Goal: Task Accomplishment & Management: Manage account settings

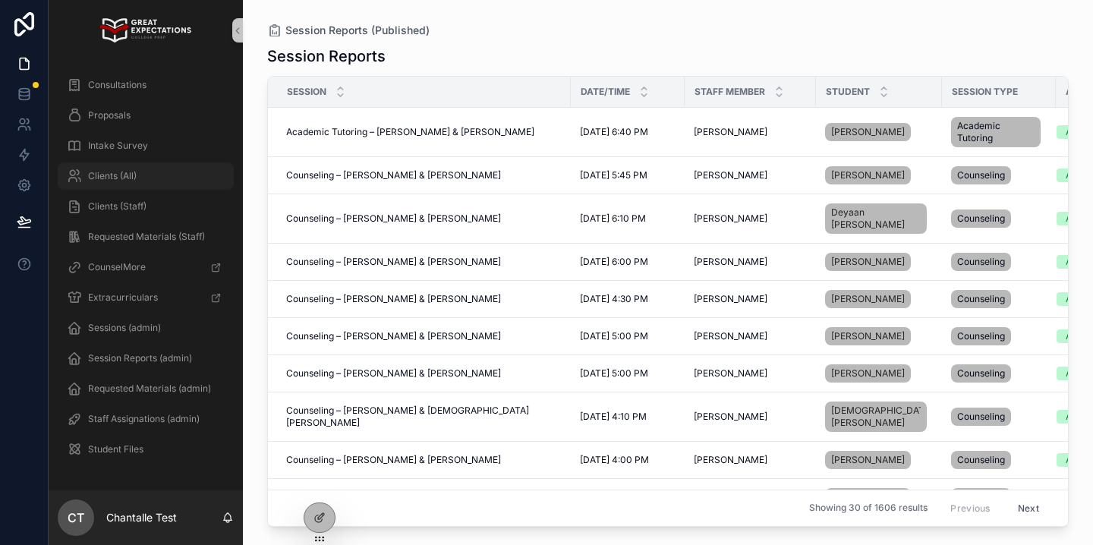
click at [183, 183] on div "Clients (All)" at bounding box center [146, 176] width 158 height 24
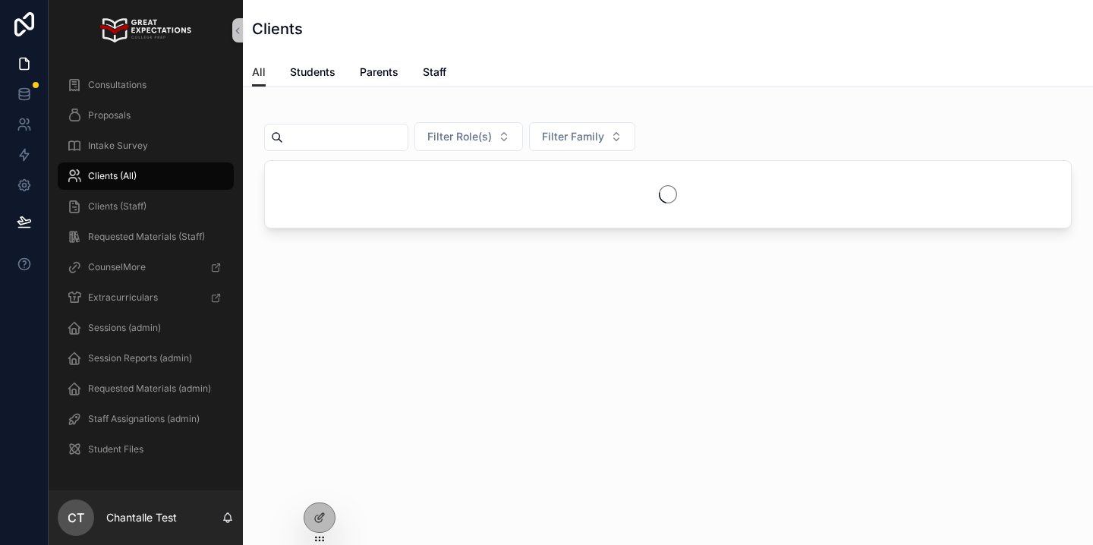
click at [376, 141] on input "text" at bounding box center [345, 137] width 124 height 21
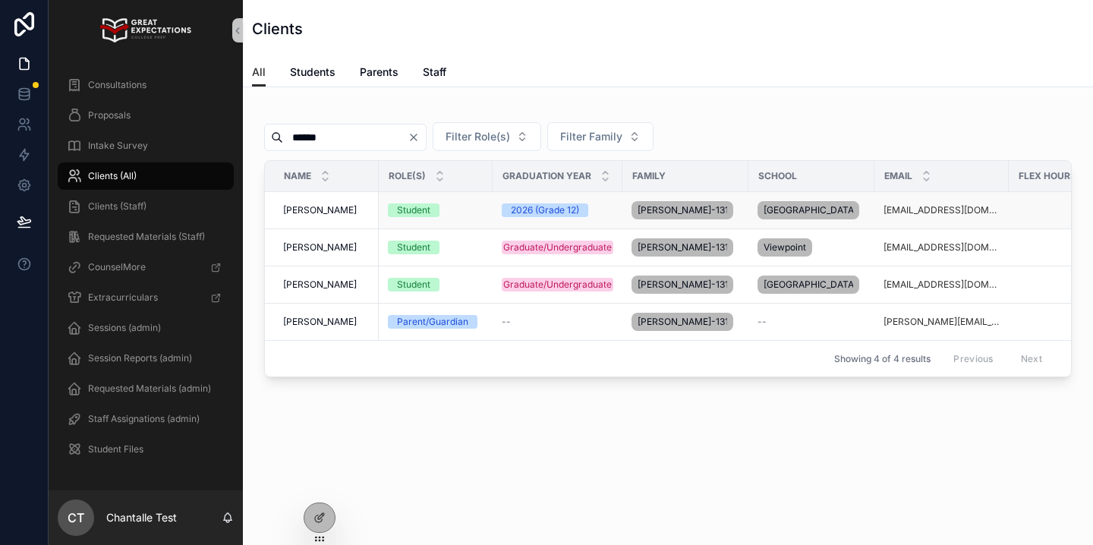
type input "******"
click at [335, 210] on span "[PERSON_NAME]" at bounding box center [320, 210] width 74 height 12
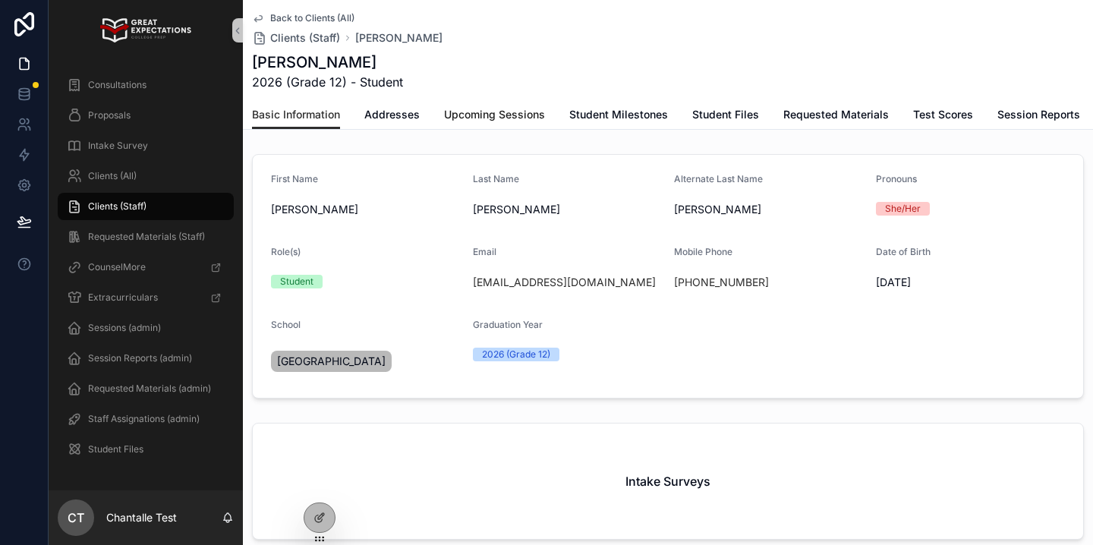
click at [521, 114] on span "Upcoming Sessions" at bounding box center [494, 114] width 101 height 15
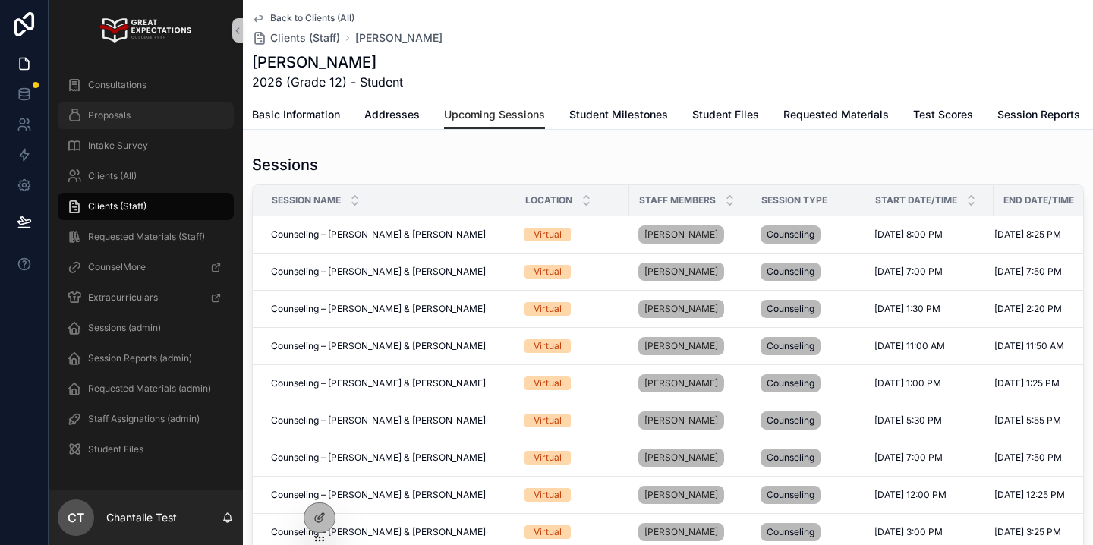
click at [189, 119] on div "Proposals" at bounding box center [146, 115] width 158 height 24
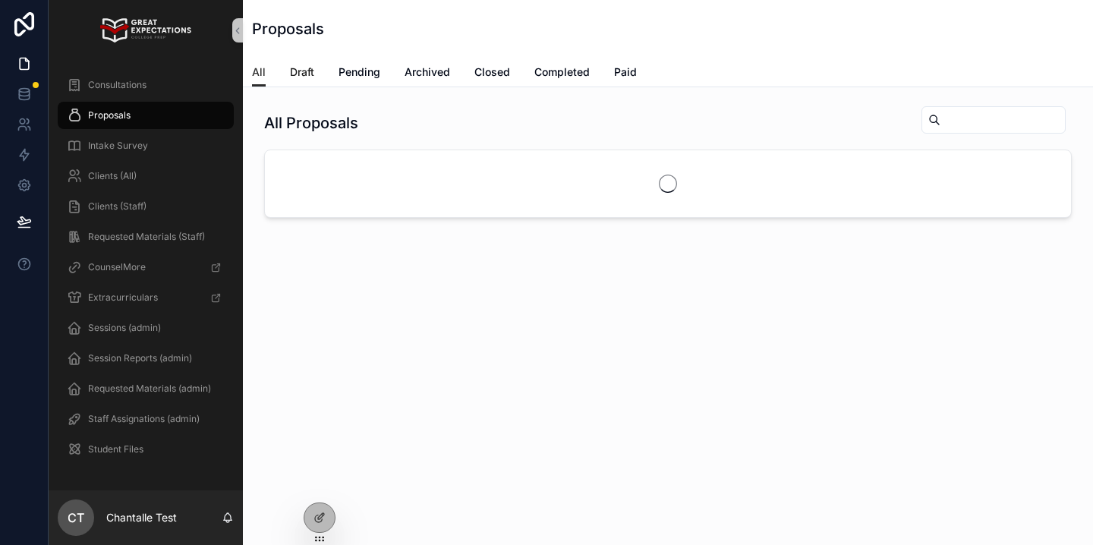
click at [310, 77] on span "Draft" at bounding box center [302, 71] width 24 height 15
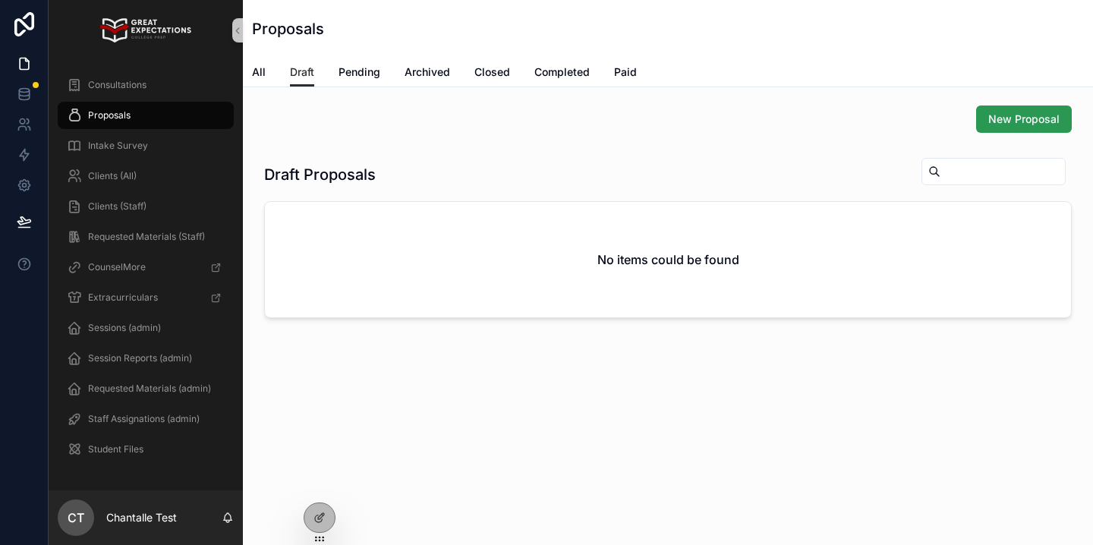
click at [991, 118] on span "New Proposal" at bounding box center [1023, 119] width 71 height 15
click at [370, 73] on span "Pending" at bounding box center [359, 71] width 42 height 15
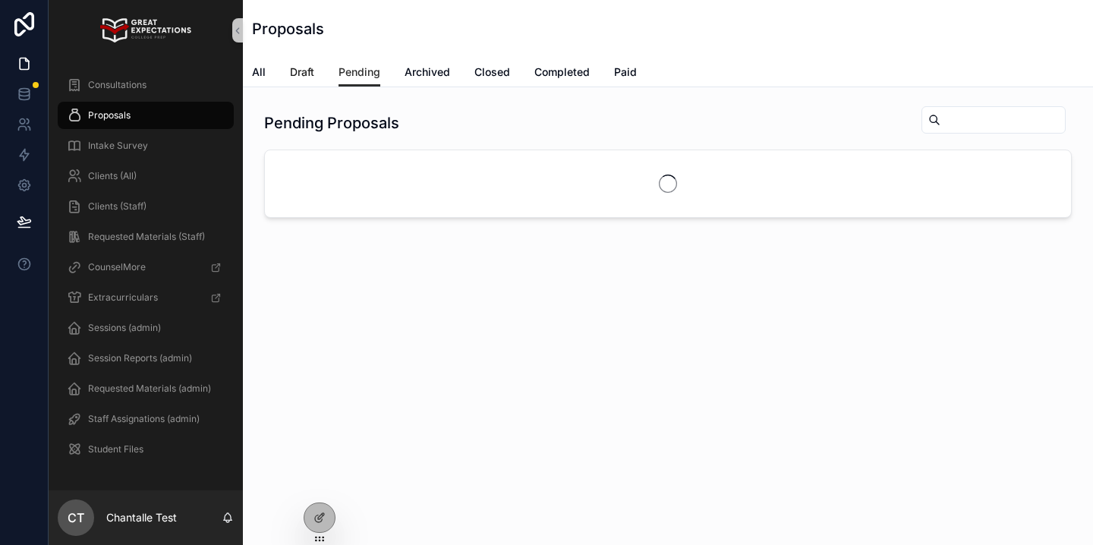
click at [306, 78] on span "Draft" at bounding box center [302, 71] width 24 height 15
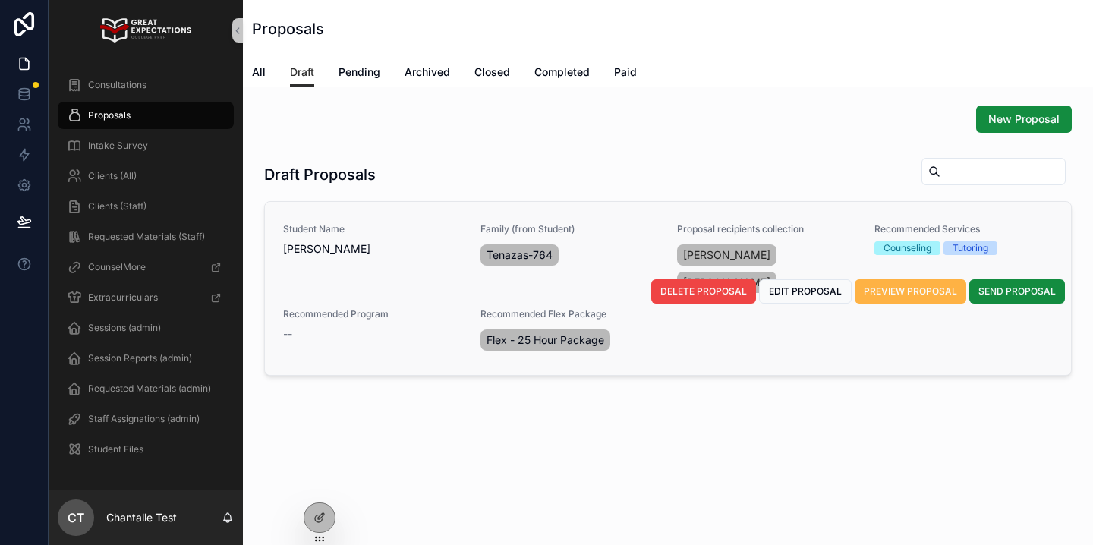
click at [888, 298] on button "PREVIEW PROPOSAL" at bounding box center [910, 291] width 112 height 24
click at [813, 291] on span "EDIT PROPOSAL" at bounding box center [805, 291] width 73 height 12
click at [907, 295] on span "PREVIEW PROPOSAL" at bounding box center [909, 291] width 93 height 12
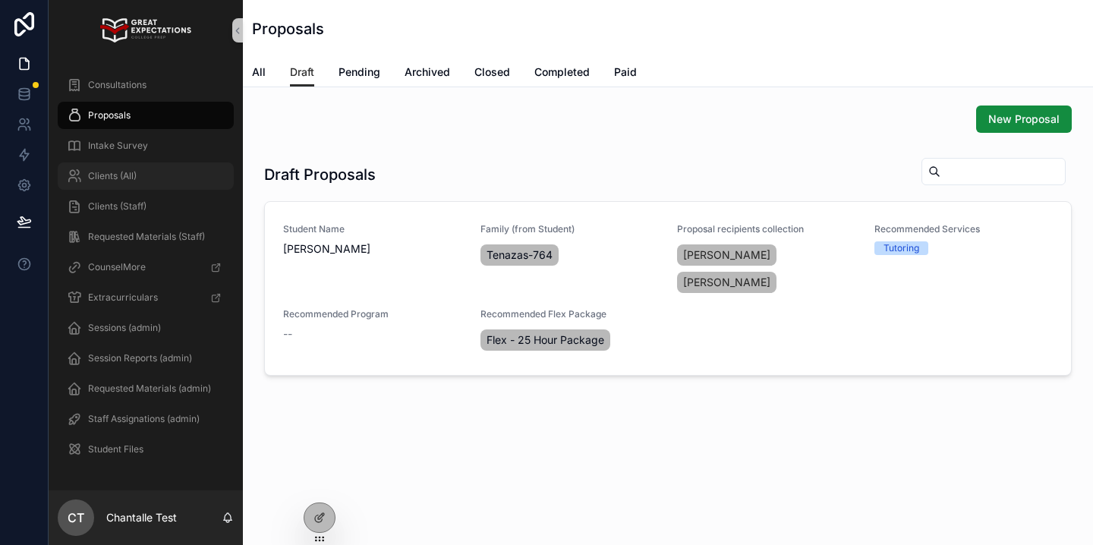
click at [141, 178] on div "Clients (All)" at bounding box center [146, 176] width 158 height 24
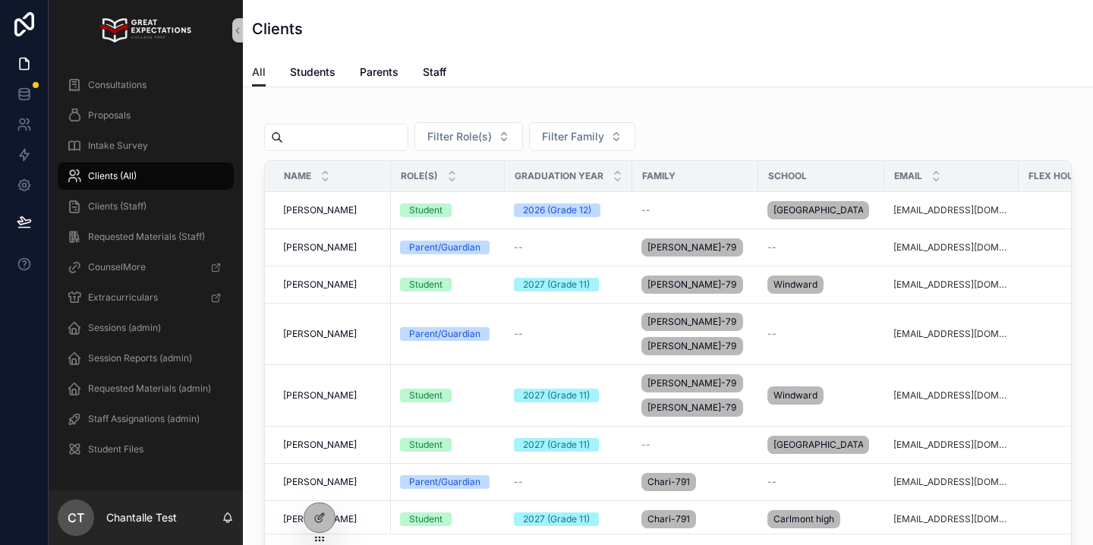
click at [360, 143] on input "text" at bounding box center [345, 137] width 124 height 21
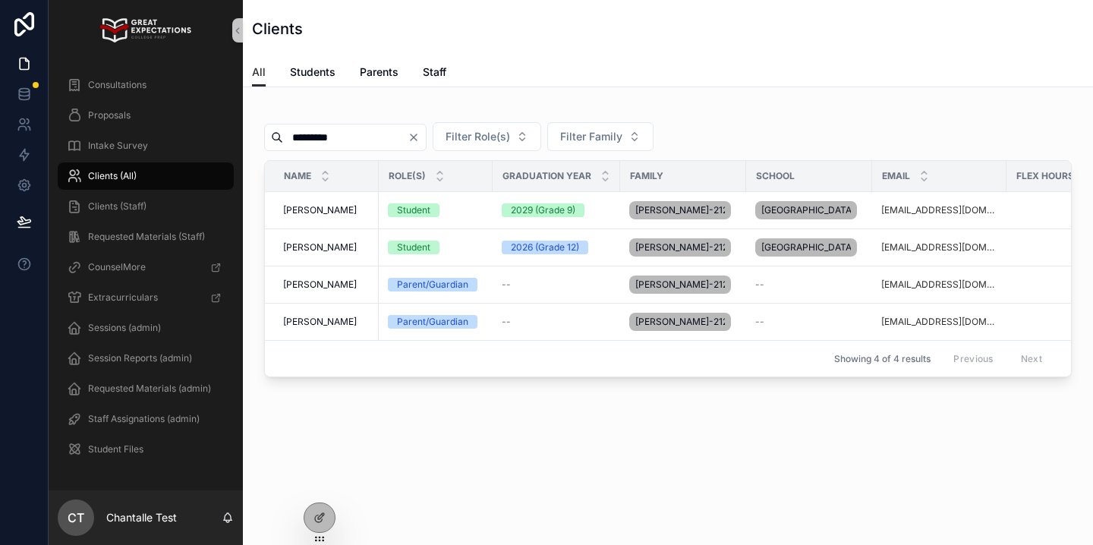
type input "*********"
click at [339, 253] on span "[PERSON_NAME]" at bounding box center [320, 247] width 74 height 12
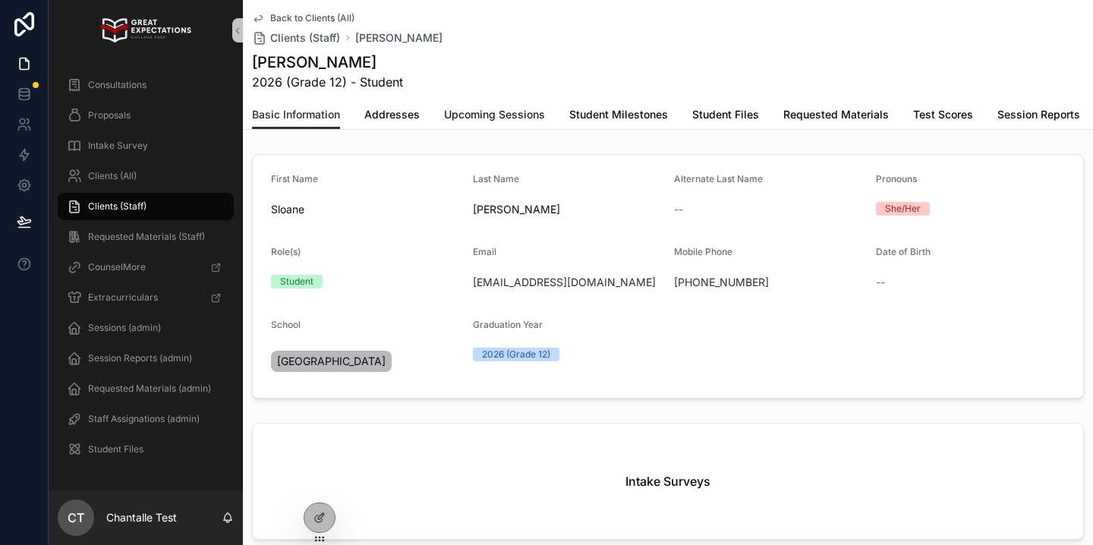
click at [494, 121] on span "Upcoming Sessions" at bounding box center [494, 114] width 101 height 15
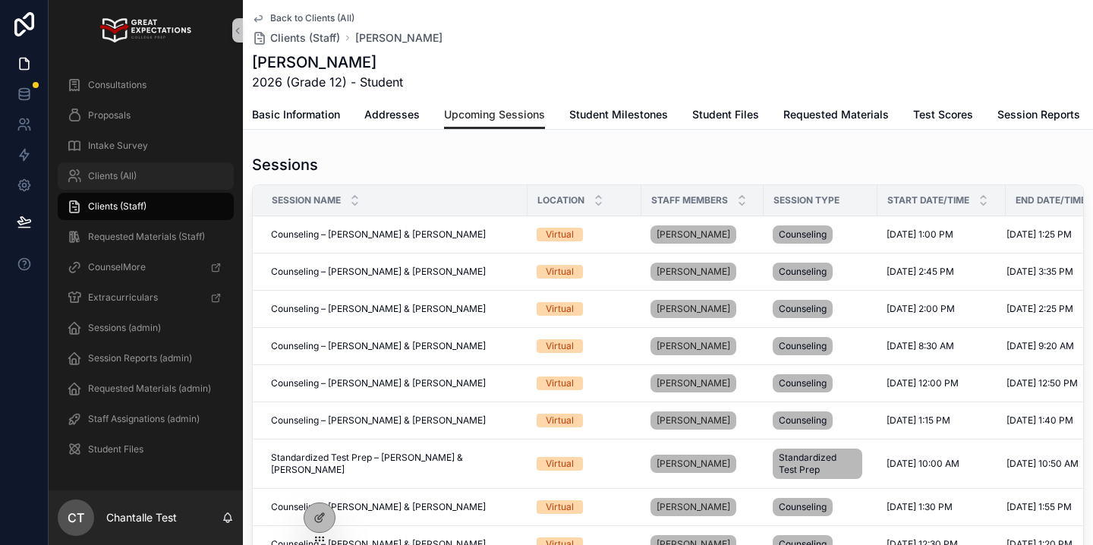
drag, startPoint x: 127, startPoint y: 177, endPoint x: 170, endPoint y: 177, distance: 42.5
click at [127, 177] on span "Clients (All)" at bounding box center [112, 176] width 49 height 12
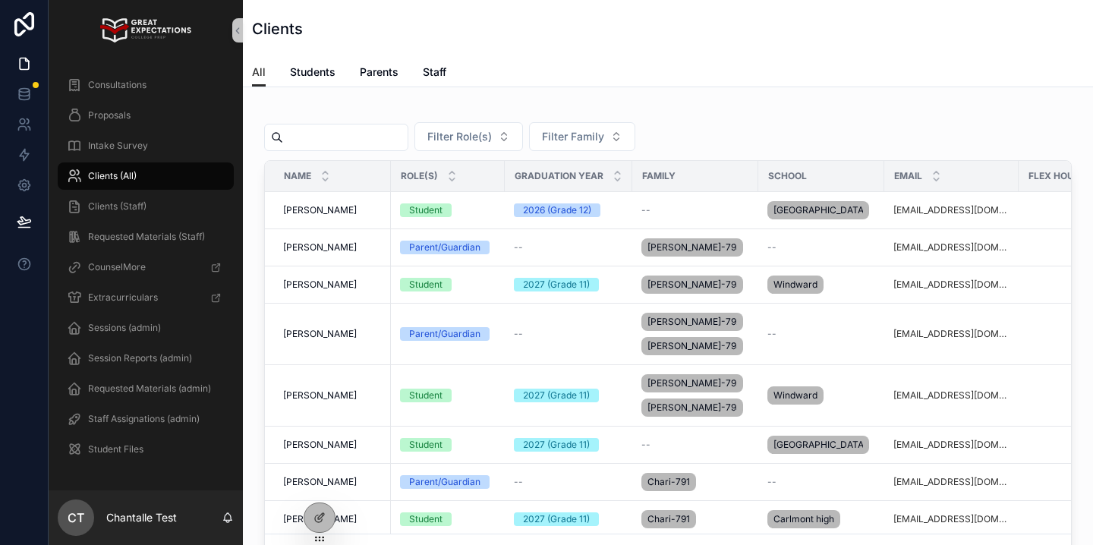
click at [343, 145] on input "text" at bounding box center [345, 137] width 124 height 21
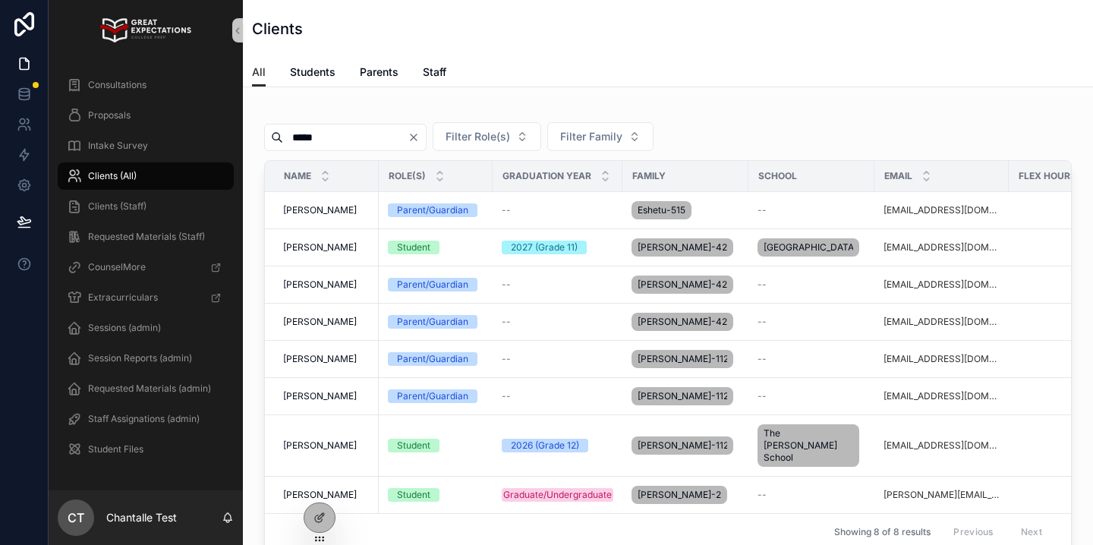
click at [321, 134] on input "*****" at bounding box center [345, 137] width 124 height 21
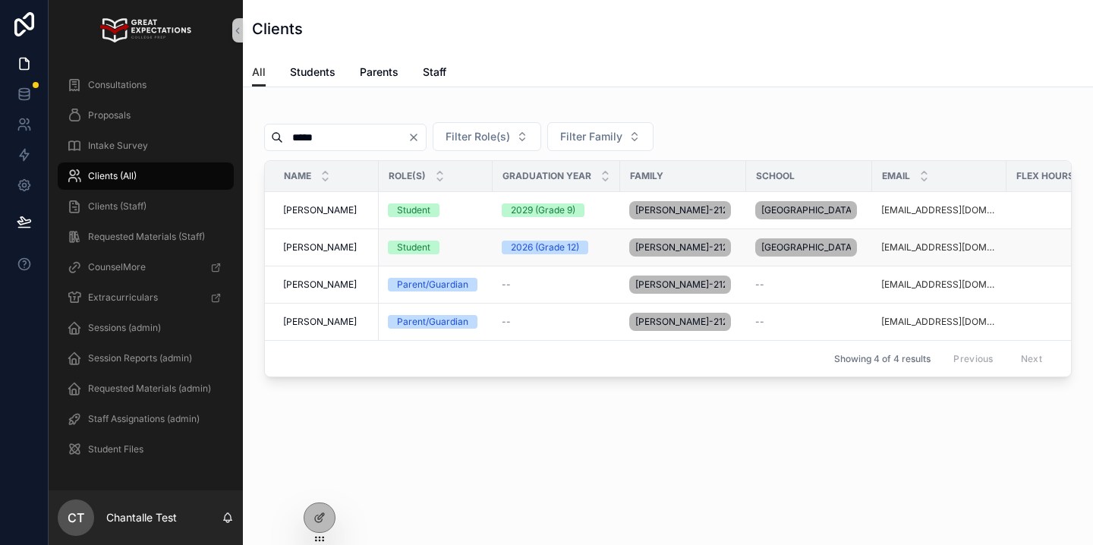
type input "*****"
click at [323, 253] on span "[PERSON_NAME]" at bounding box center [320, 247] width 74 height 12
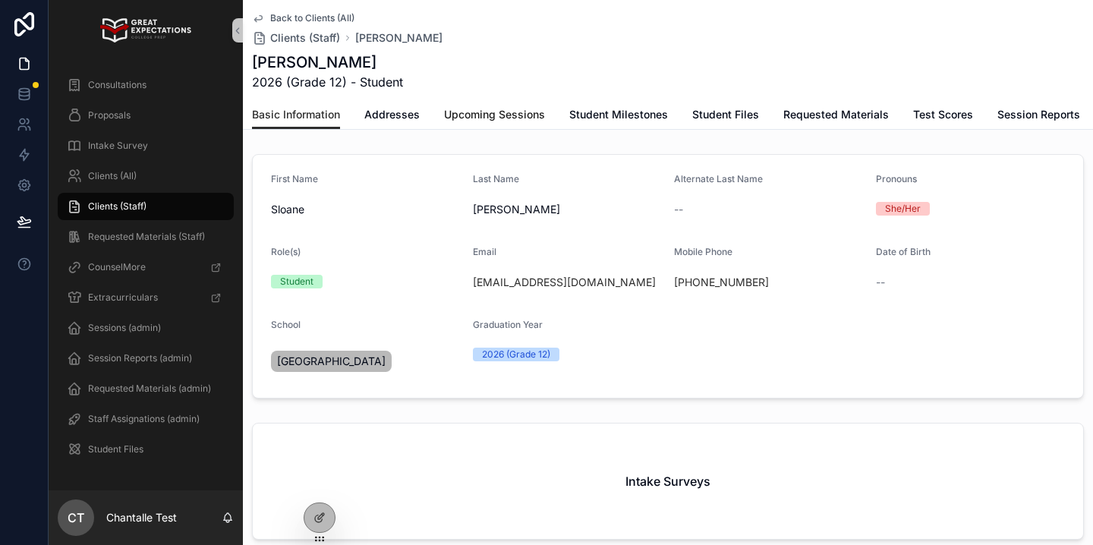
click at [495, 110] on span "Upcoming Sessions" at bounding box center [494, 114] width 101 height 15
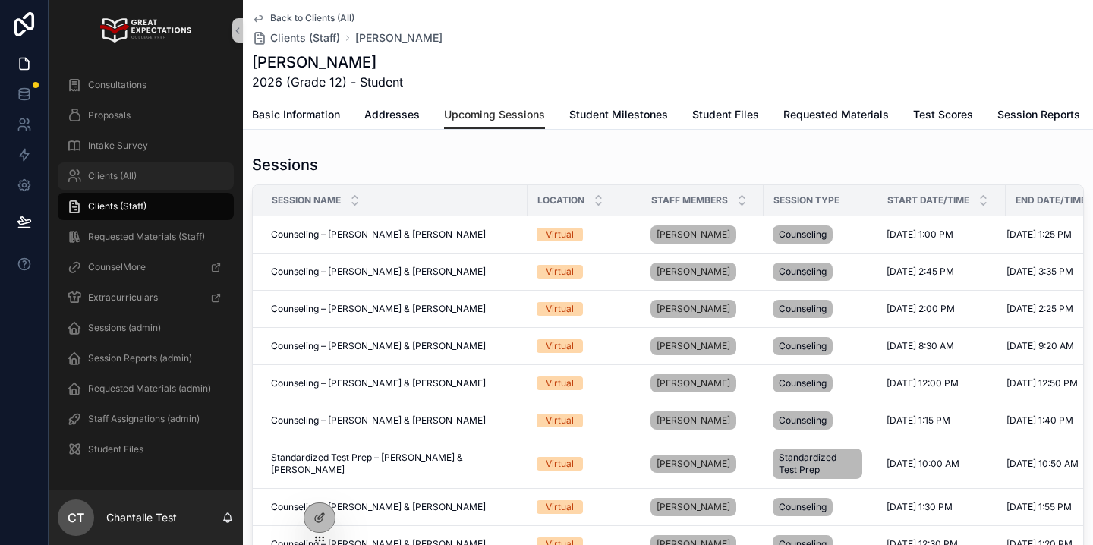
click at [140, 165] on div "Clients (All)" at bounding box center [146, 176] width 158 height 24
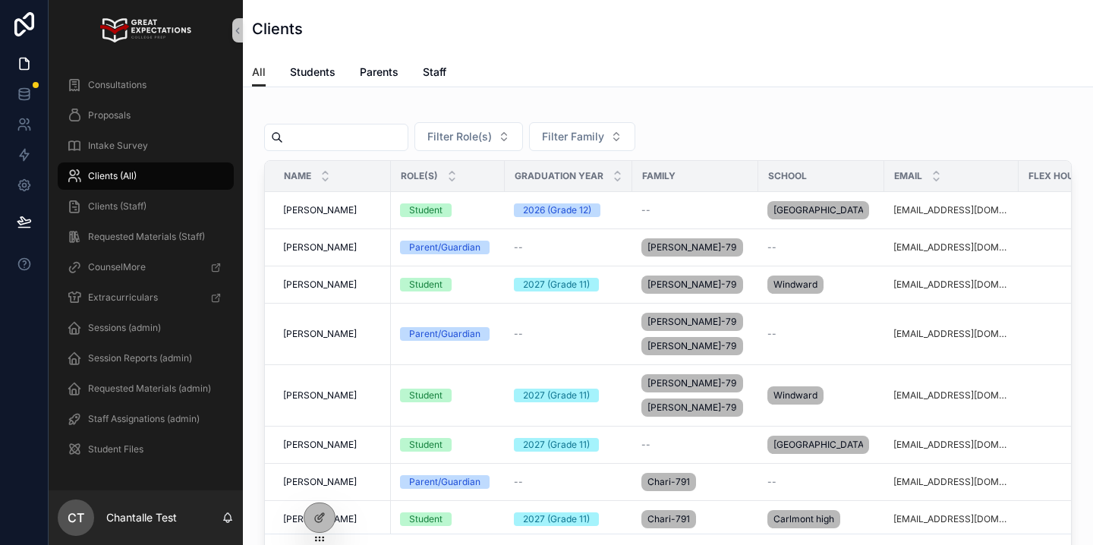
click at [354, 137] on input "text" at bounding box center [345, 137] width 124 height 21
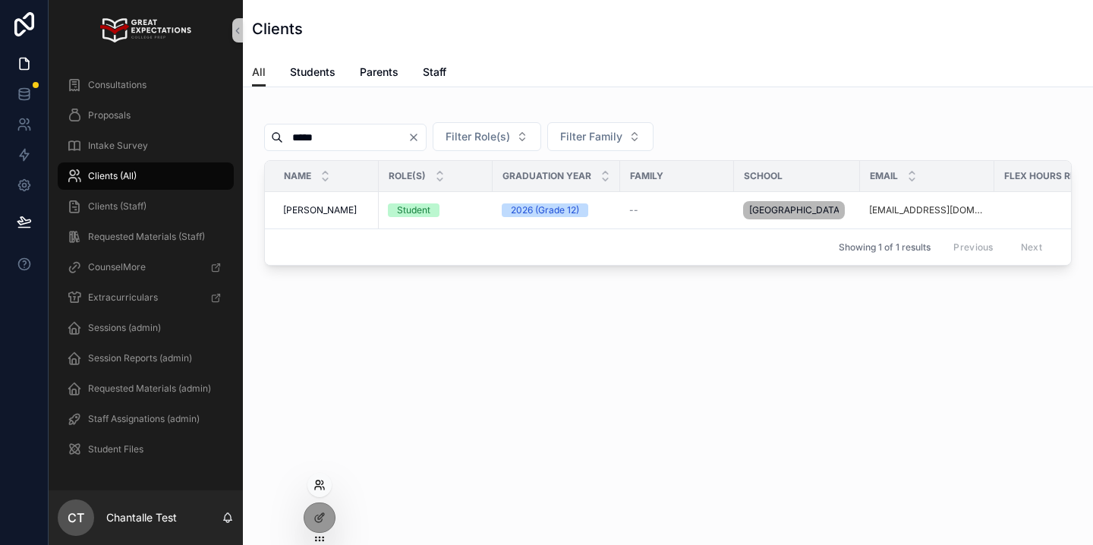
type input "*****"
click at [320, 486] on icon at bounding box center [318, 487] width 6 height 3
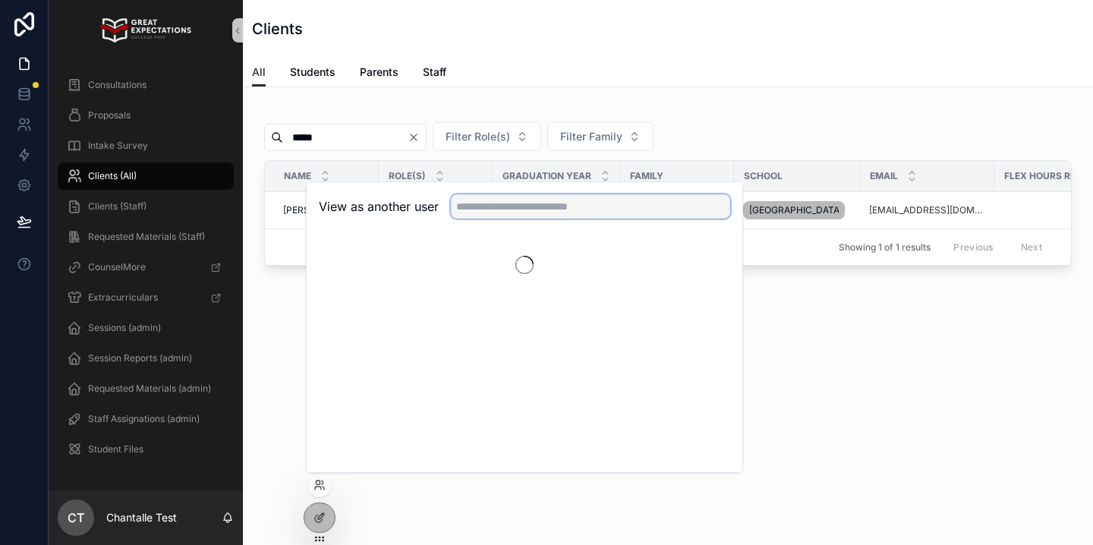
click at [545, 205] on input "text" at bounding box center [590, 206] width 279 height 24
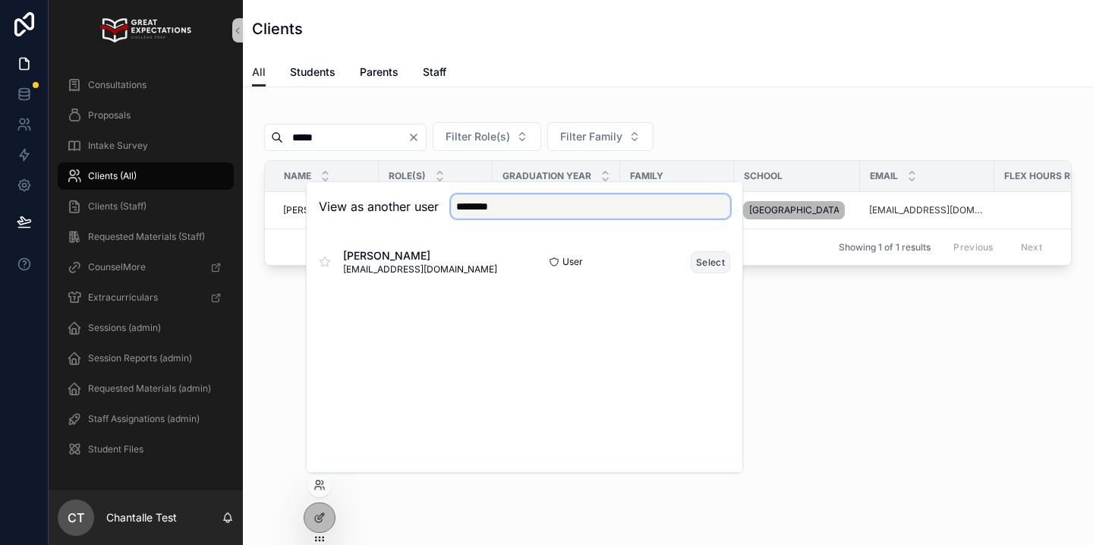
type input "********"
click at [700, 256] on button "Select" at bounding box center [709, 262] width 39 height 22
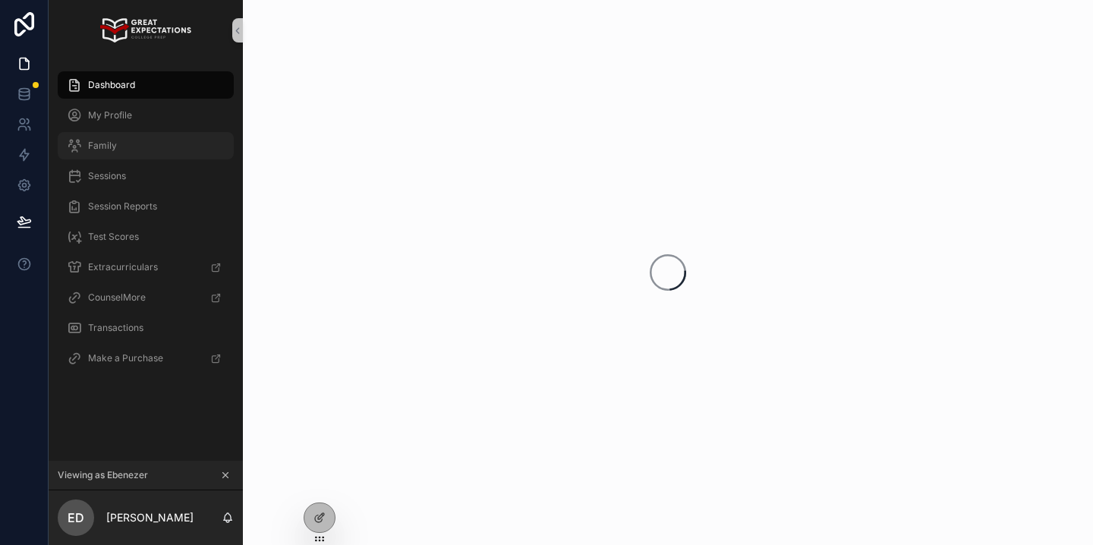
click at [165, 152] on div "Family" at bounding box center [146, 146] width 158 height 24
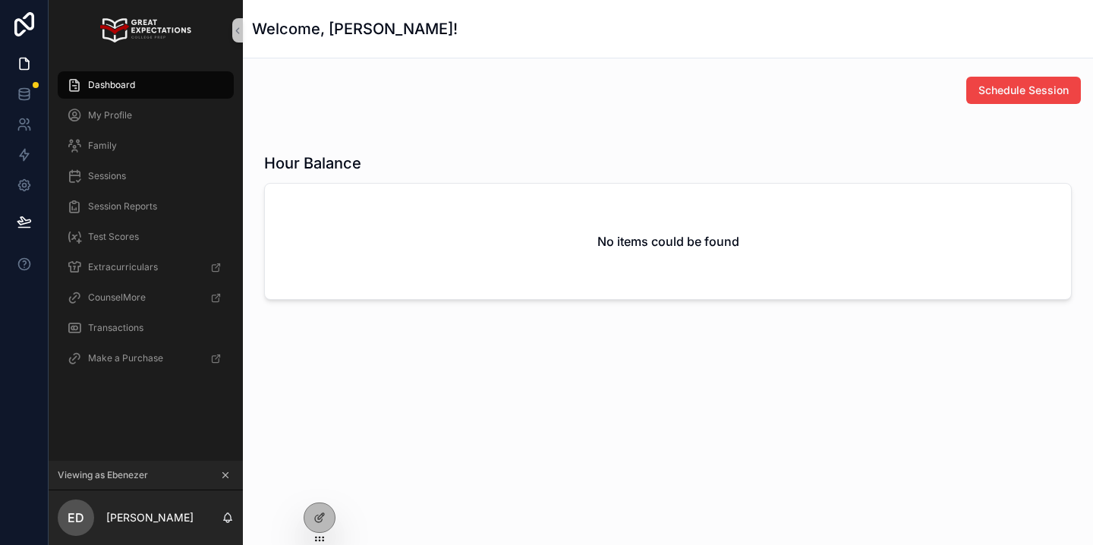
click at [230, 472] on icon at bounding box center [225, 475] width 11 height 11
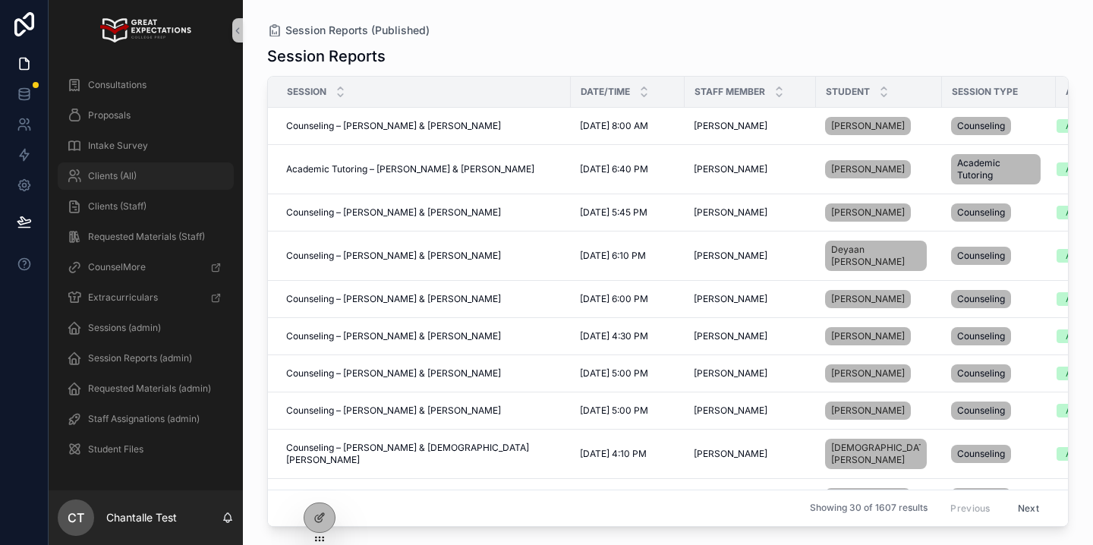
click at [159, 178] on div "Clients (All)" at bounding box center [146, 176] width 158 height 24
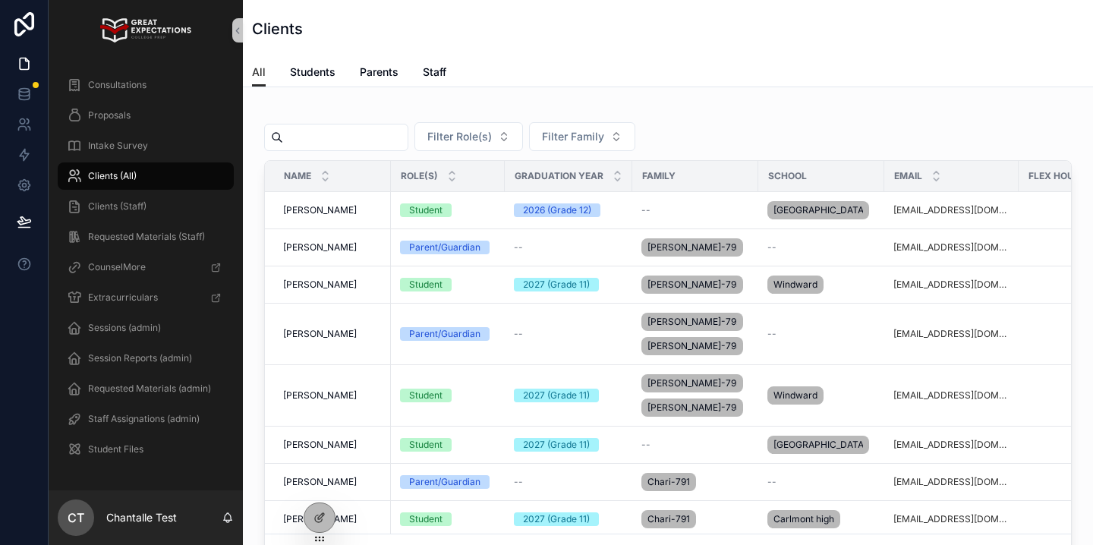
click at [369, 137] on input "text" at bounding box center [345, 137] width 124 height 21
click at [712, 137] on div "Filter Role(s) Filter Family" at bounding box center [667, 136] width 807 height 29
click at [320, 484] on icon at bounding box center [319, 485] width 12 height 12
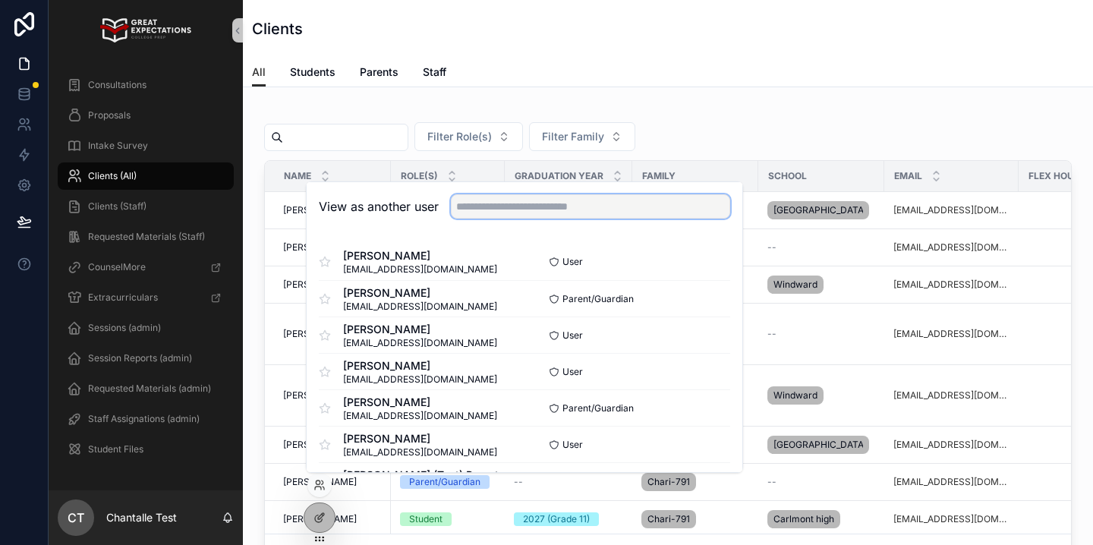
click at [512, 209] on input "text" at bounding box center [590, 206] width 279 height 24
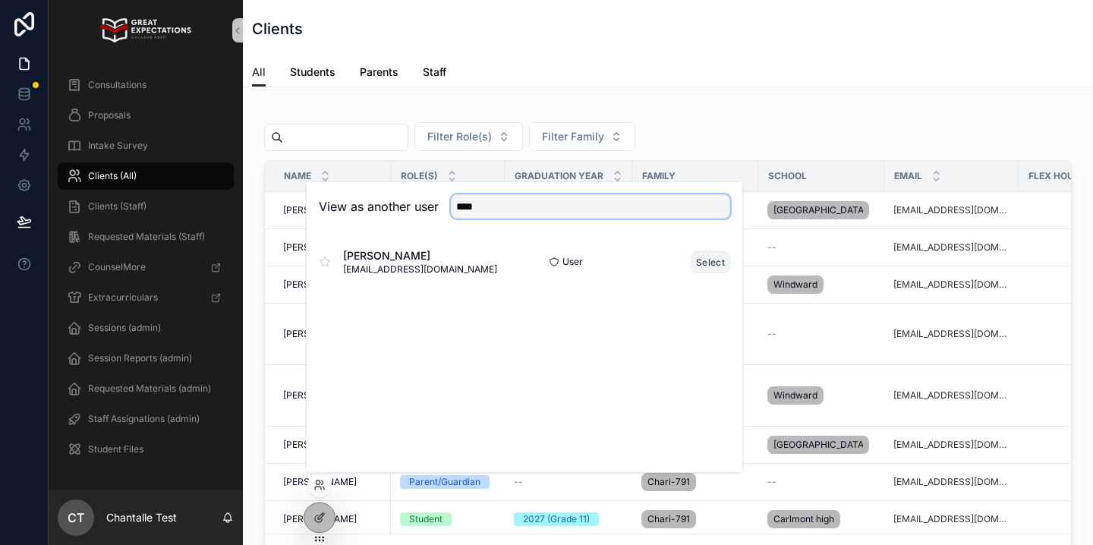
type input "****"
click at [721, 257] on button "Select" at bounding box center [709, 262] width 39 height 22
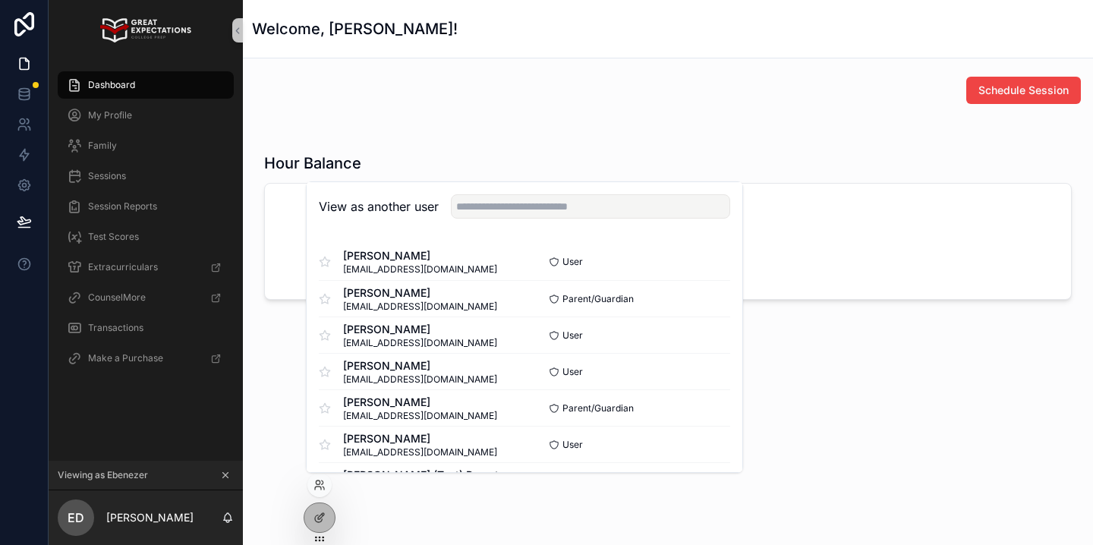
click at [822, 73] on div "Schedule Session" at bounding box center [668, 90] width 844 height 39
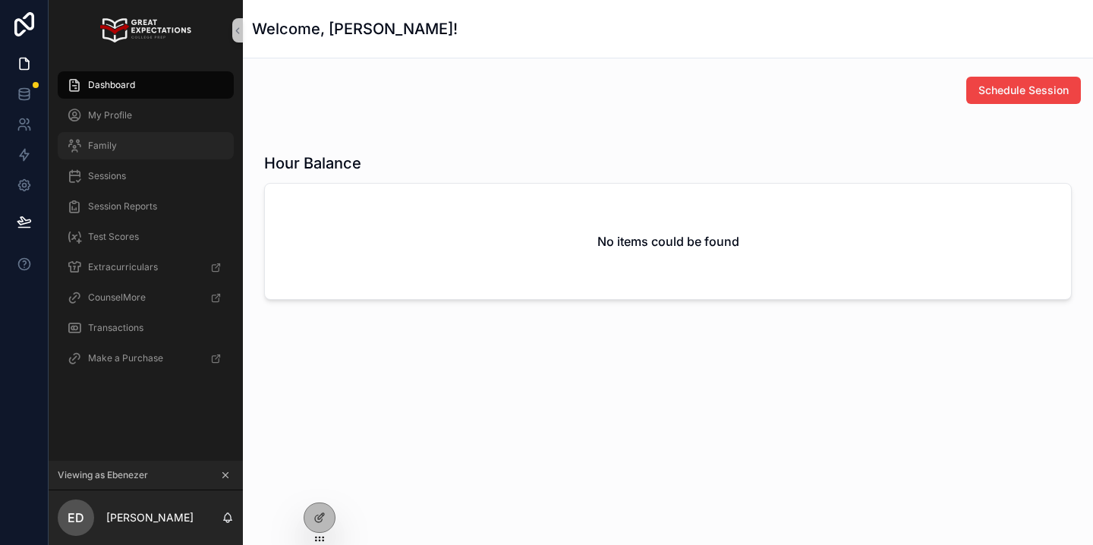
click at [198, 141] on div "Family" at bounding box center [146, 146] width 158 height 24
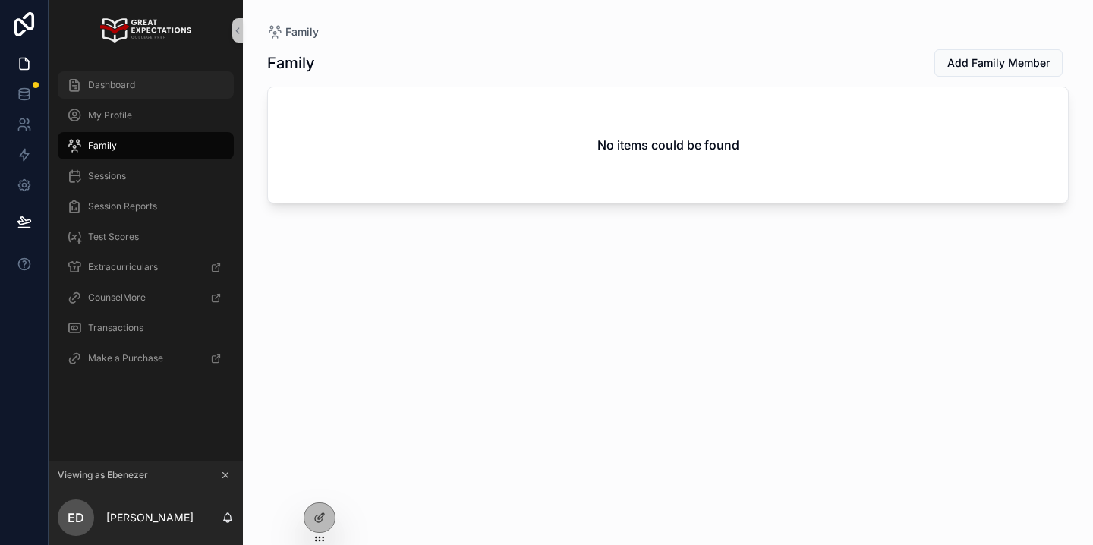
click at [182, 81] on div "Dashboard" at bounding box center [146, 85] width 158 height 24
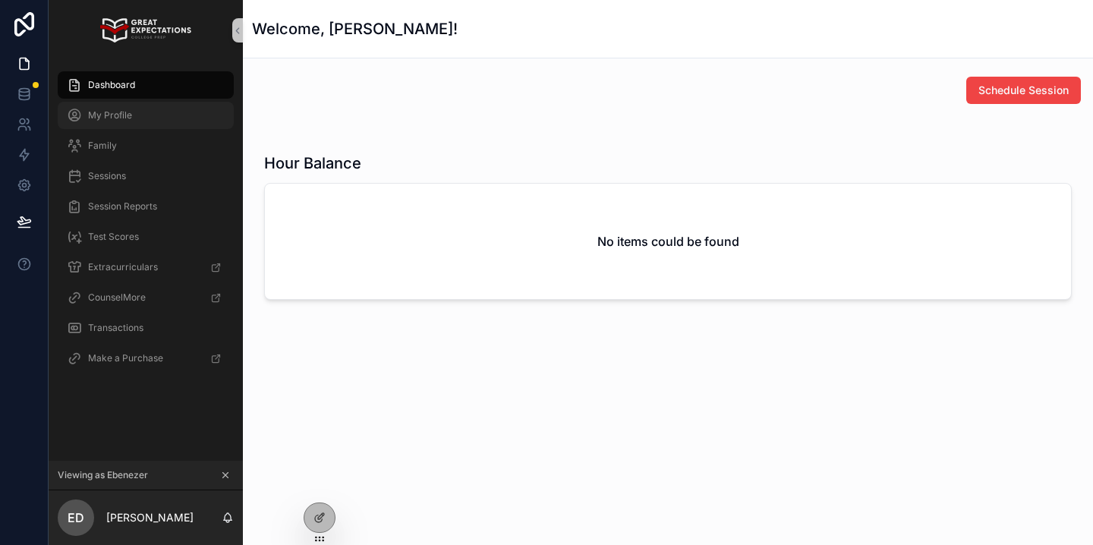
click at [174, 121] on div "My Profile" at bounding box center [146, 115] width 158 height 24
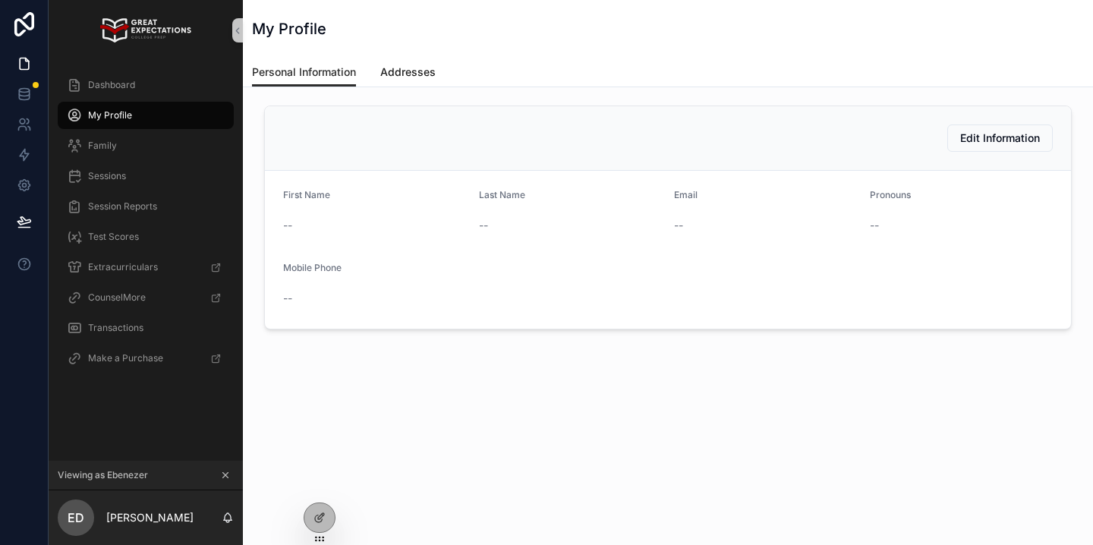
click at [404, 70] on span "Addresses" at bounding box center [407, 71] width 55 height 15
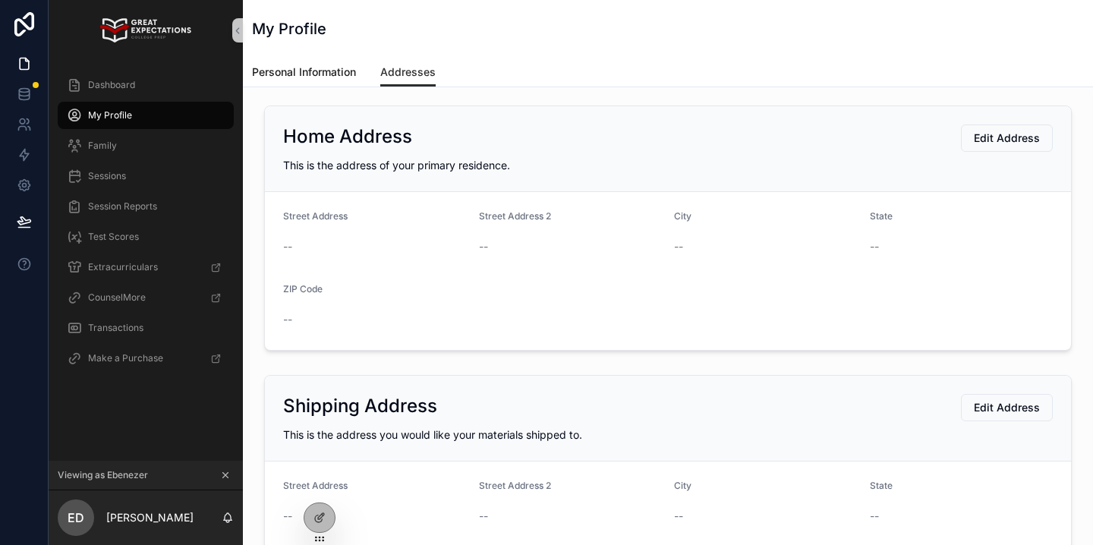
click at [344, 79] on span "Personal Information" at bounding box center [304, 71] width 104 height 15
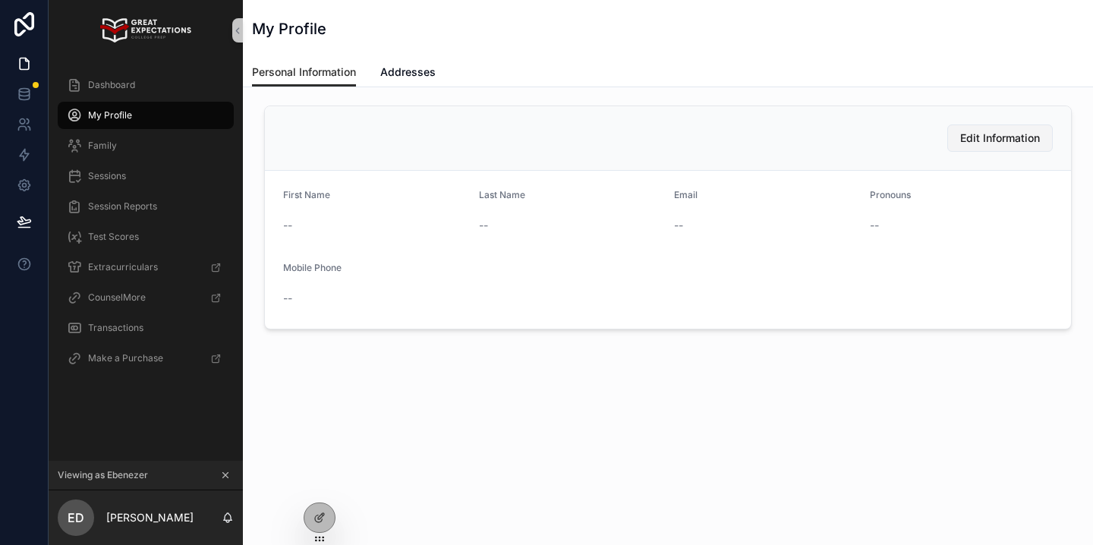
click at [993, 128] on button "Edit Information" at bounding box center [999, 137] width 105 height 27
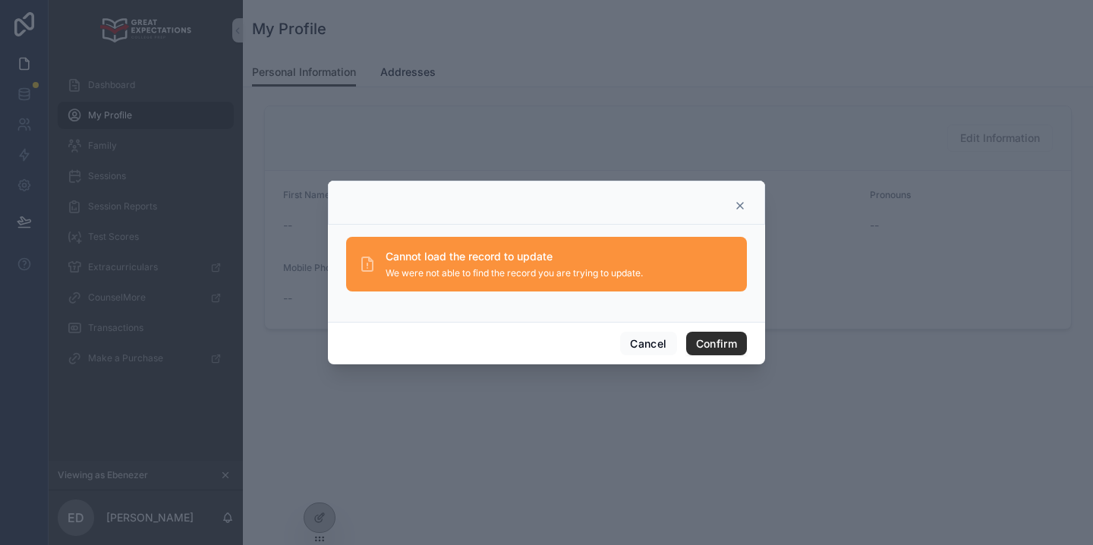
click at [743, 205] on icon at bounding box center [740, 206] width 12 height 12
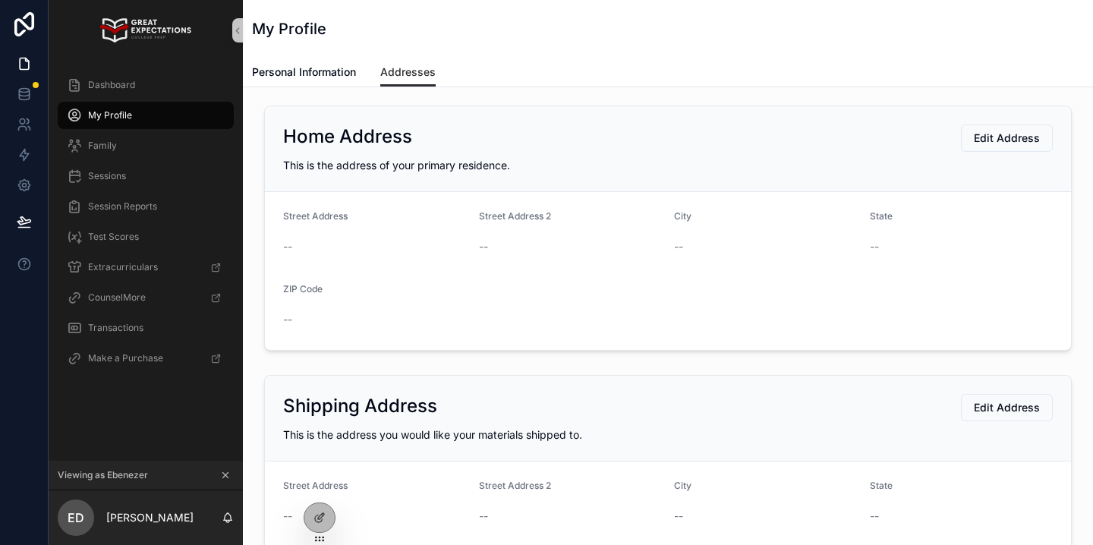
click at [227, 476] on icon at bounding box center [225, 475] width 5 height 5
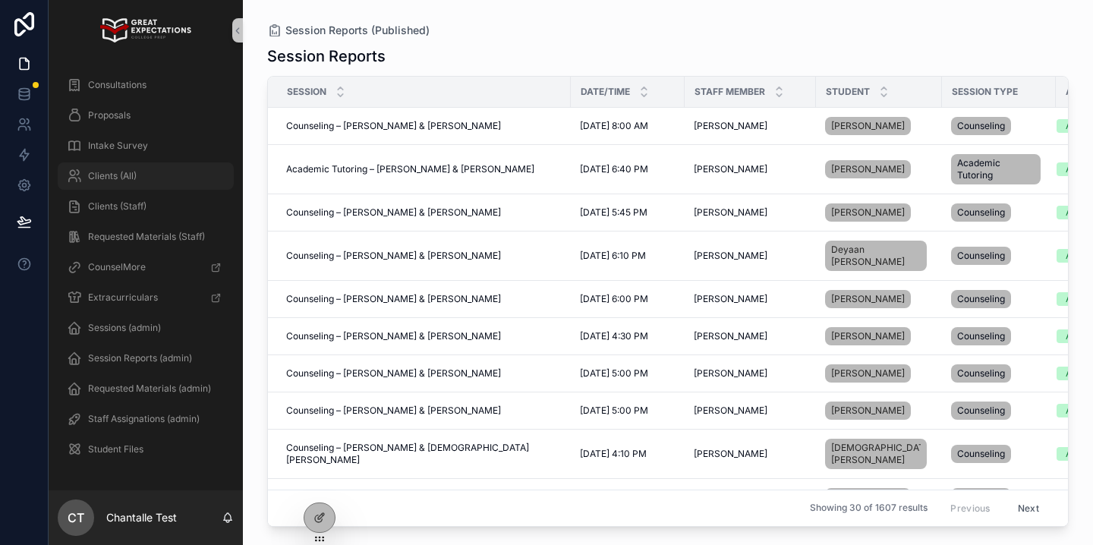
click at [142, 182] on div "Clients (All)" at bounding box center [146, 176] width 158 height 24
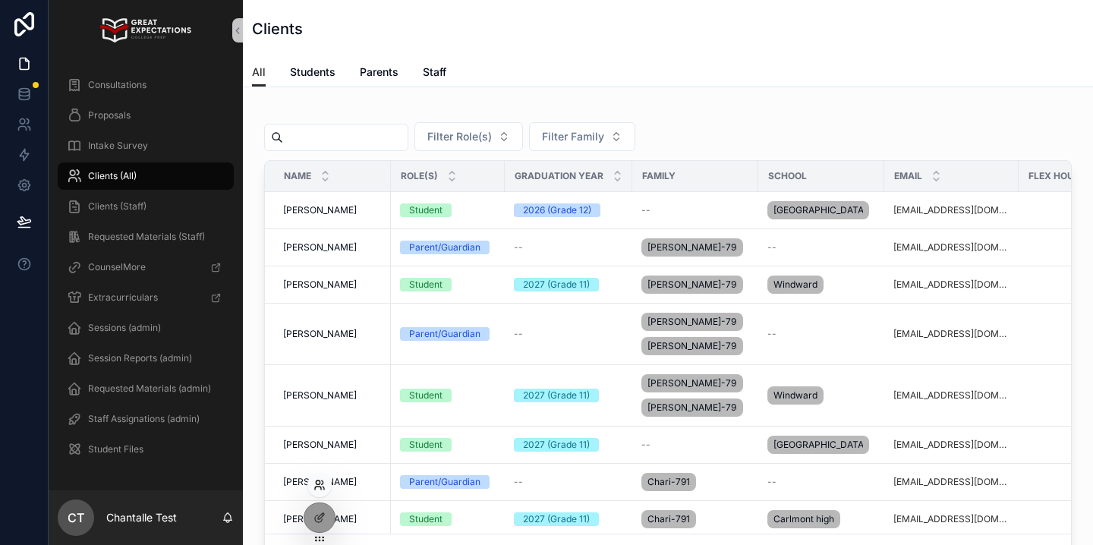
click at [316, 488] on icon at bounding box center [319, 485] width 12 height 12
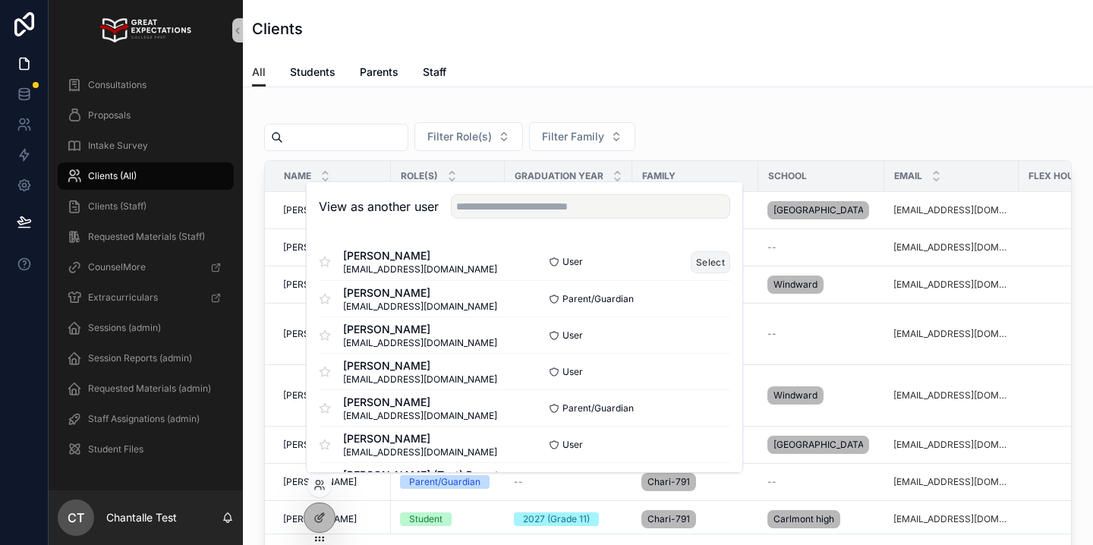
click at [713, 266] on button "Select" at bounding box center [709, 262] width 39 height 22
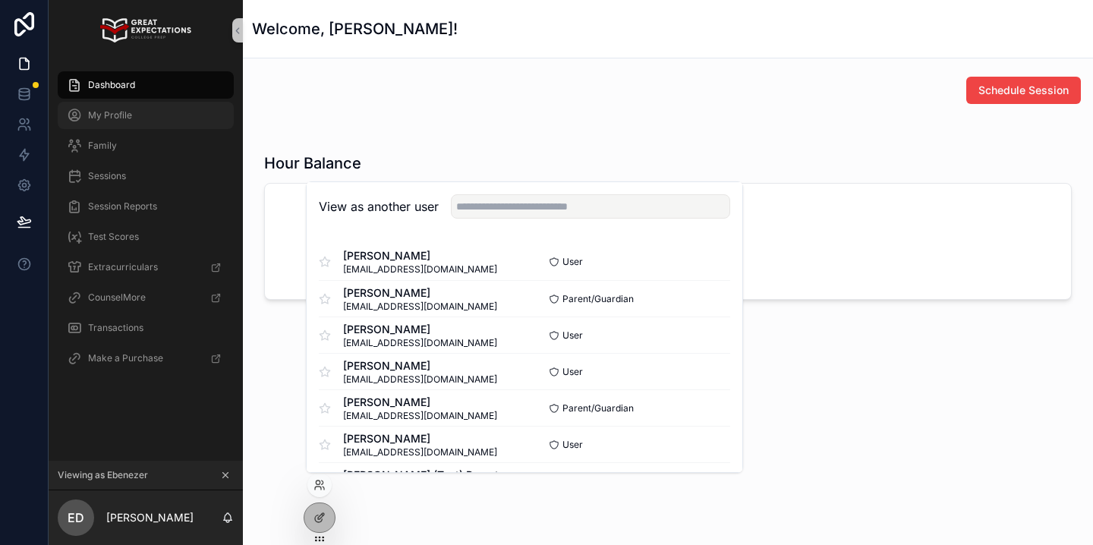
click at [124, 119] on span "My Profile" at bounding box center [110, 115] width 44 height 12
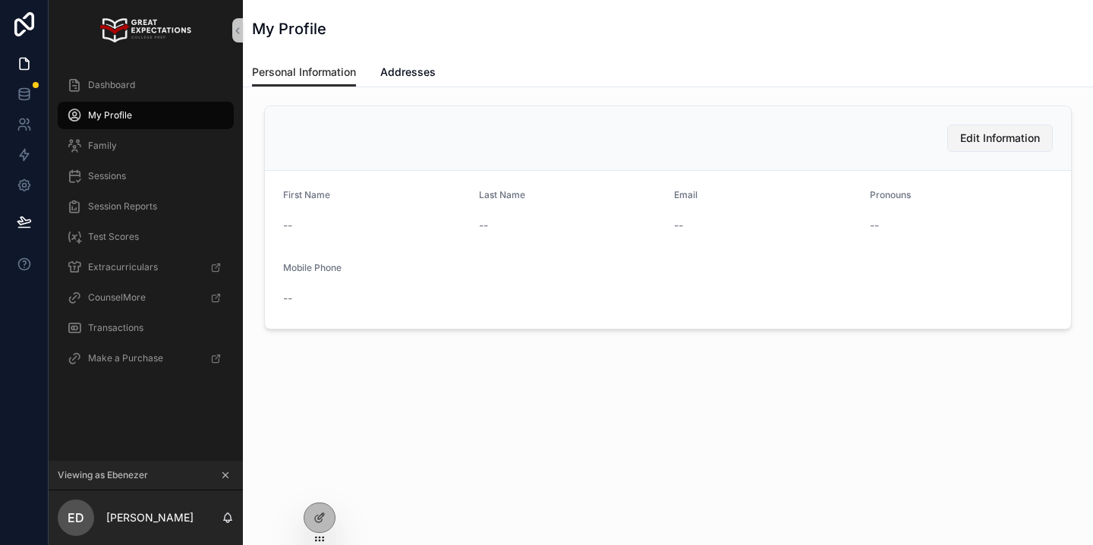
click at [989, 147] on button "Edit Information" at bounding box center [999, 137] width 105 height 27
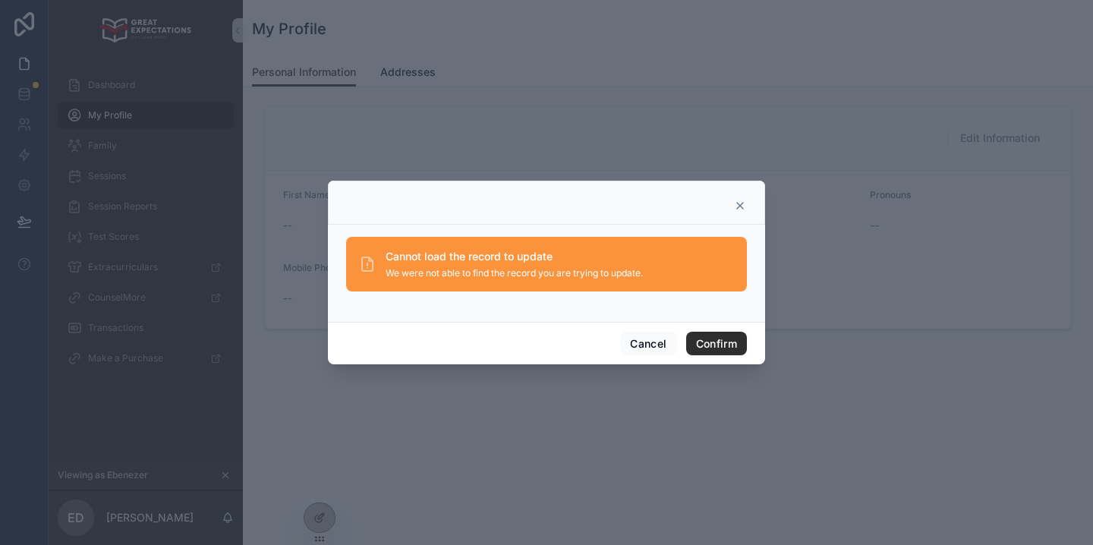
click at [737, 203] on icon at bounding box center [740, 206] width 6 height 6
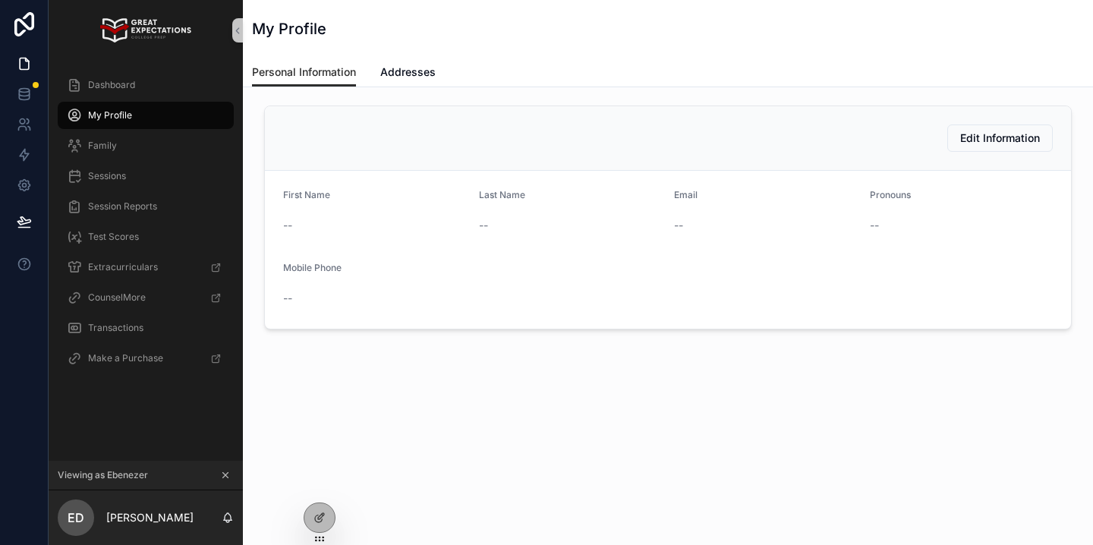
click at [228, 475] on icon at bounding box center [225, 475] width 11 height 11
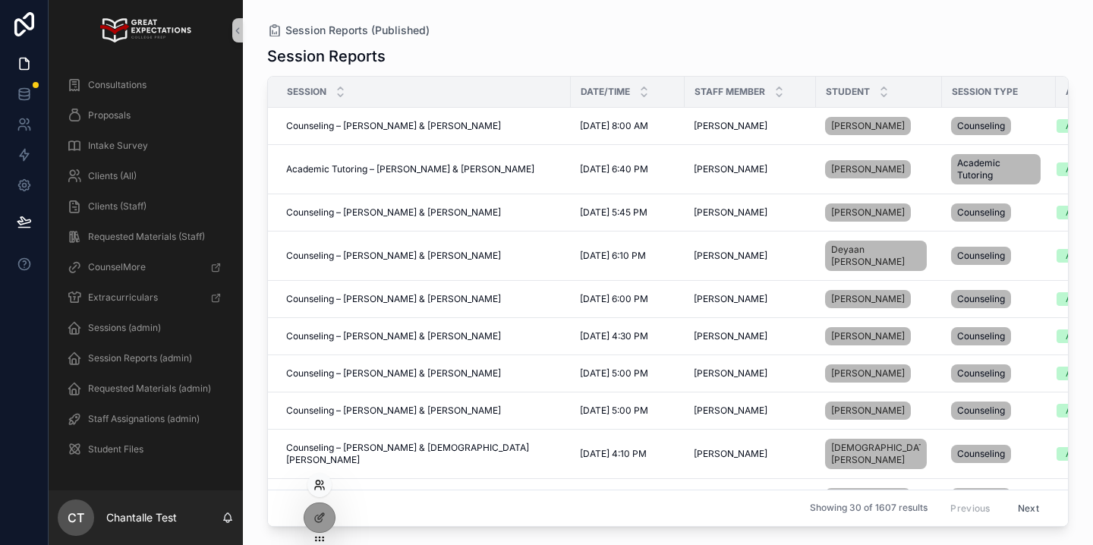
click at [318, 484] on icon at bounding box center [318, 482] width 4 height 4
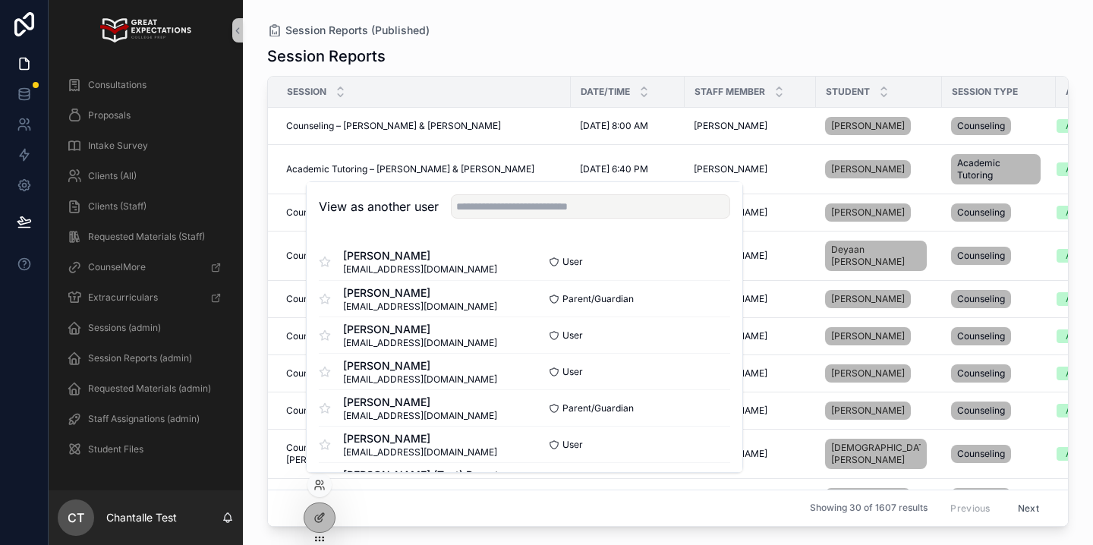
click at [136, 162] on div "Clients (All)" at bounding box center [146, 176] width 194 height 30
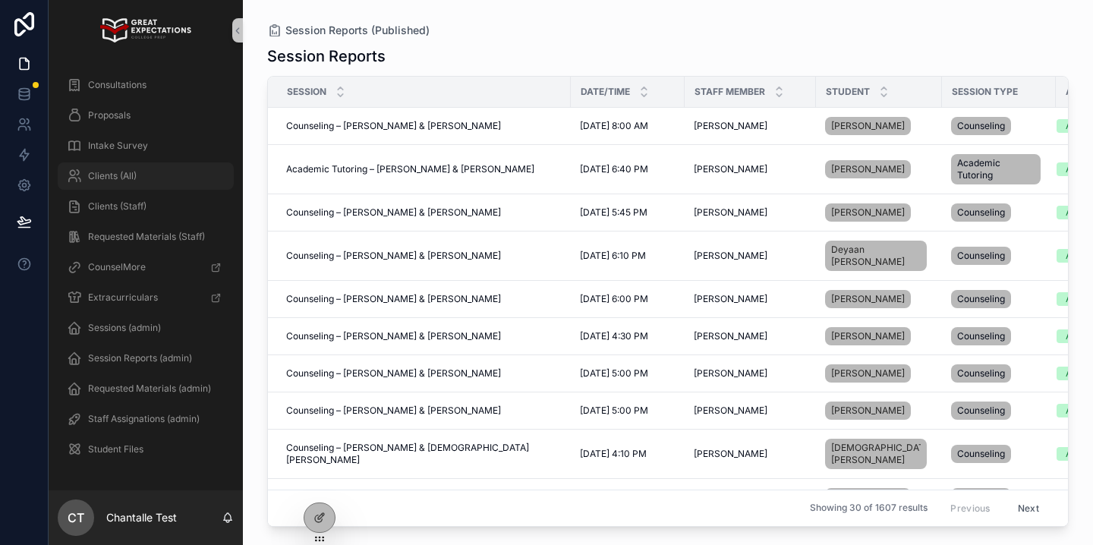
click at [137, 167] on div "Clients (All)" at bounding box center [146, 176] width 158 height 24
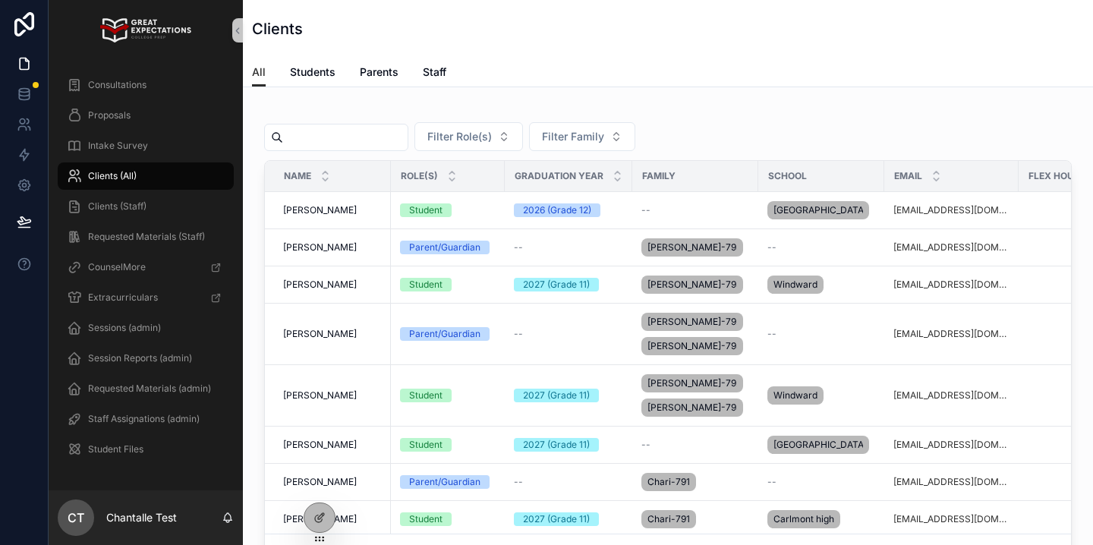
click at [391, 128] on input "text" at bounding box center [345, 137] width 124 height 21
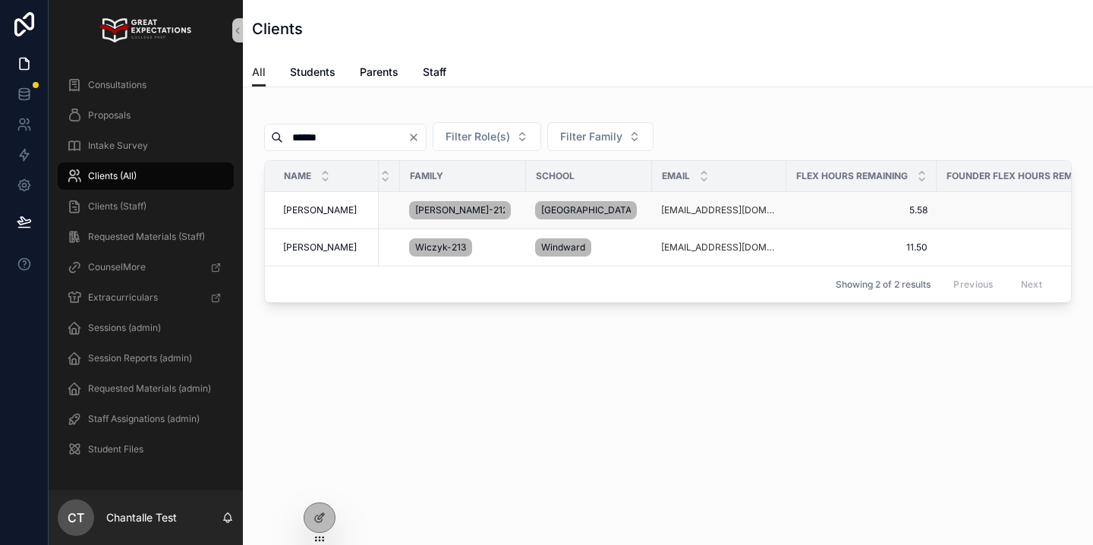
scroll to position [0, 385]
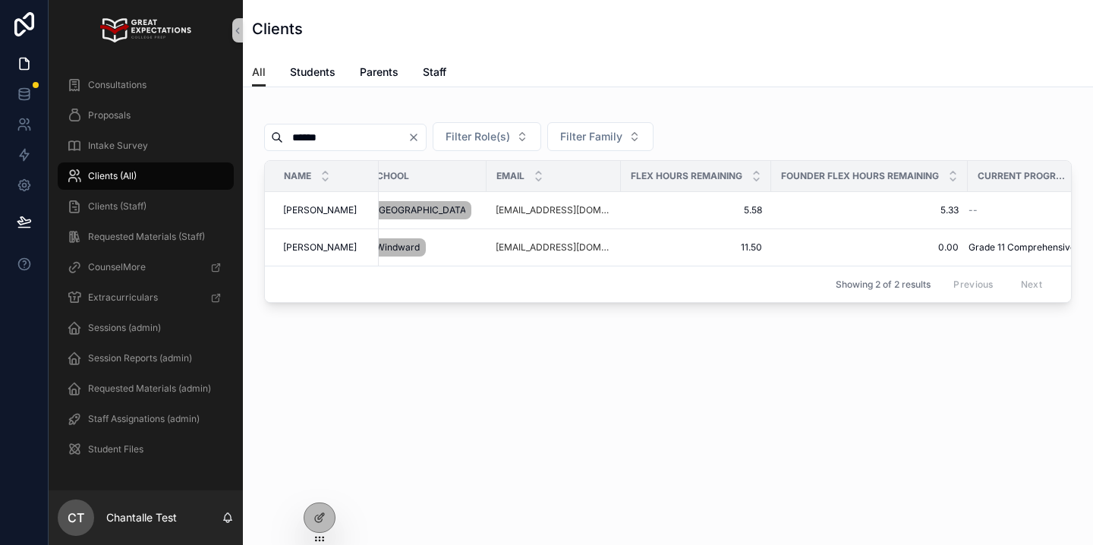
type input "******"
click at [325, 146] on input "******" at bounding box center [345, 137] width 124 height 21
click at [313, 490] on icon at bounding box center [319, 485] width 12 height 12
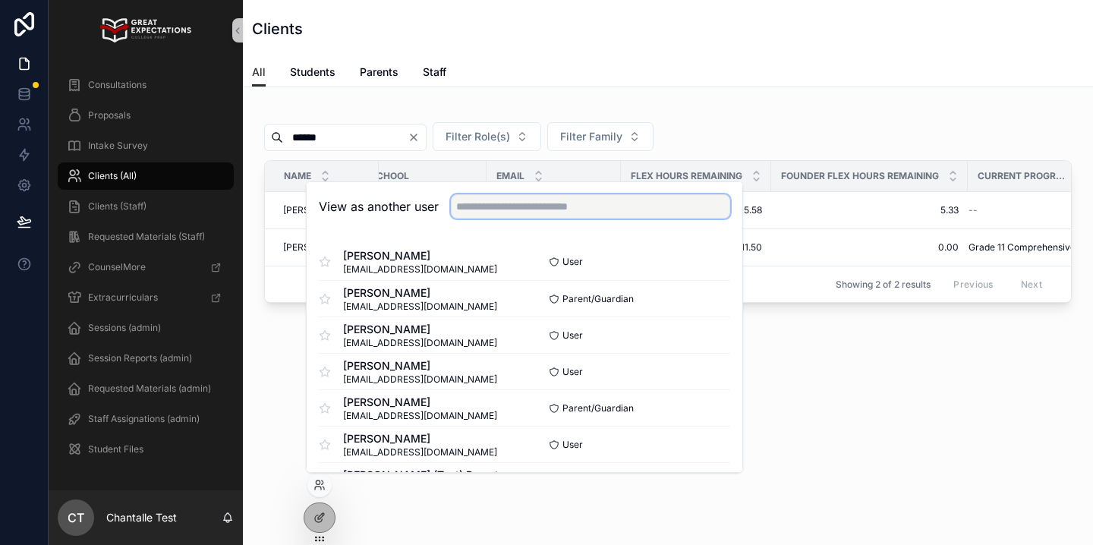
click at [474, 207] on input "text" at bounding box center [590, 206] width 279 height 24
type input "*"
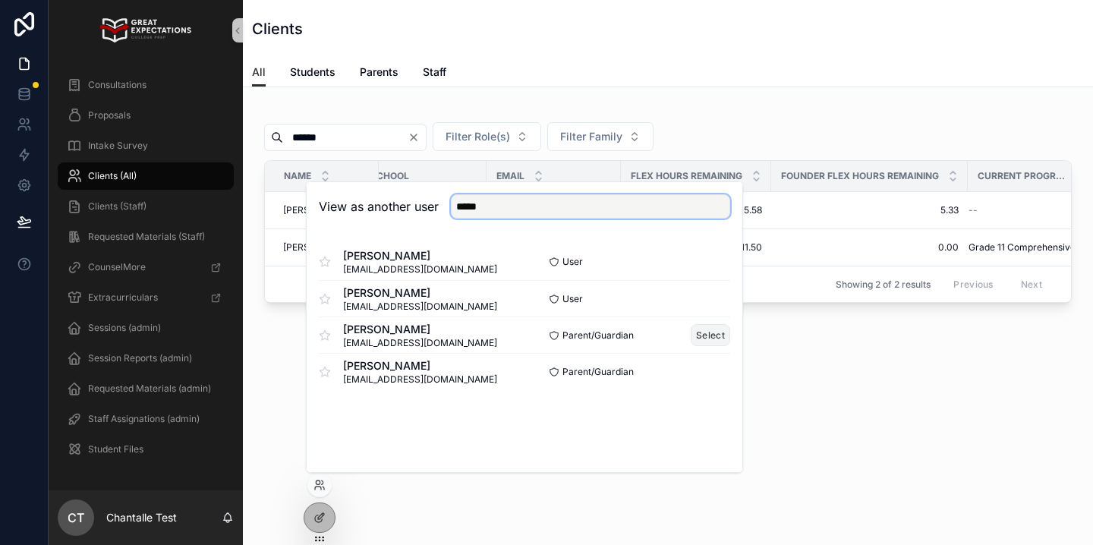
type input "*****"
click at [695, 334] on button "Select" at bounding box center [709, 335] width 39 height 22
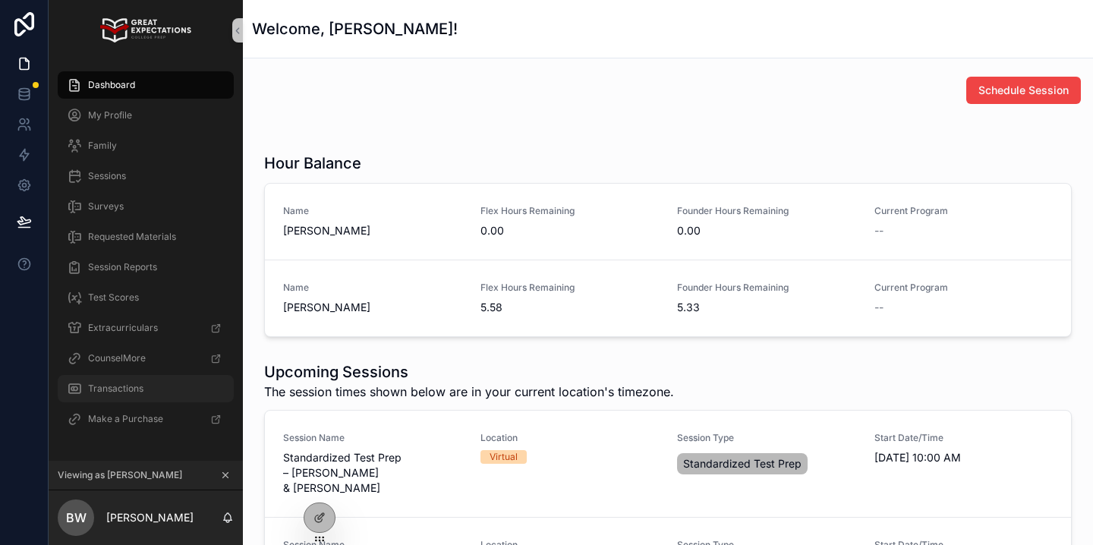
click at [127, 382] on div "Transactions" at bounding box center [146, 388] width 158 height 24
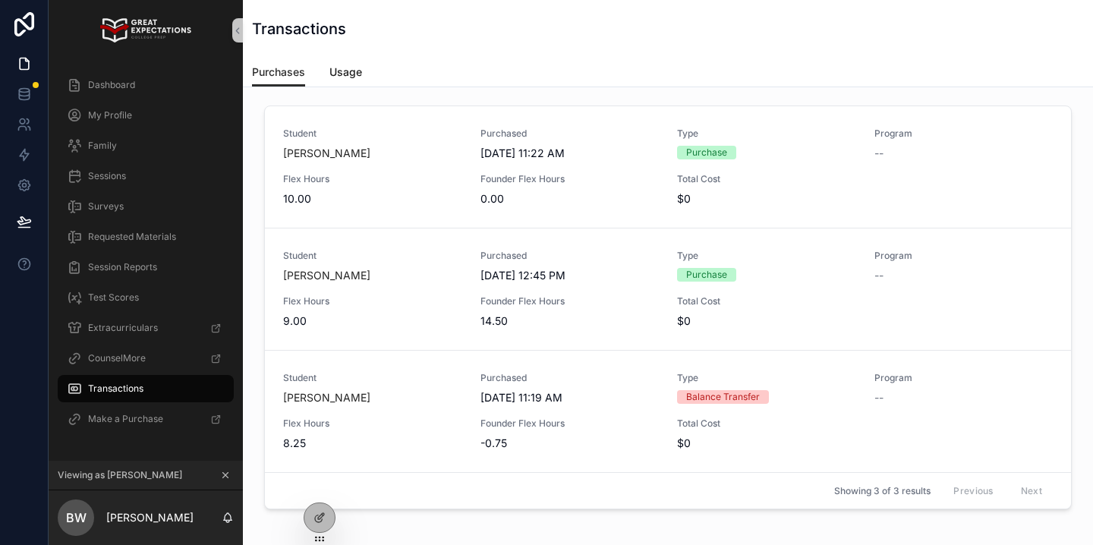
click at [347, 66] on span "Usage" at bounding box center [345, 71] width 33 height 15
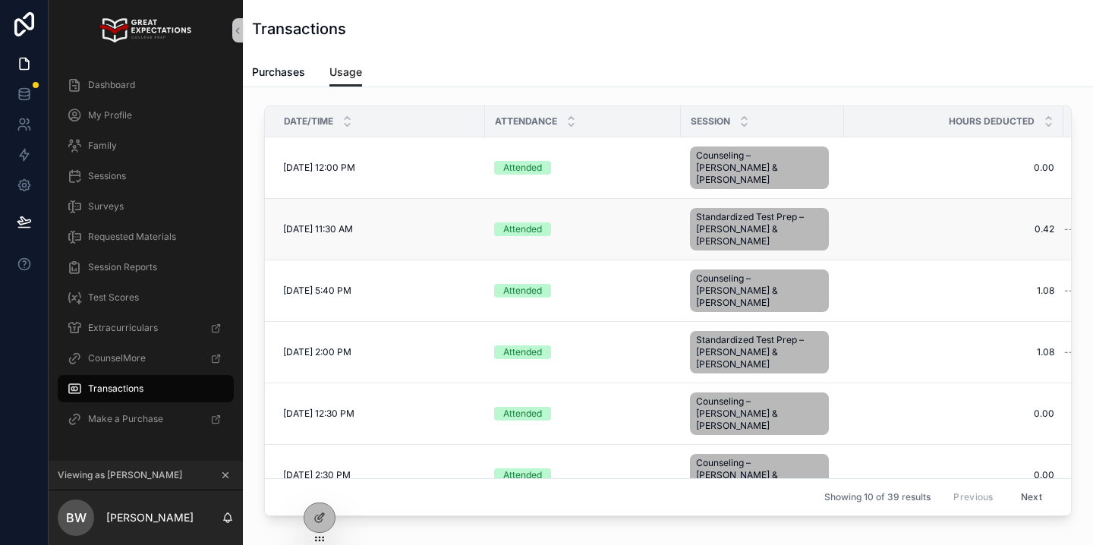
scroll to position [0, 108]
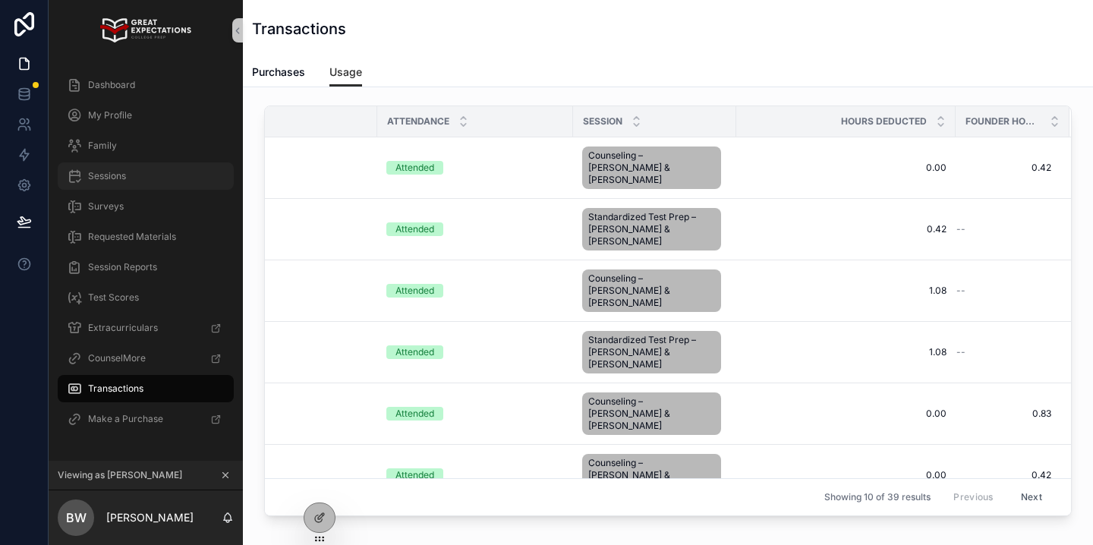
click at [152, 181] on div "Sessions" at bounding box center [146, 176] width 158 height 24
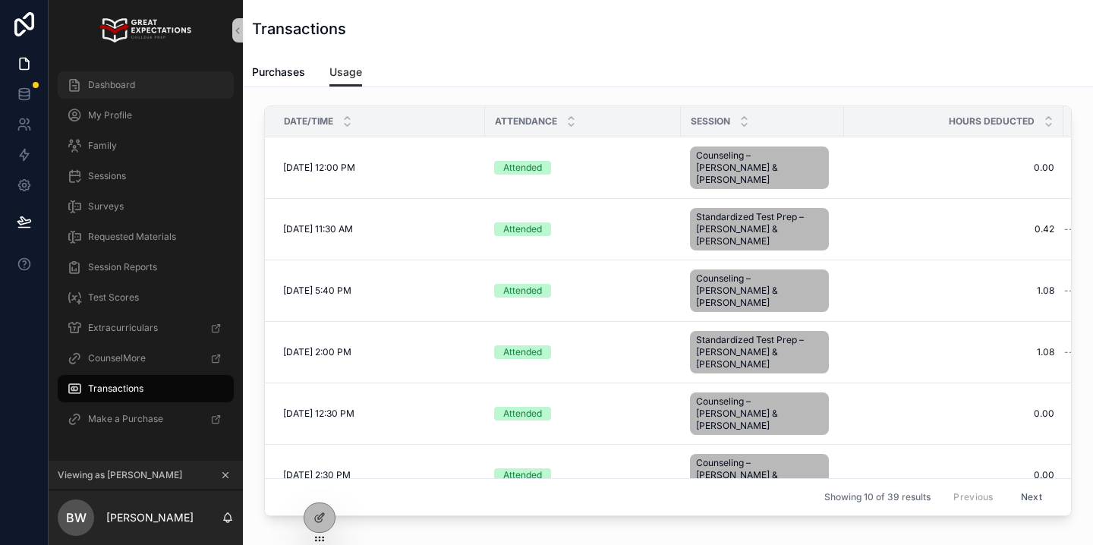
click at [109, 91] on div "Dashboard" at bounding box center [146, 85] width 158 height 24
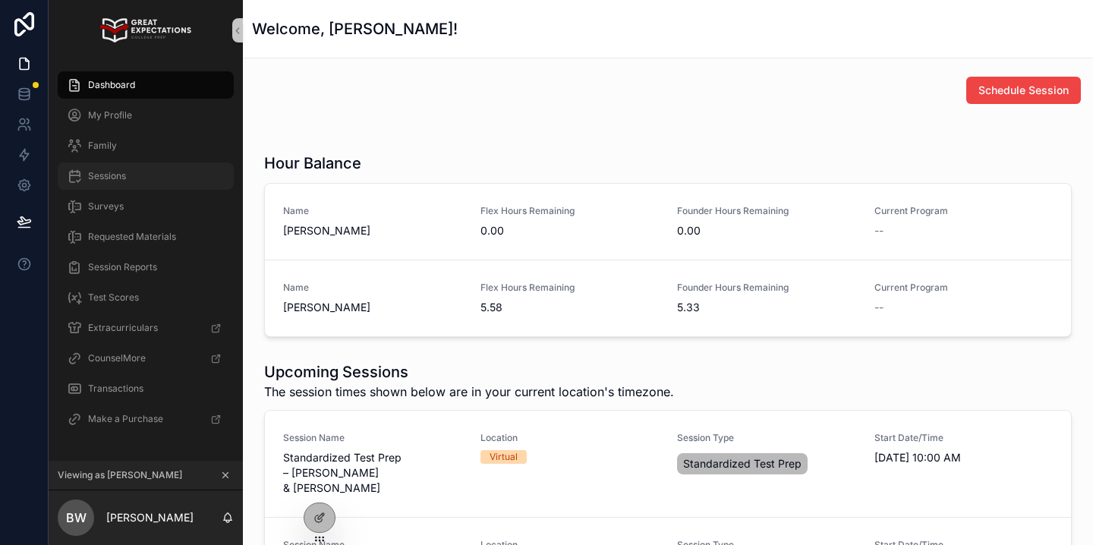
click at [149, 181] on div "Sessions" at bounding box center [146, 176] width 158 height 24
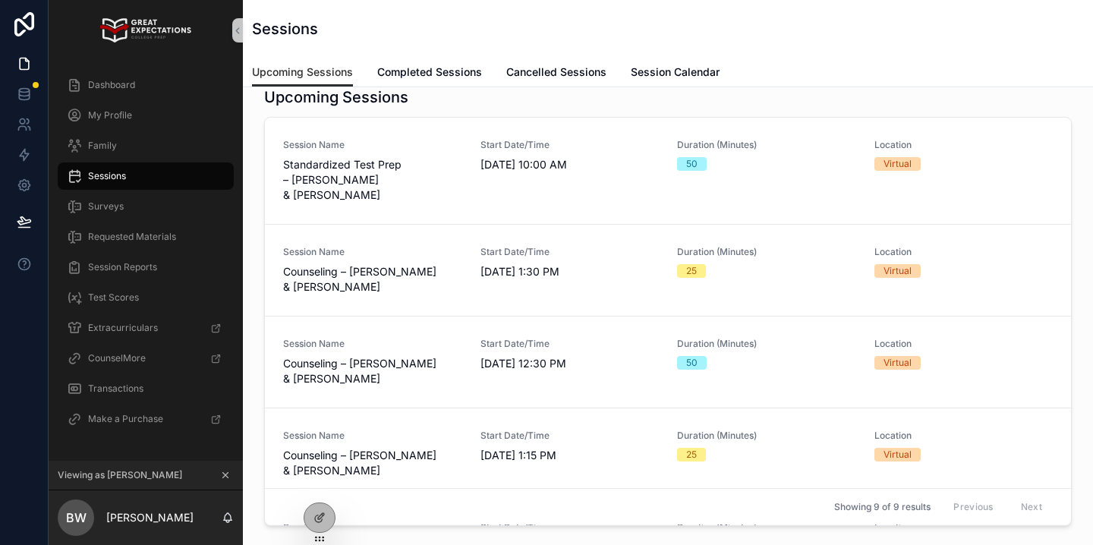
scroll to position [36, 0]
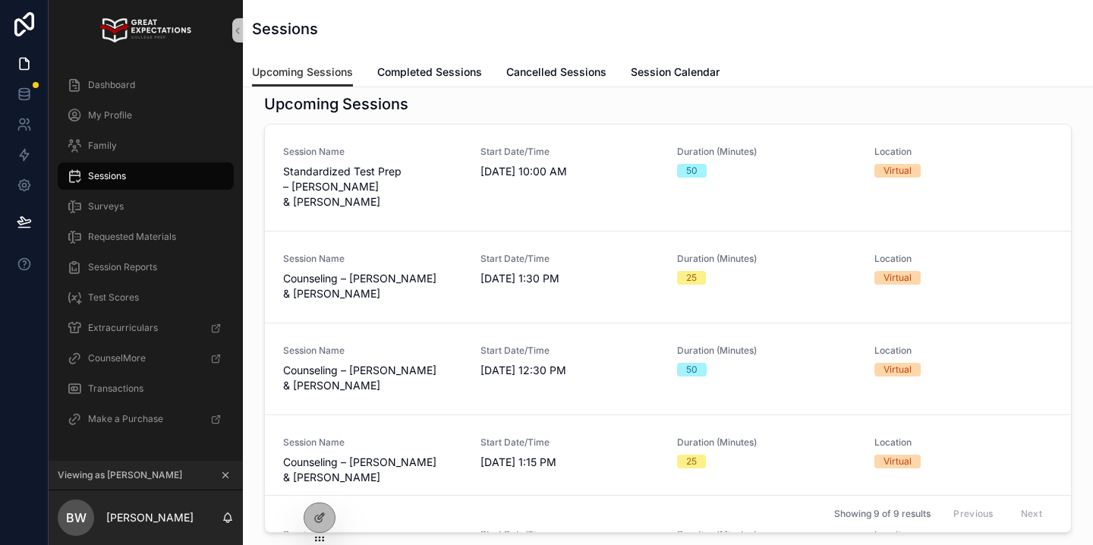
click at [226, 476] on icon at bounding box center [225, 475] width 11 height 11
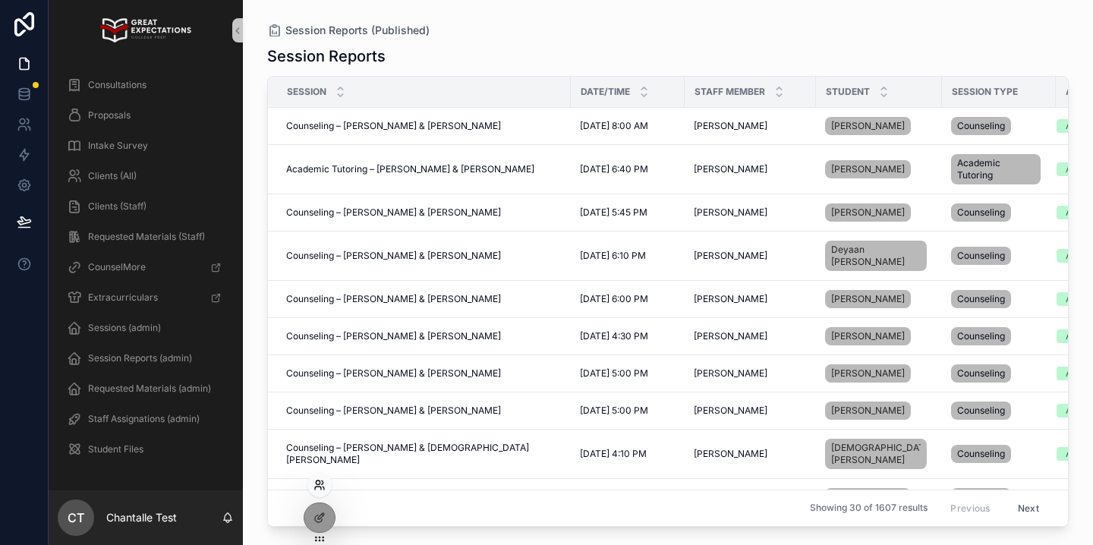
click at [322, 488] on icon at bounding box center [319, 485] width 12 height 12
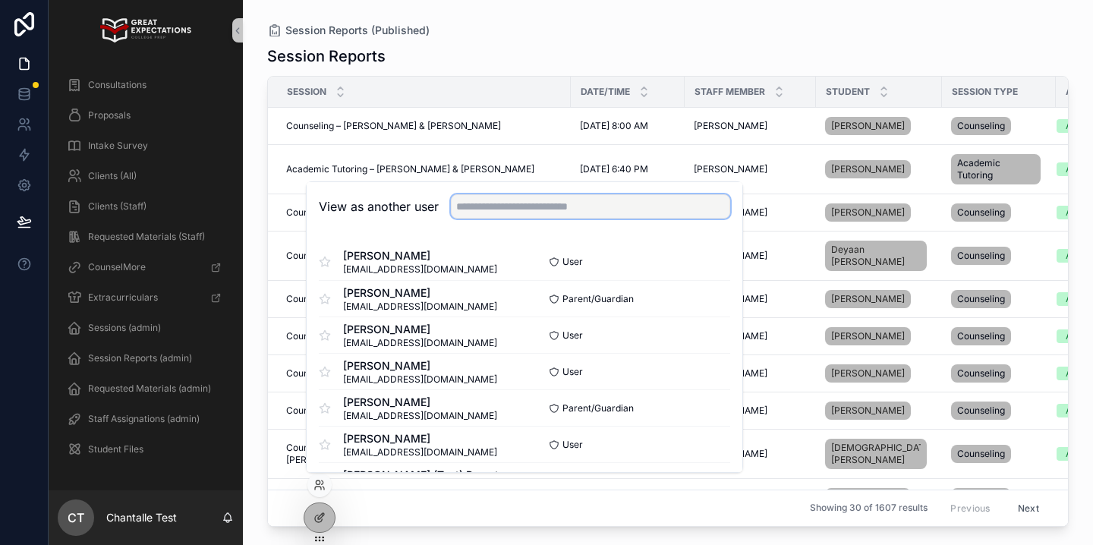
click at [499, 216] on input "text" at bounding box center [590, 206] width 279 height 24
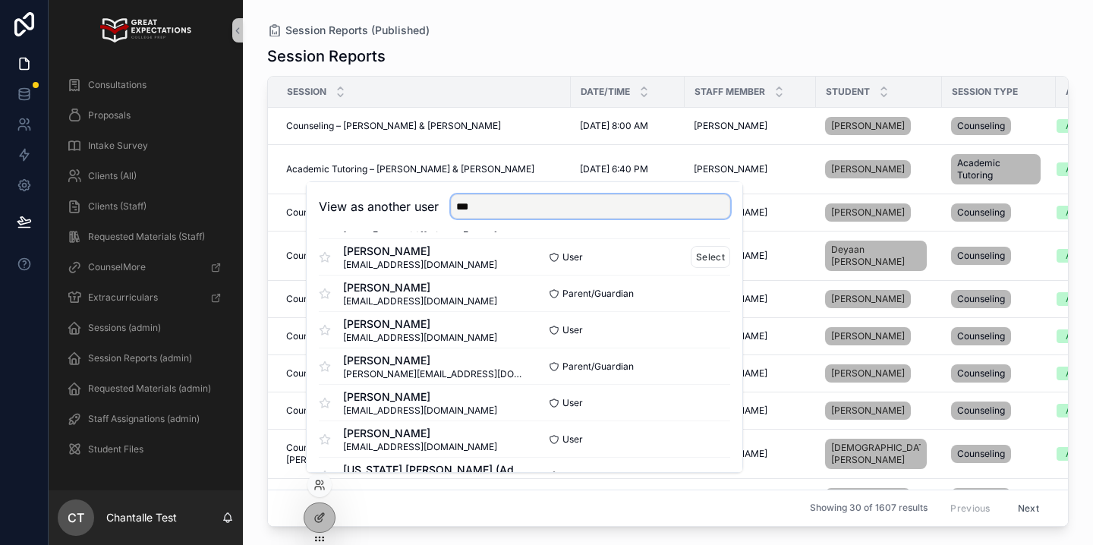
scroll to position [80, 0]
type input "***"
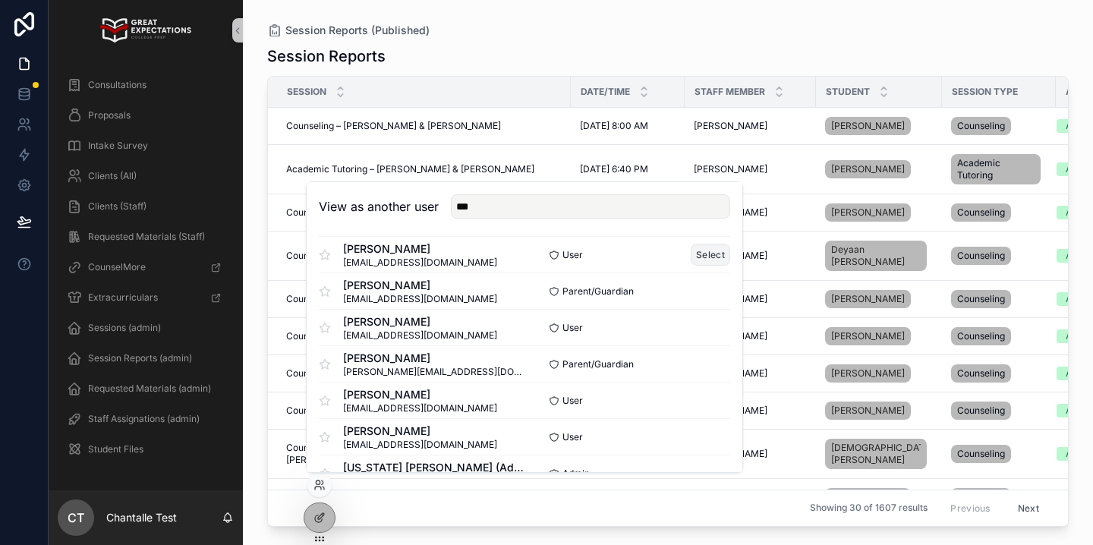
click at [703, 247] on button "Select" at bounding box center [709, 255] width 39 height 22
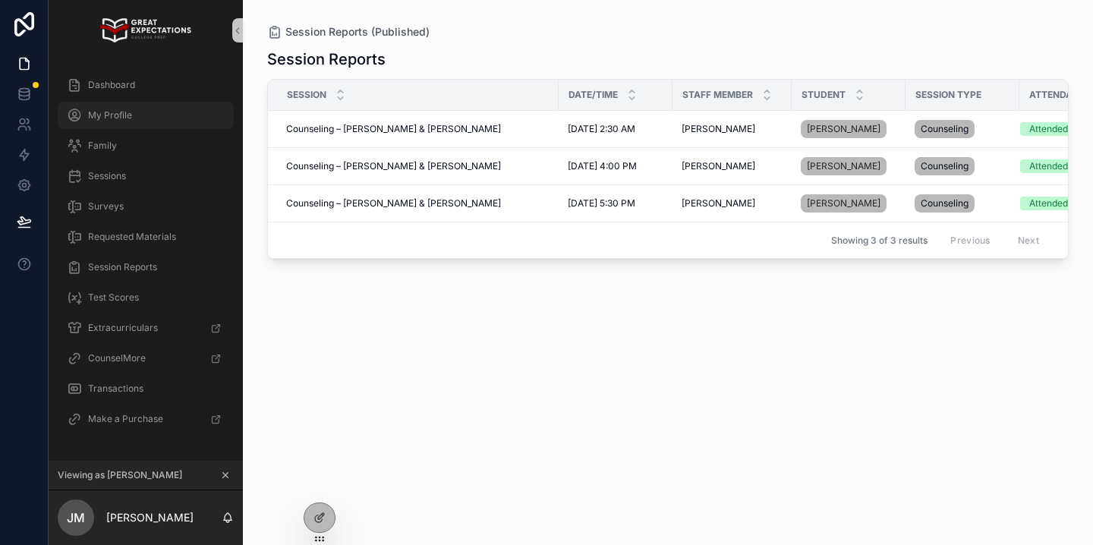
click at [215, 122] on div "My Profile" at bounding box center [146, 115] width 158 height 24
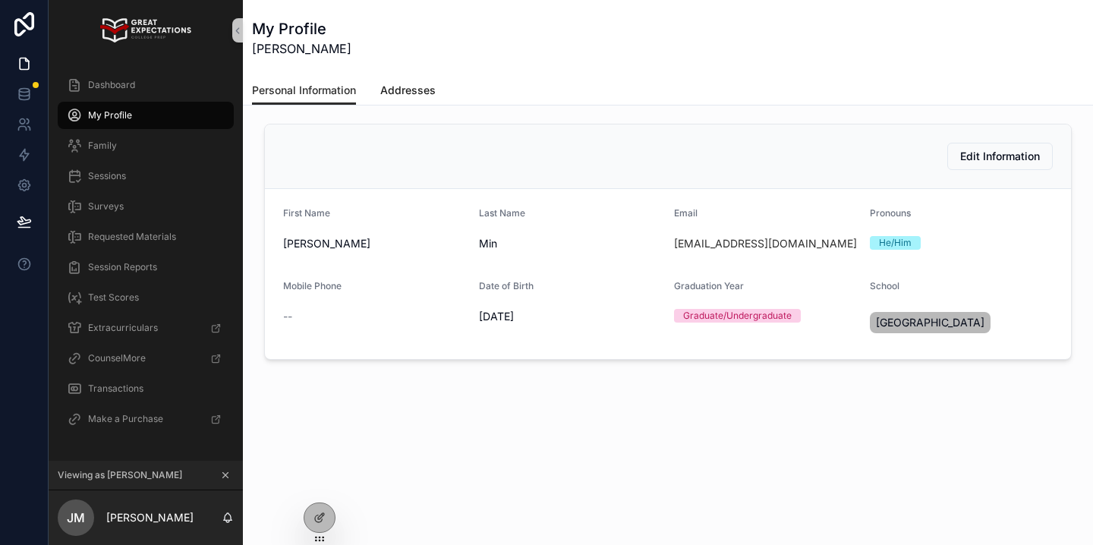
click at [401, 90] on span "Addresses" at bounding box center [407, 90] width 55 height 15
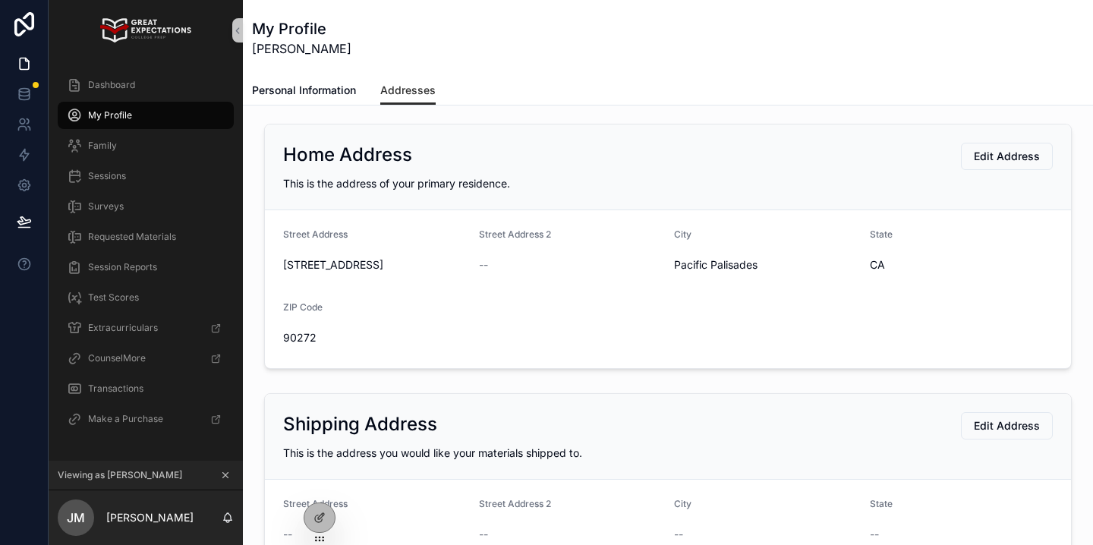
click at [226, 474] on icon at bounding box center [225, 475] width 11 height 11
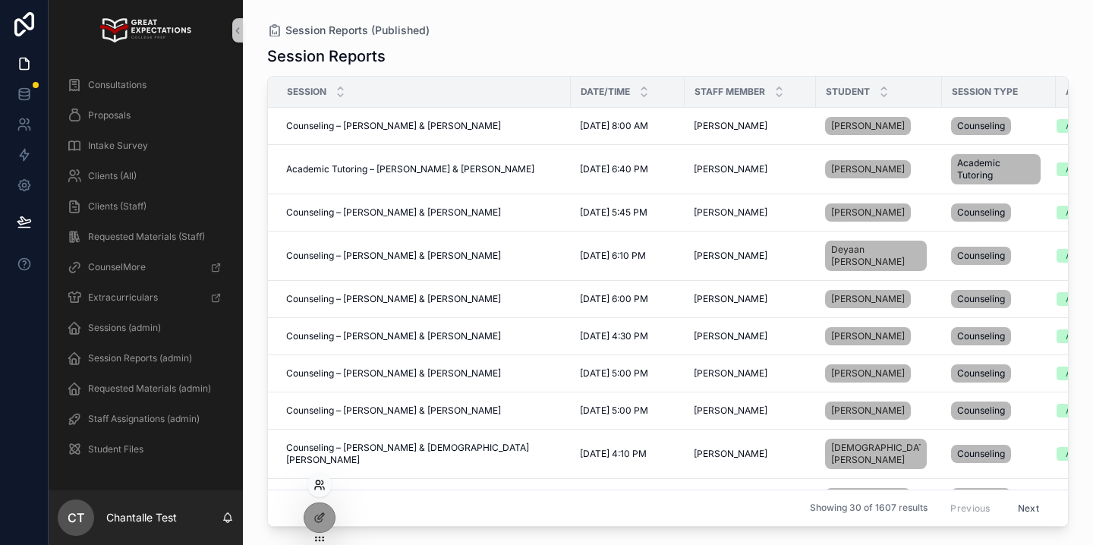
click at [322, 484] on icon at bounding box center [323, 482] width 2 height 4
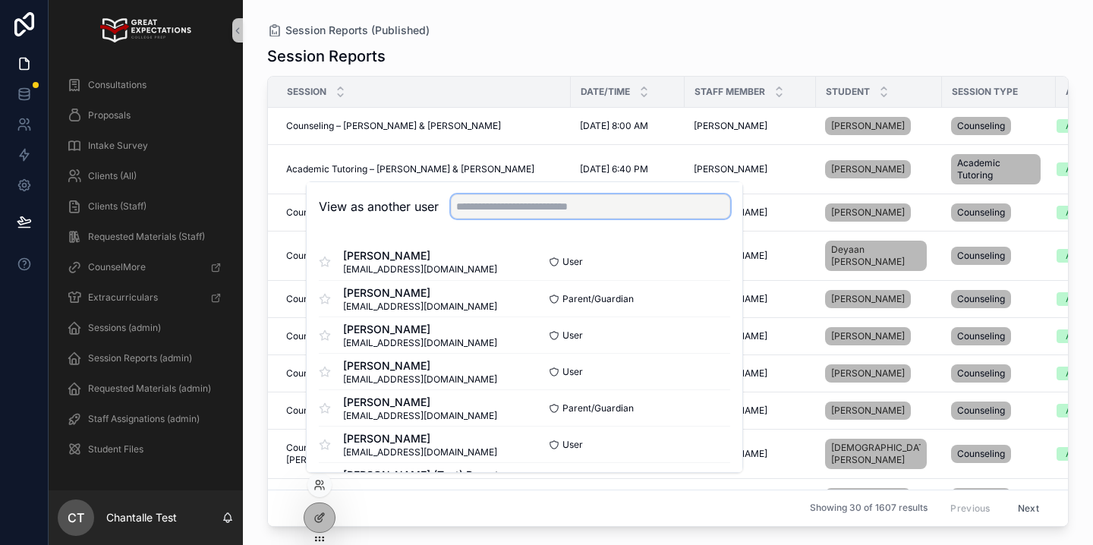
click at [520, 210] on input "text" at bounding box center [590, 206] width 279 height 24
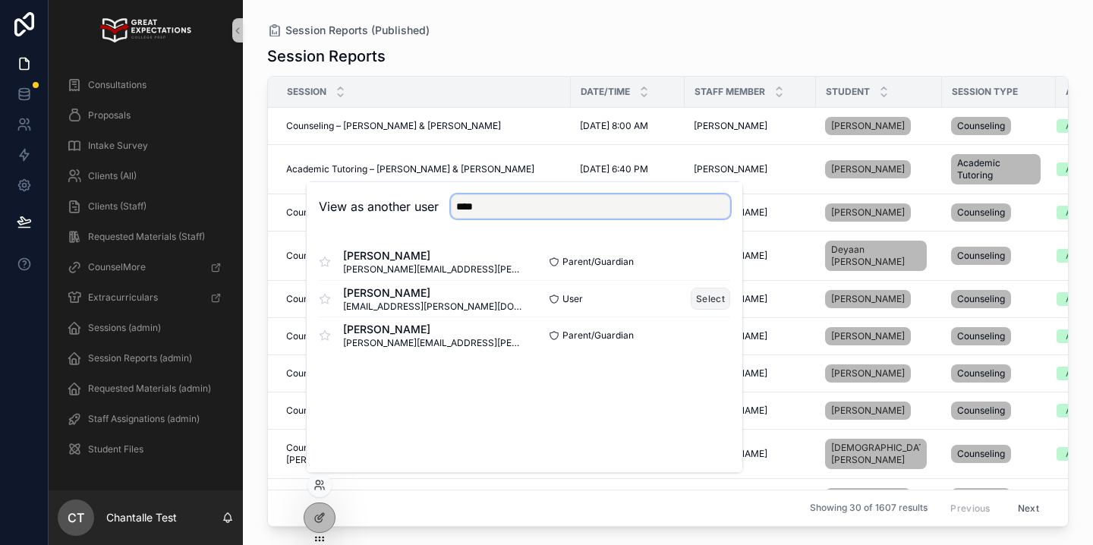
type input "****"
click at [706, 301] on button "Select" at bounding box center [709, 299] width 39 height 22
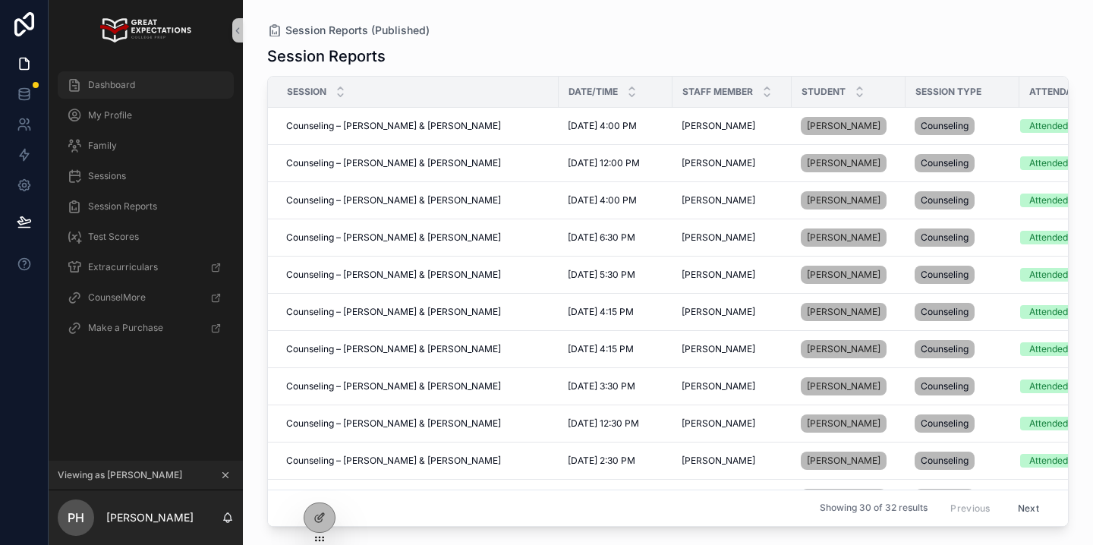
click at [200, 90] on div "Dashboard" at bounding box center [146, 85] width 158 height 24
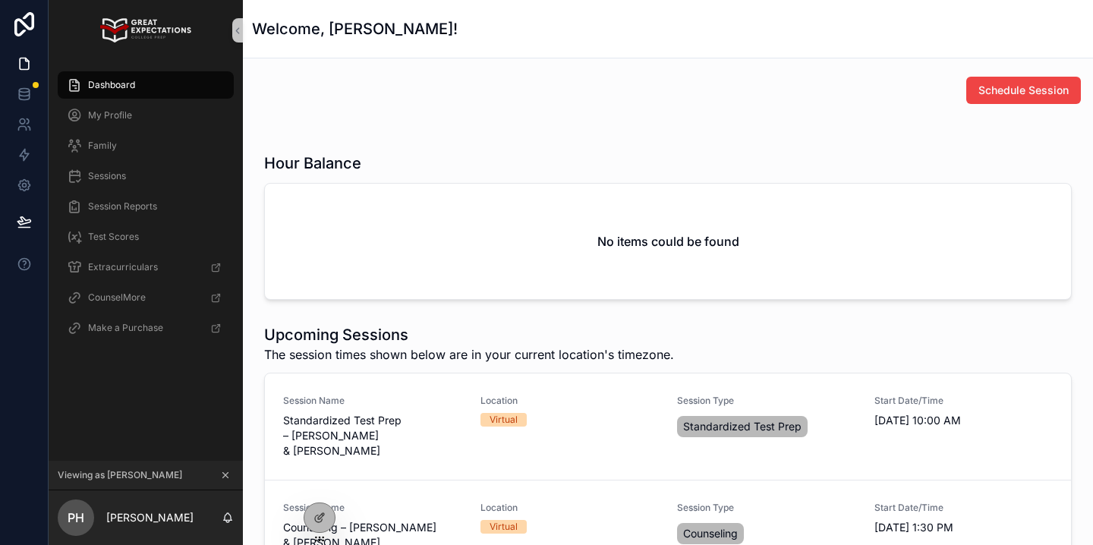
click at [1000, 93] on span "Schedule Session" at bounding box center [1023, 90] width 90 height 15
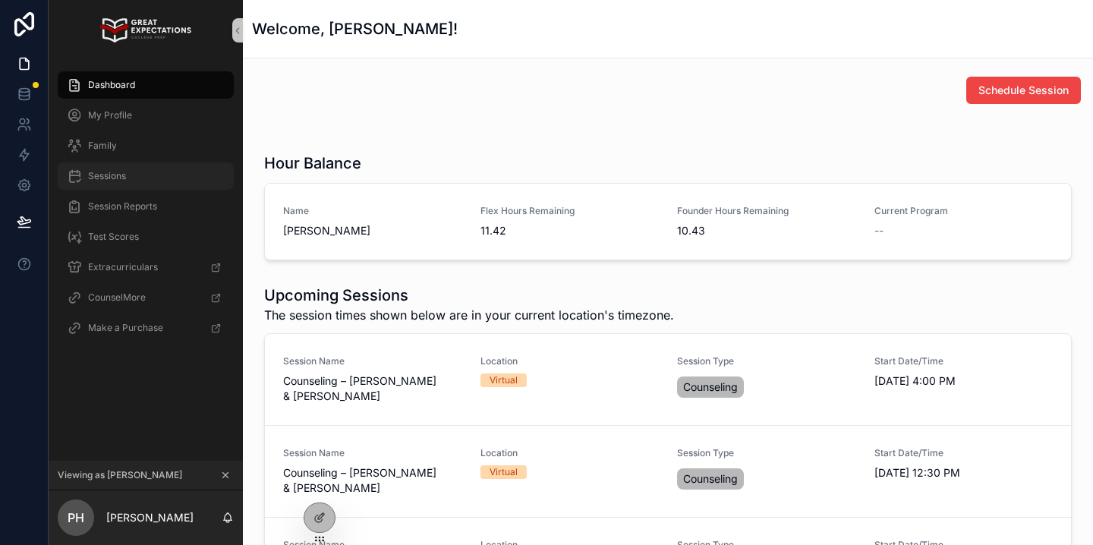
click at [163, 182] on div "Sessions" at bounding box center [146, 176] width 158 height 24
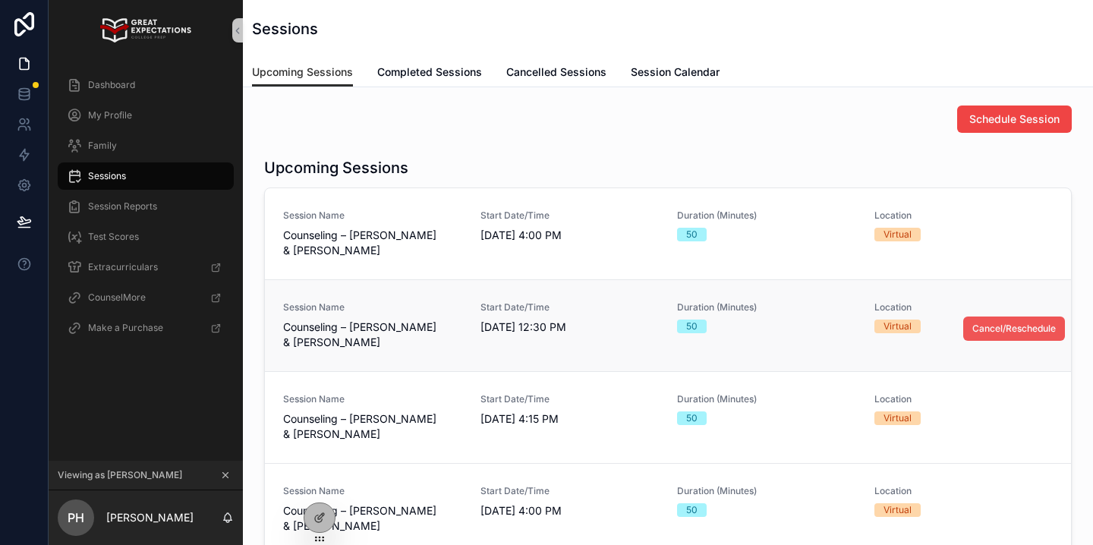
click at [1030, 328] on span "Cancel/Reschedule" at bounding box center [1013, 328] width 83 height 12
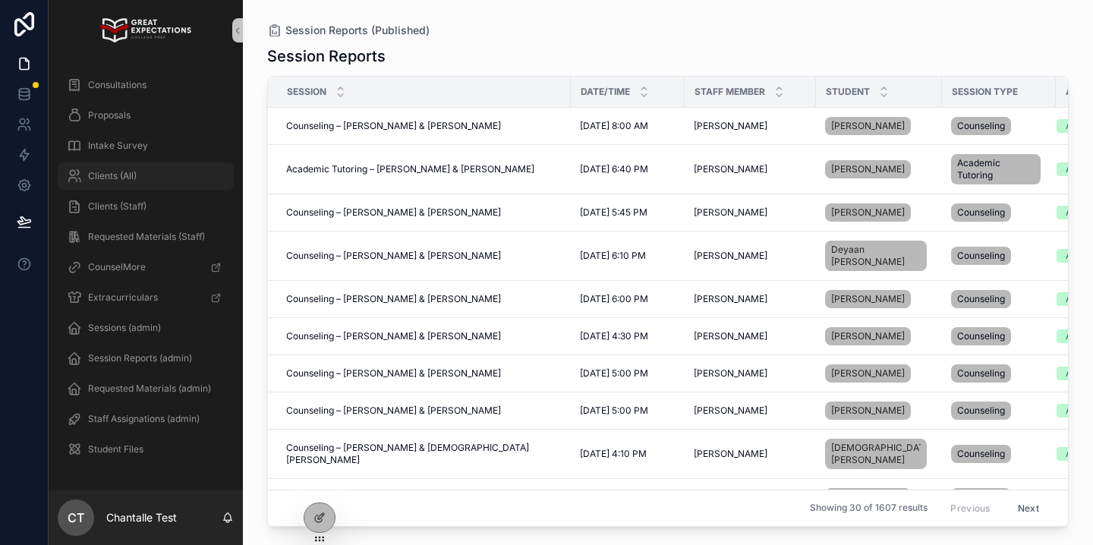
click at [165, 172] on div "Clients (All)" at bounding box center [146, 176] width 158 height 24
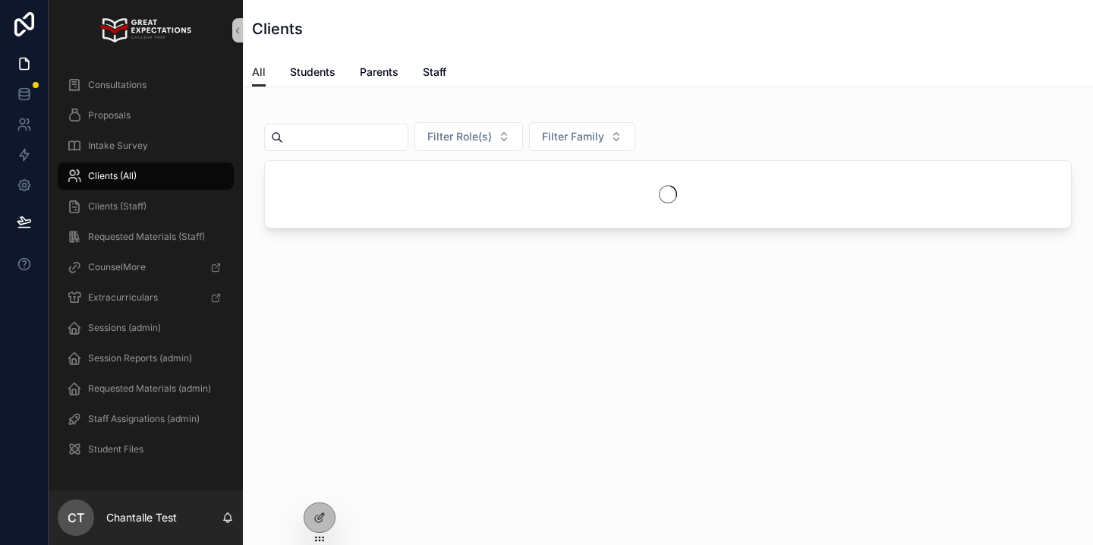
click at [389, 134] on input "text" at bounding box center [345, 137] width 124 height 21
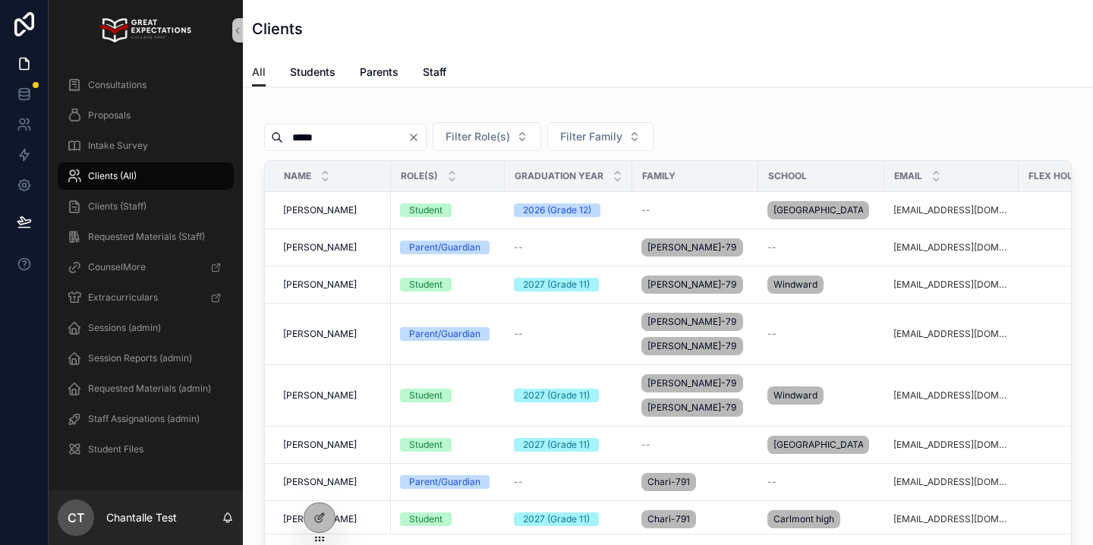
type input "*****"
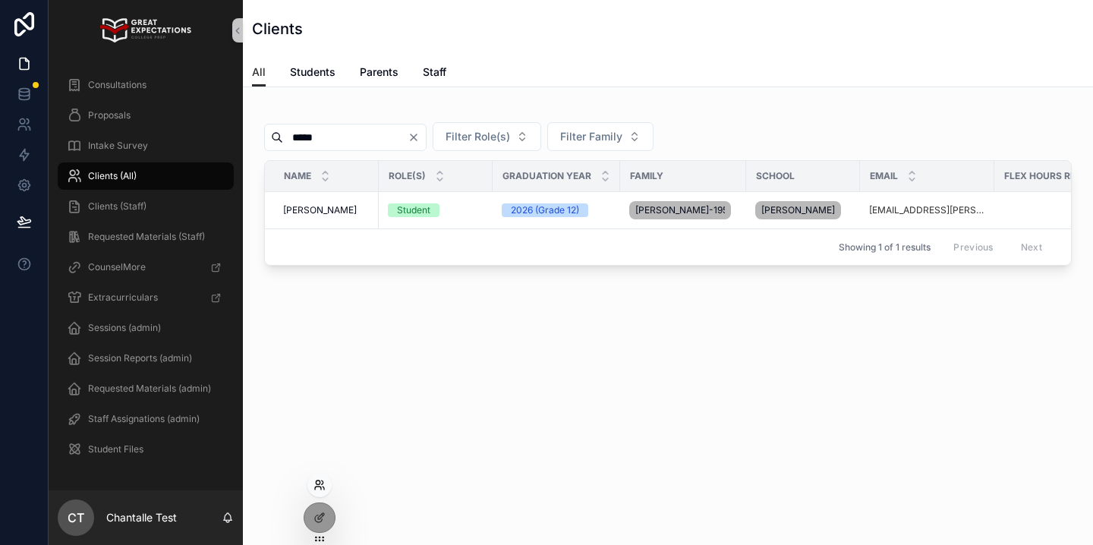
click at [322, 489] on icon at bounding box center [319, 485] width 12 height 12
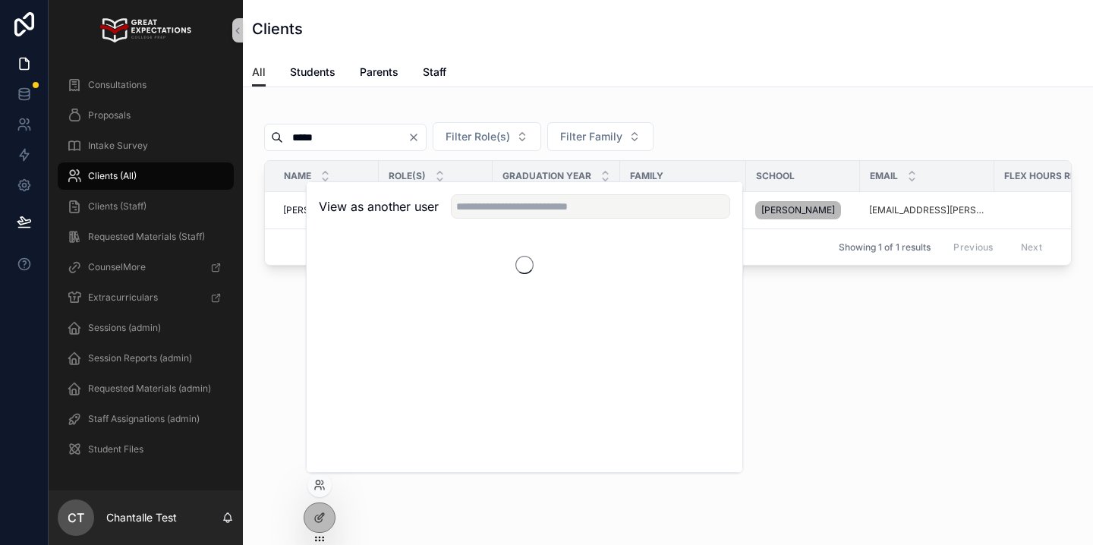
click at [476, 219] on div "View as another user" at bounding box center [524, 206] width 435 height 49
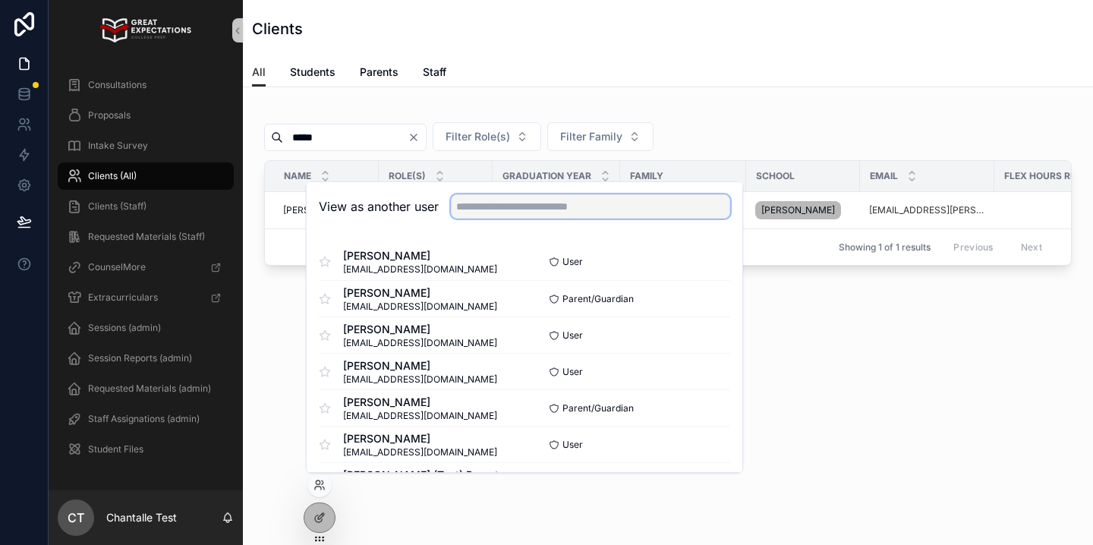
click at [490, 217] on input "text" at bounding box center [590, 206] width 279 height 24
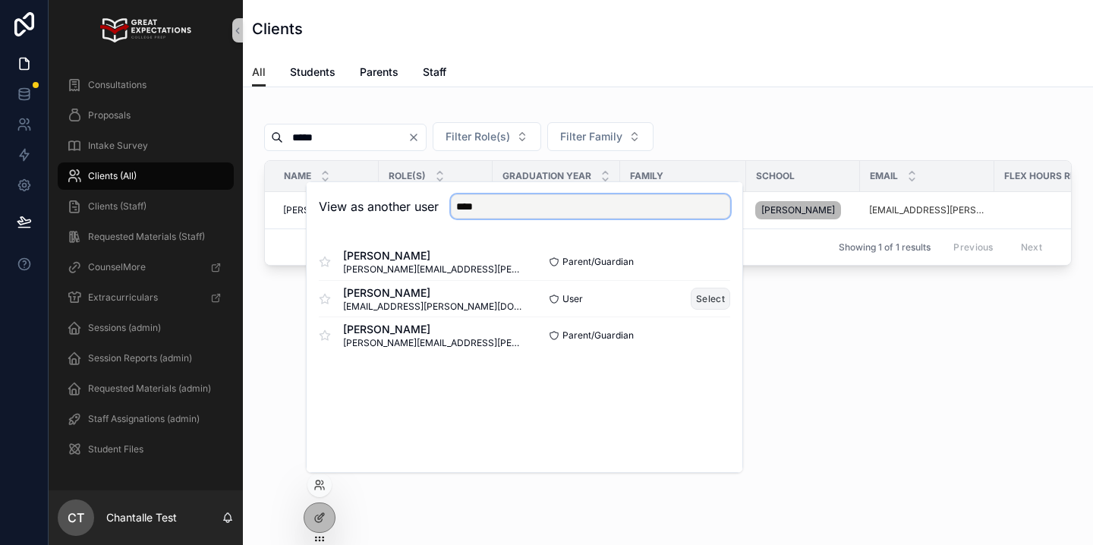
type input "****"
click at [700, 300] on button "Select" at bounding box center [709, 299] width 39 height 22
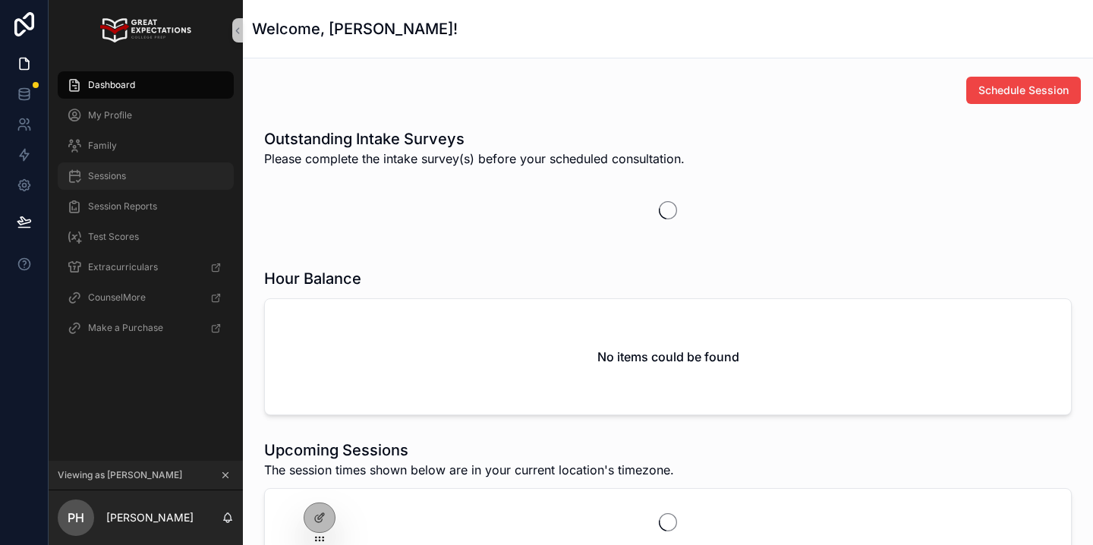
click at [179, 183] on div "Sessions" at bounding box center [146, 176] width 158 height 24
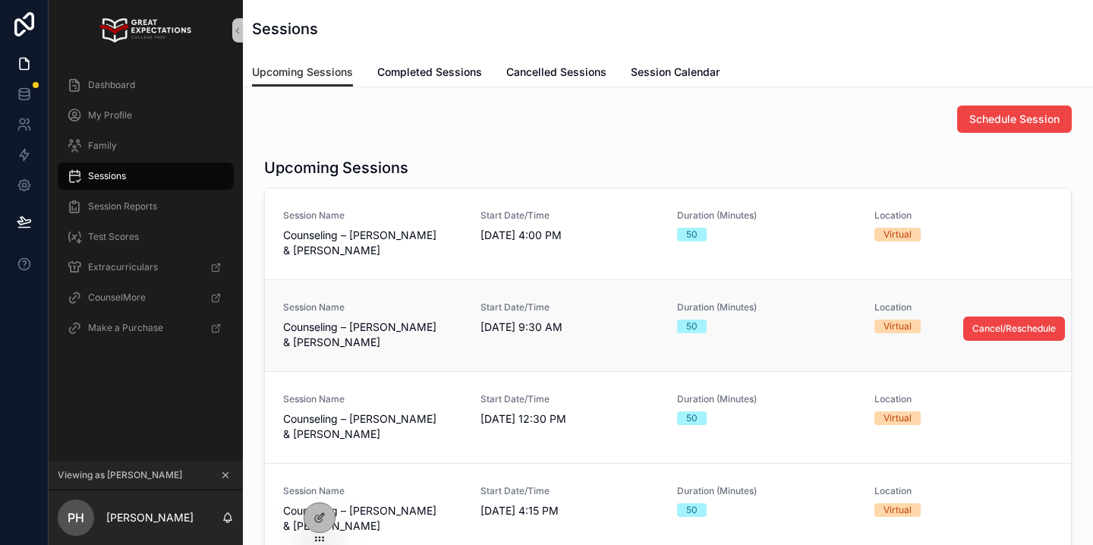
scroll to position [61, 0]
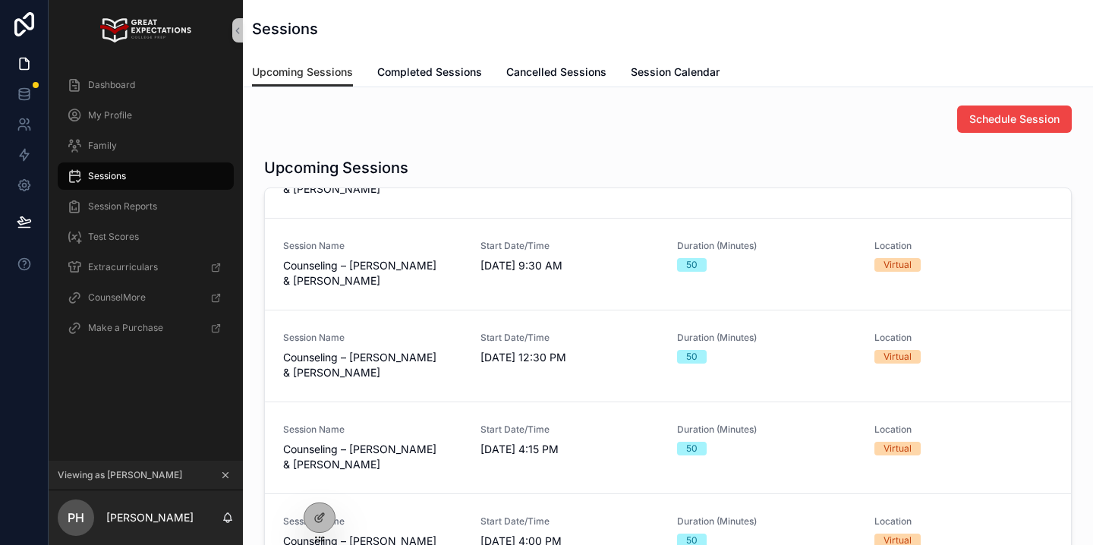
click at [956, 39] on div "Sessions" at bounding box center [668, 29] width 832 height 58
click at [664, 171] on div "Upcoming Sessions" at bounding box center [667, 167] width 807 height 21
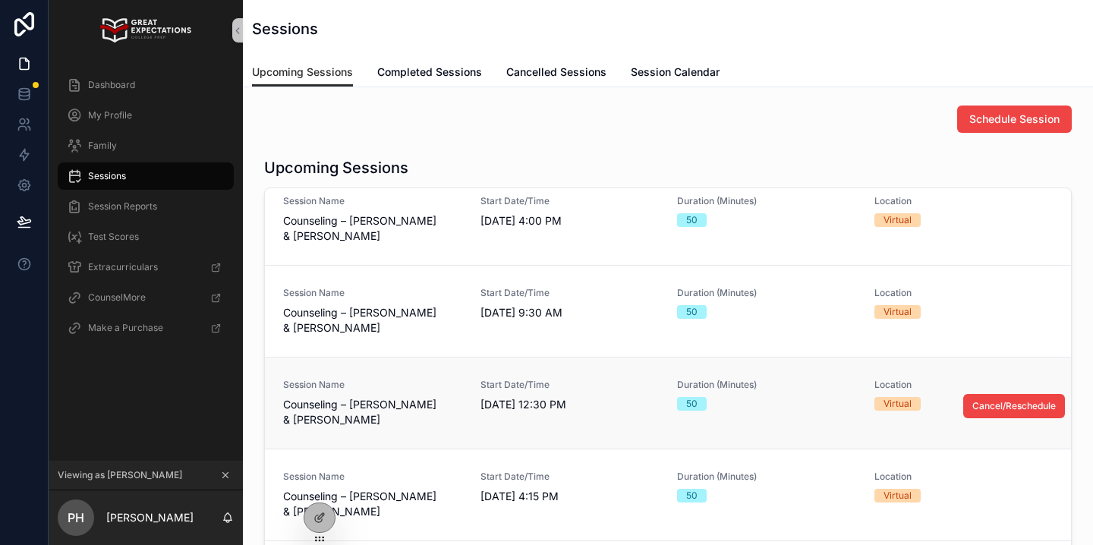
scroll to position [10, 0]
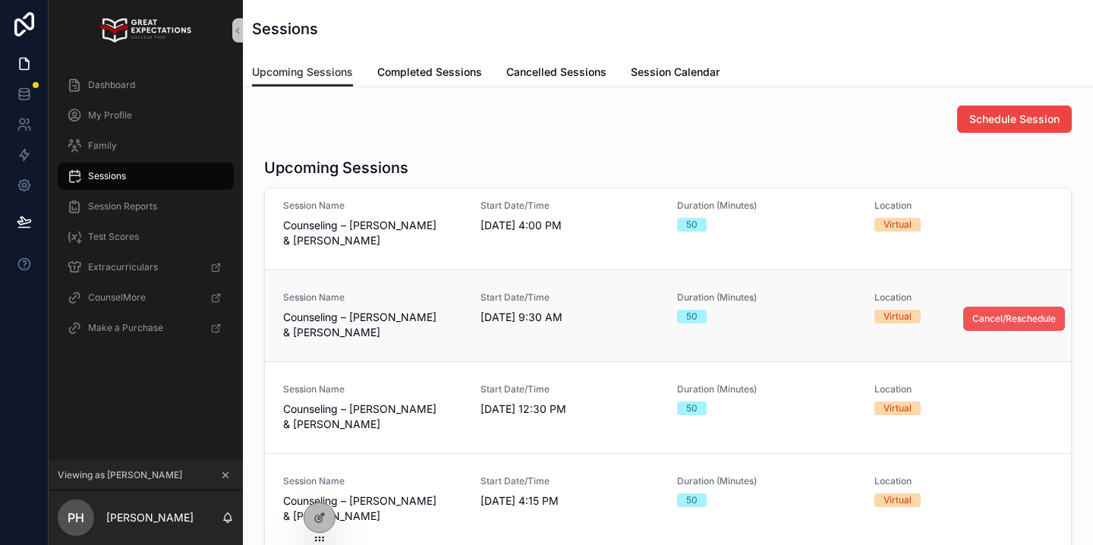
click at [1020, 315] on span "Cancel/Reschedule" at bounding box center [1013, 319] width 83 height 12
click at [525, 326] on div "Start Date/Time [DATE] 9:30 AM" at bounding box center [569, 315] width 179 height 49
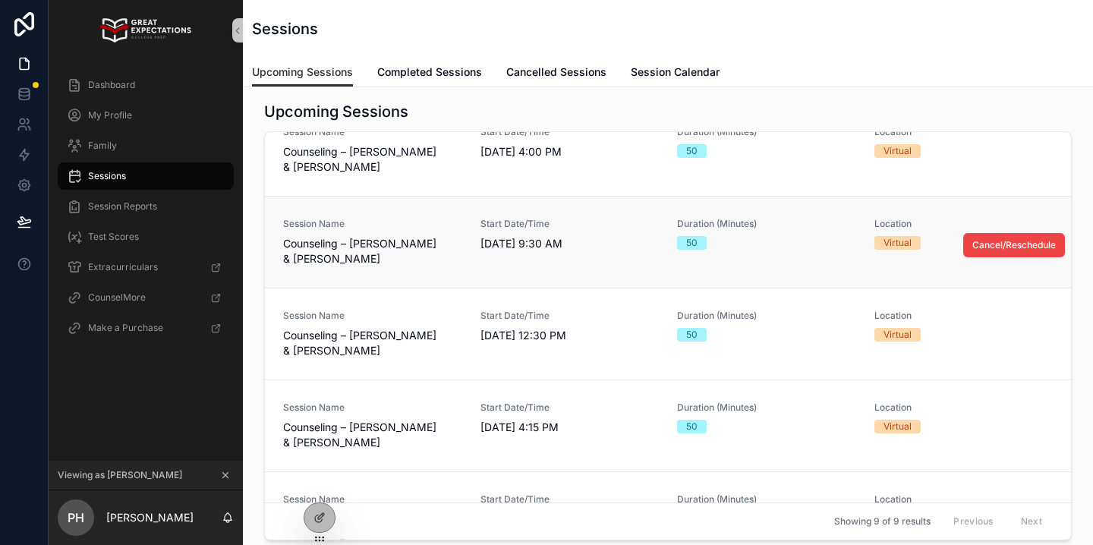
scroll to position [0, 0]
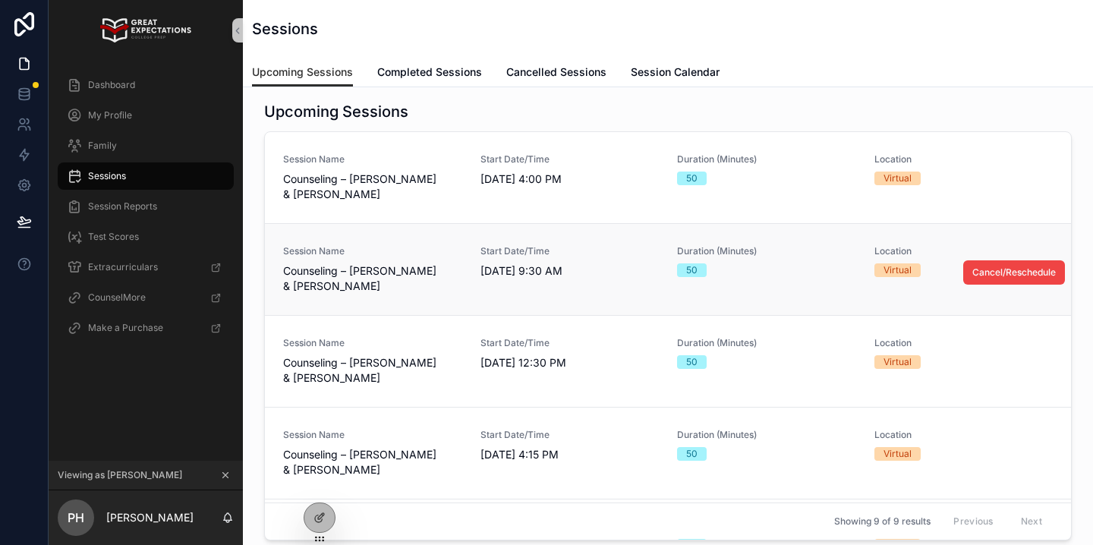
click at [555, 266] on span "[DATE] 9:30 AM" at bounding box center [569, 270] width 179 height 15
click at [0, 0] on span "Cancel/Reschedule" at bounding box center [0, 0] width 0 height 0
click at [434, 74] on span "Completed Sessions" at bounding box center [429, 71] width 105 height 15
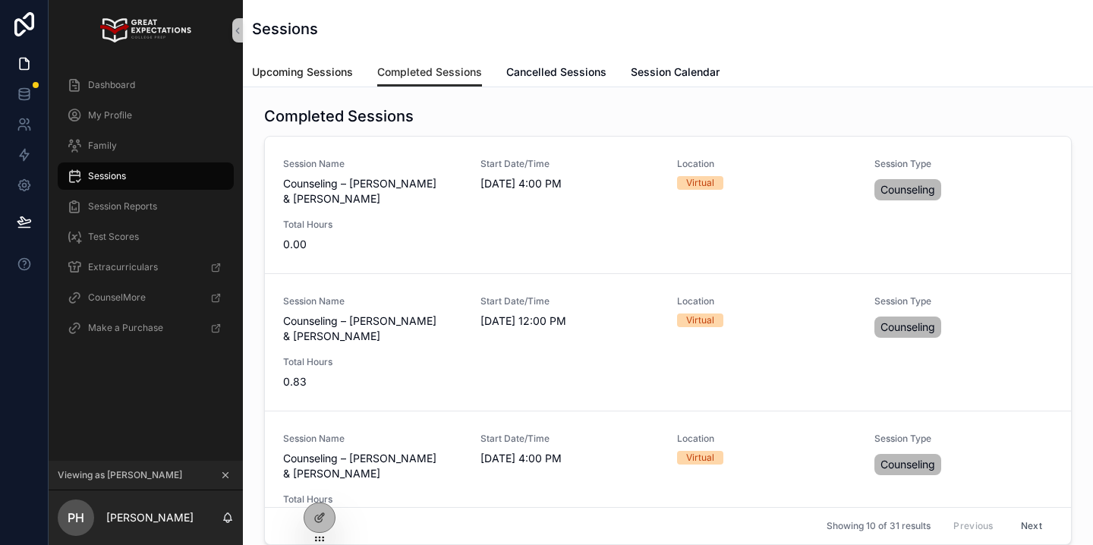
click at [312, 74] on span "Upcoming Sessions" at bounding box center [302, 71] width 101 height 15
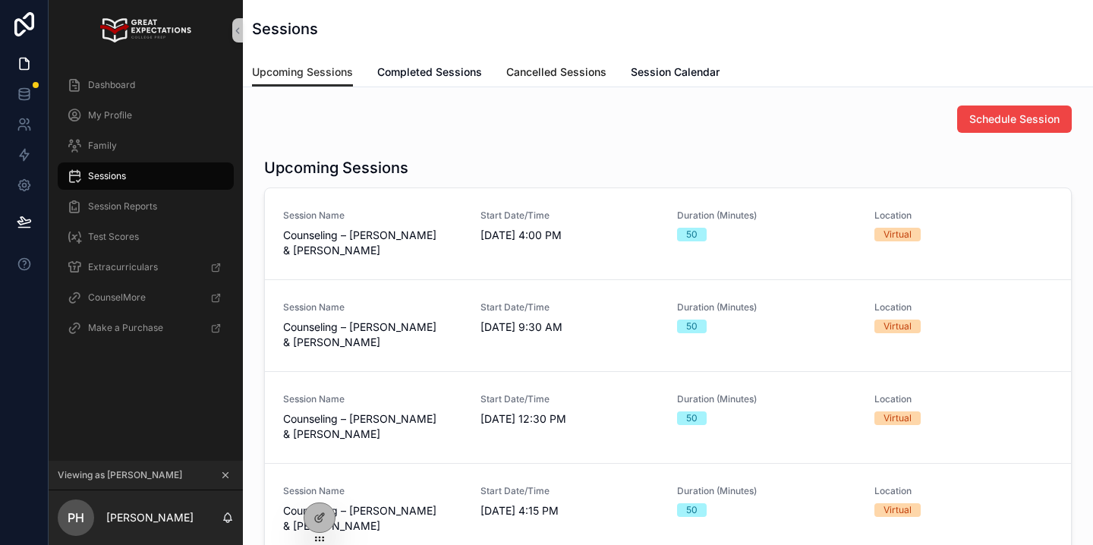
click at [549, 64] on span "Cancelled Sessions" at bounding box center [556, 71] width 100 height 15
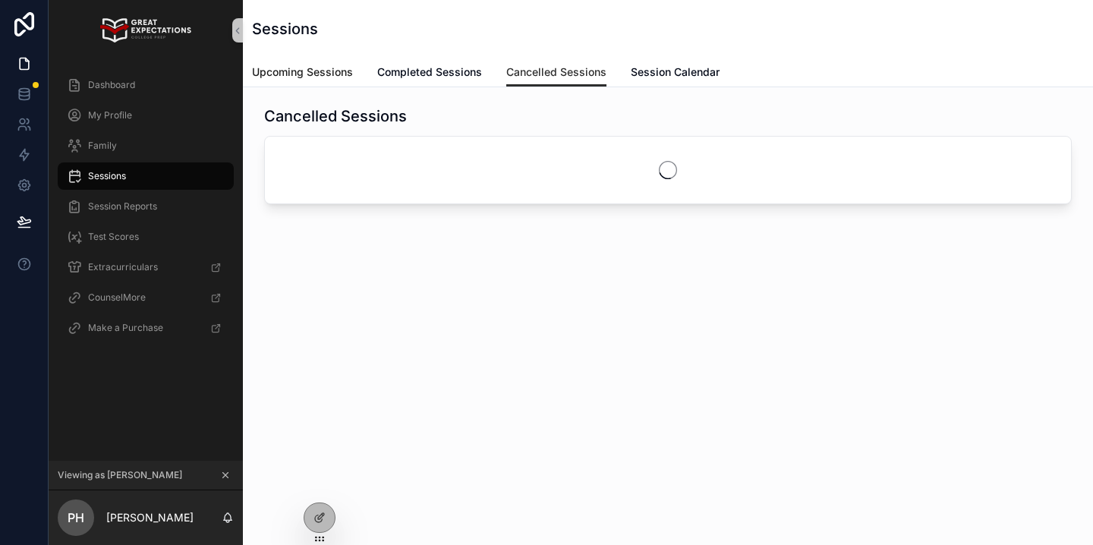
click at [322, 82] on link "Upcoming Sessions" at bounding box center [302, 73] width 101 height 30
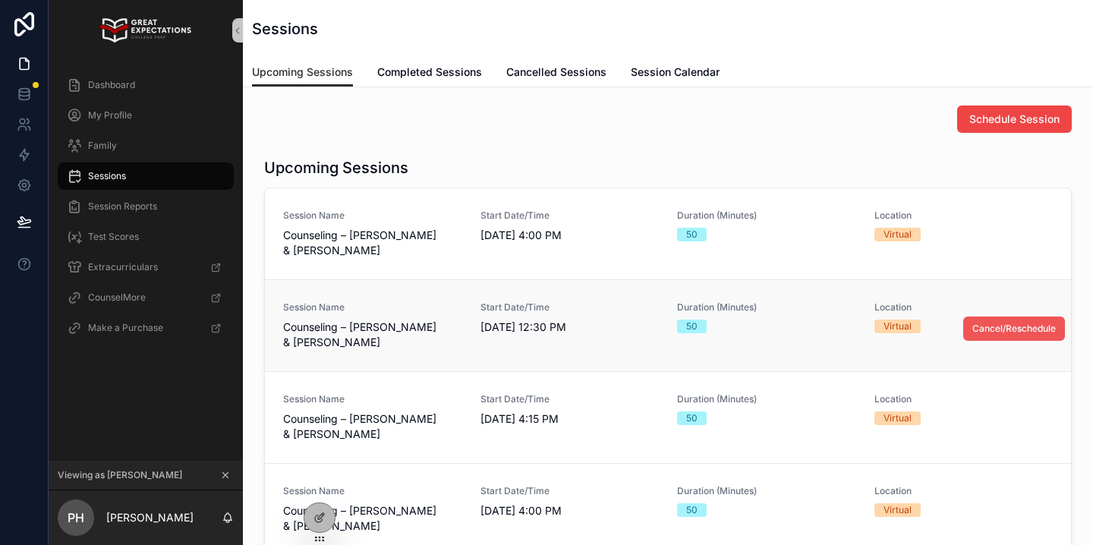
click at [994, 333] on span "Cancel/Reschedule" at bounding box center [1013, 328] width 83 height 12
click at [437, 72] on span "Completed Sessions" at bounding box center [429, 71] width 105 height 15
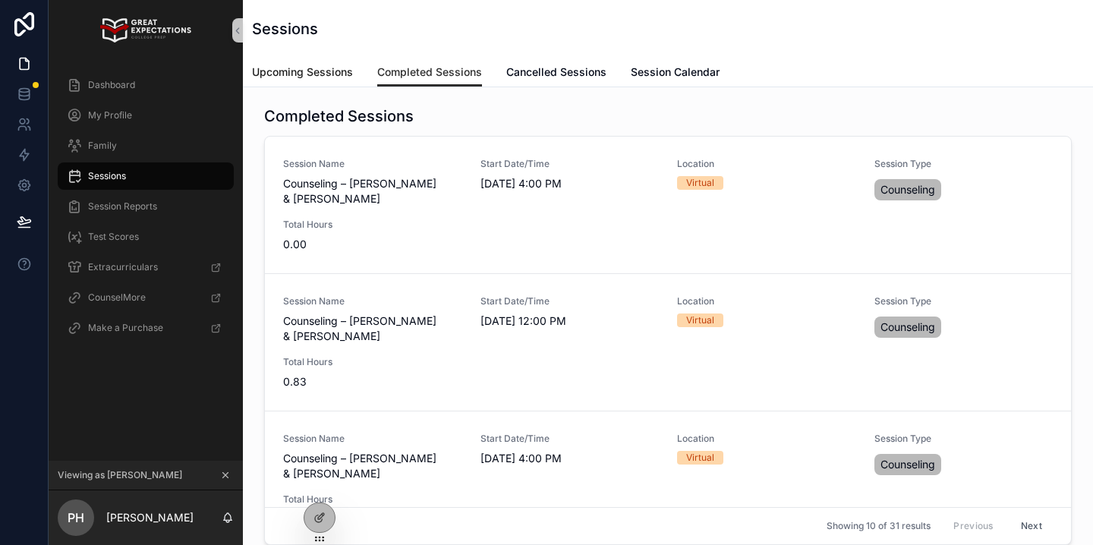
click at [301, 77] on span "Upcoming Sessions" at bounding box center [302, 71] width 101 height 15
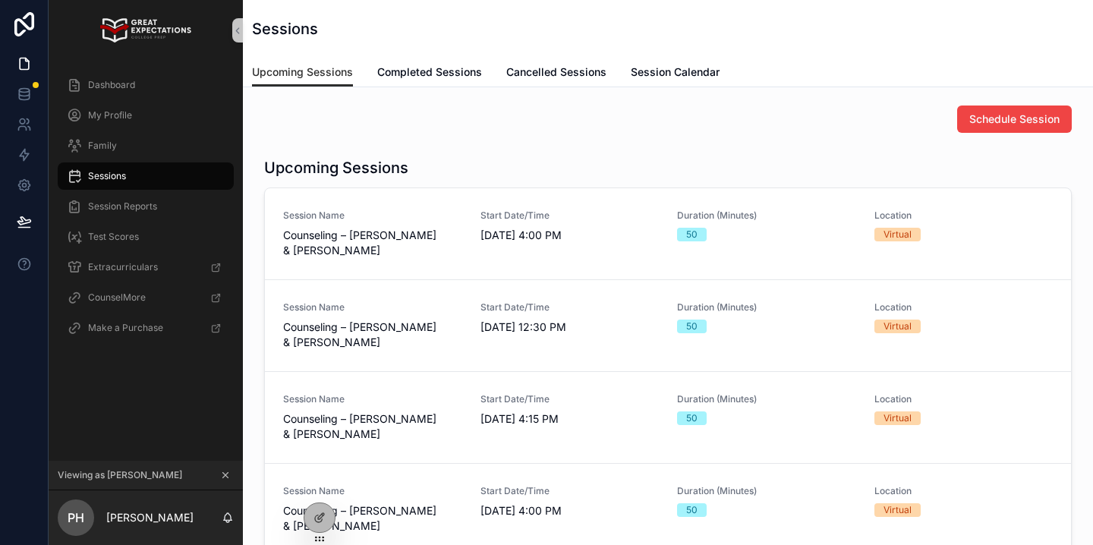
click at [486, 65] on div "Upcoming Sessions Completed Sessions Cancelled Sessions Session Calendar" at bounding box center [668, 72] width 832 height 29
click at [564, 70] on span "Cancelled Sessions" at bounding box center [556, 71] width 100 height 15
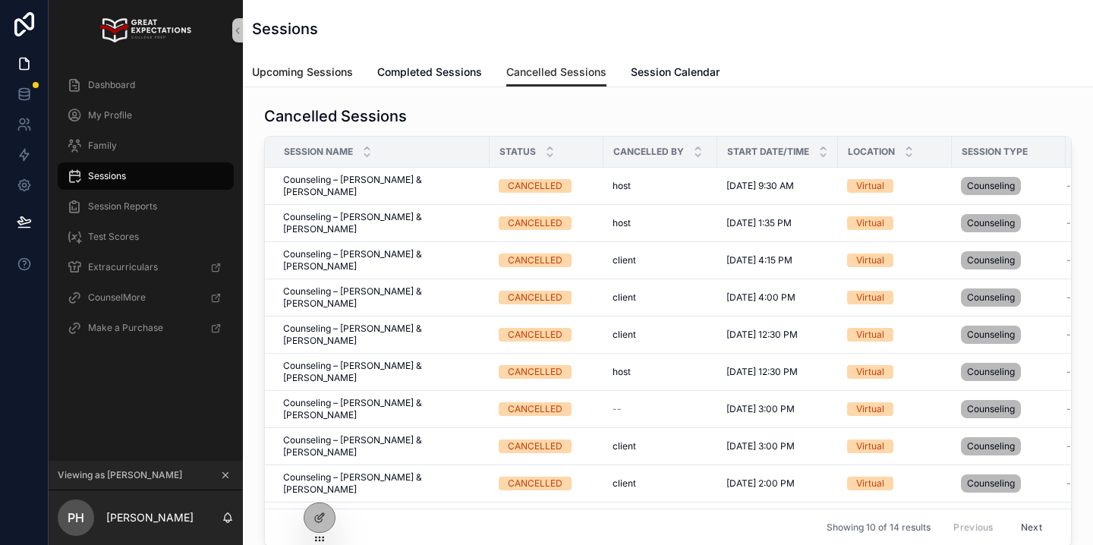
click at [300, 84] on link "Upcoming Sessions" at bounding box center [302, 73] width 101 height 30
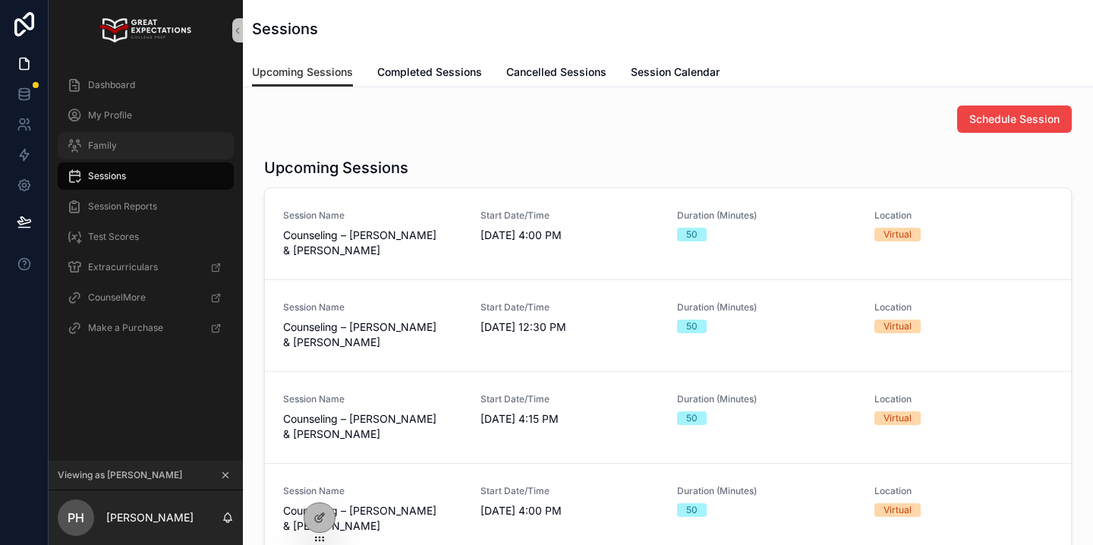
click at [171, 145] on div "Family" at bounding box center [146, 146] width 158 height 24
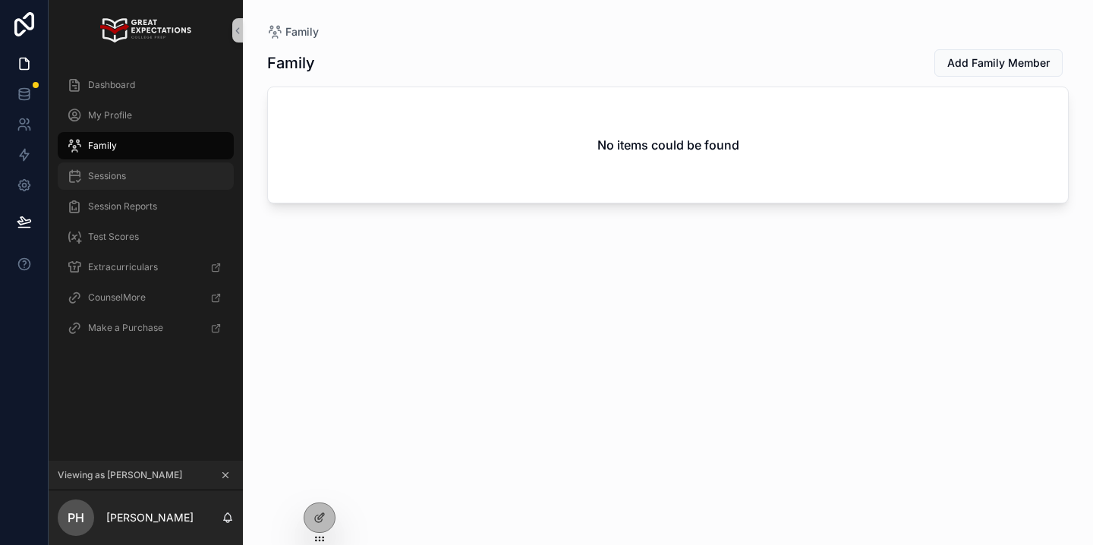
click at [158, 180] on div "Sessions" at bounding box center [146, 176] width 158 height 24
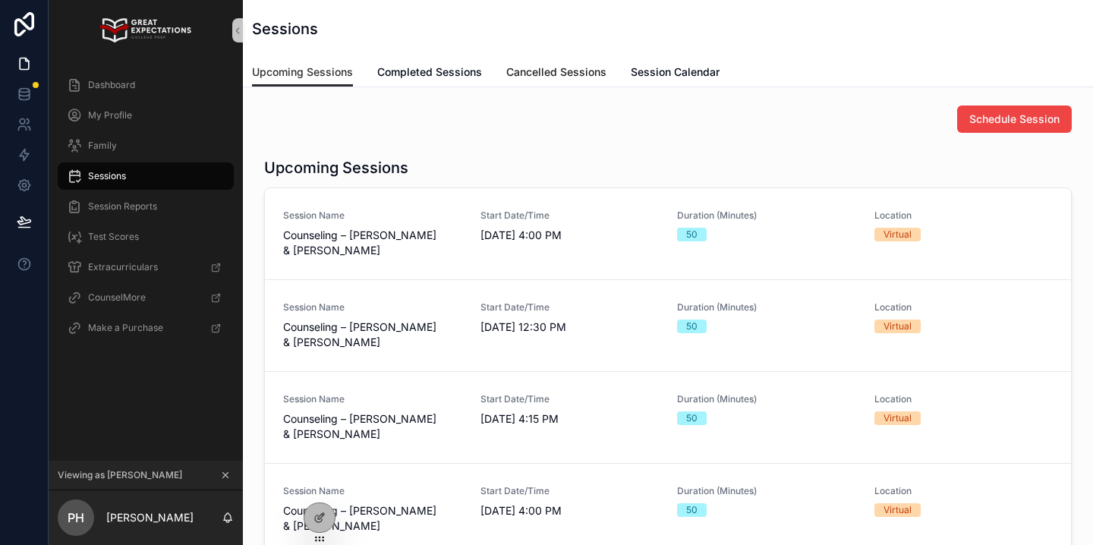
click at [562, 79] on span "Cancelled Sessions" at bounding box center [556, 71] width 100 height 15
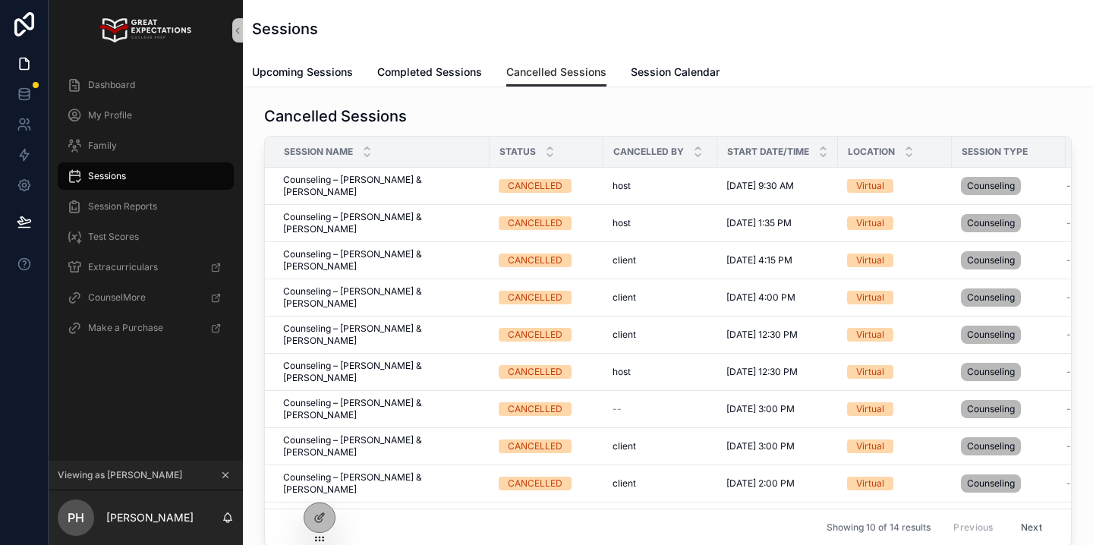
click at [396, 87] on div "Cancelled Sessions Session Name Status Cancelled By Start Date/Time Location Se…" at bounding box center [668, 368] width 850 height 562
click at [396, 78] on span "Completed Sessions" at bounding box center [429, 71] width 105 height 15
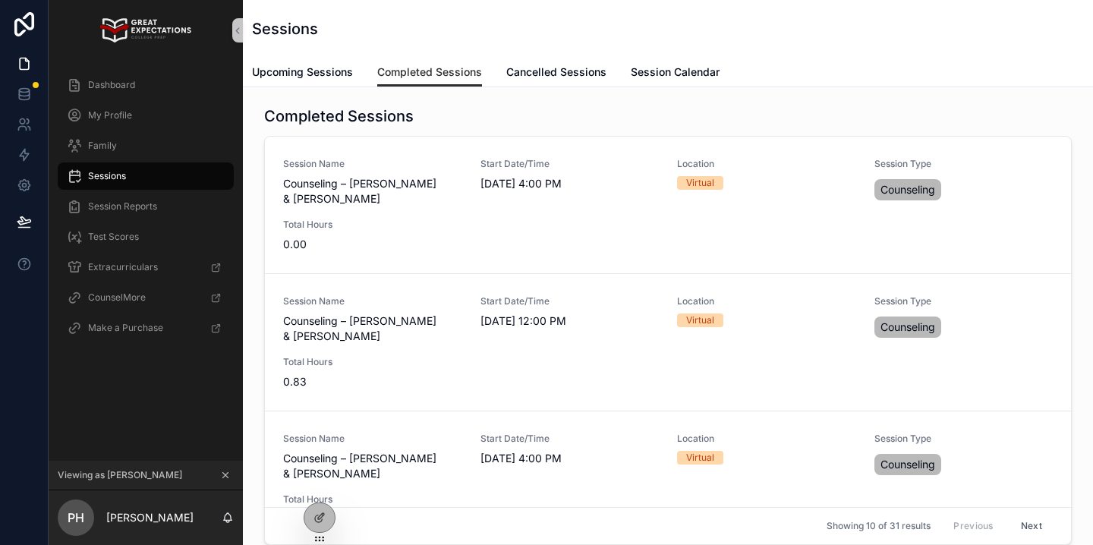
click at [294, 94] on div "Completed Sessions Session Name Counseling – Jen Kaifesh & Paige Haas Start Dat…" at bounding box center [668, 367] width 850 height 561
click at [294, 75] on span "Upcoming Sessions" at bounding box center [302, 71] width 101 height 15
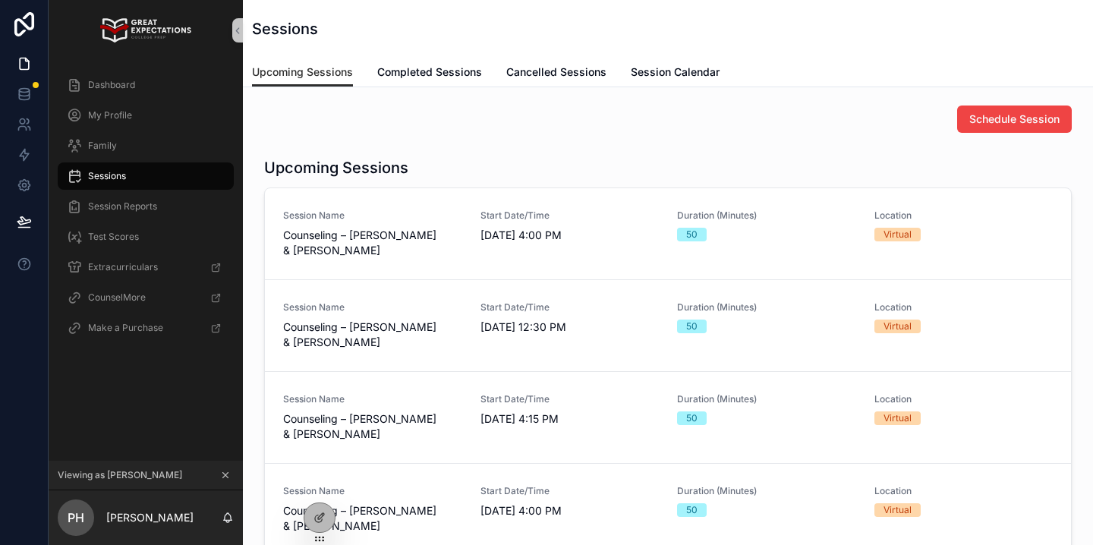
click at [229, 473] on icon at bounding box center [225, 475] width 11 height 11
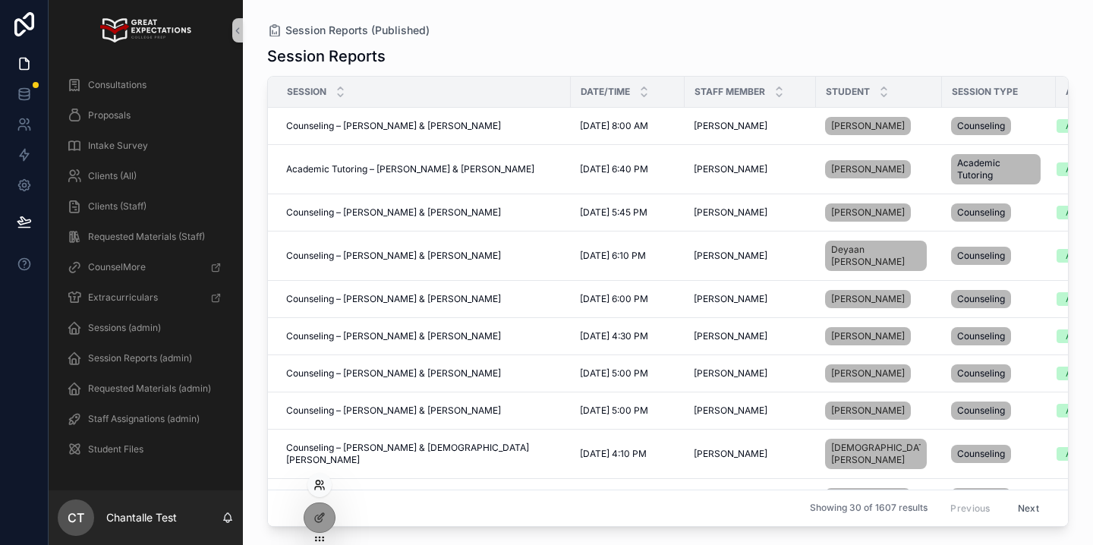
click at [322, 489] on icon at bounding box center [319, 485] width 12 height 12
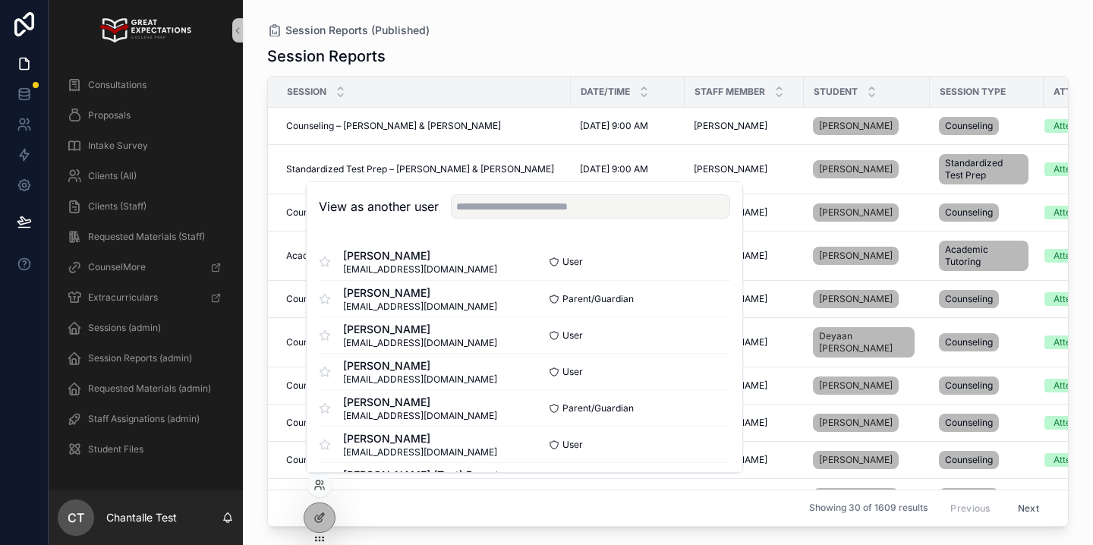
click at [521, 219] on div "View as another user" at bounding box center [524, 206] width 435 height 49
click at [514, 206] on input "text" at bounding box center [590, 206] width 279 height 24
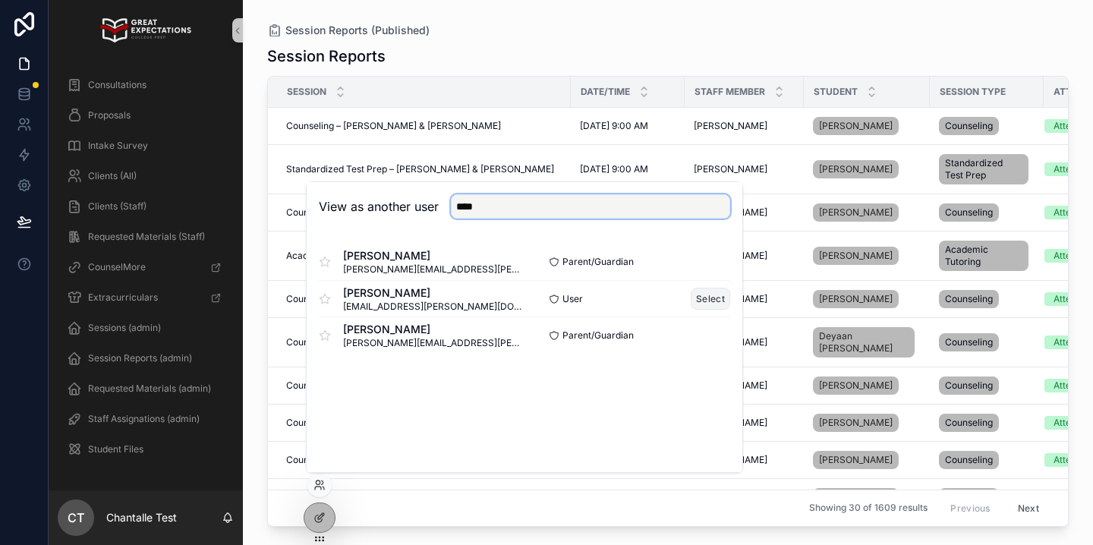
type input "****"
click at [721, 289] on button "Select" at bounding box center [709, 299] width 39 height 22
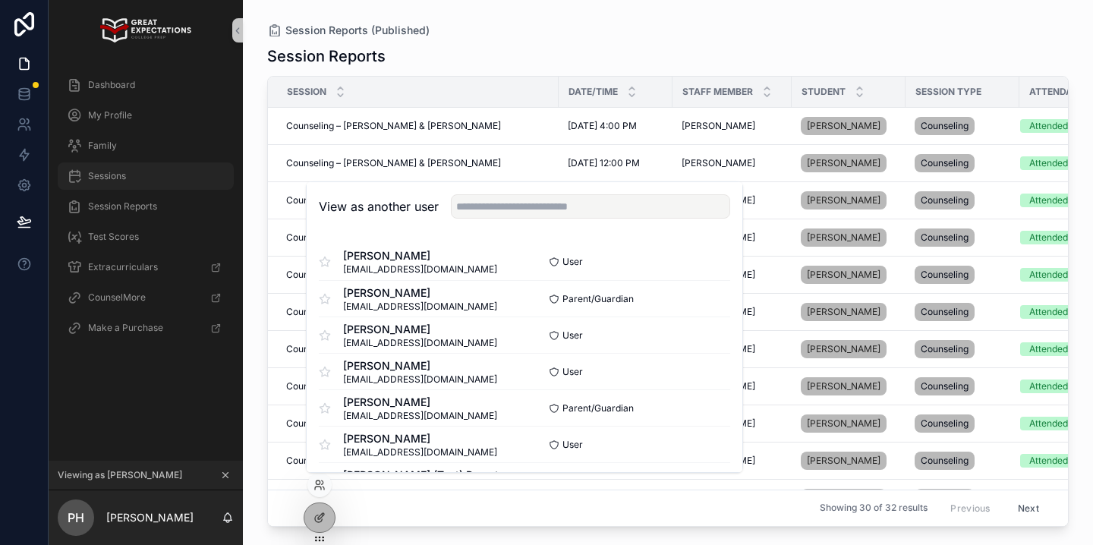
click at [140, 172] on div "Sessions" at bounding box center [146, 176] width 158 height 24
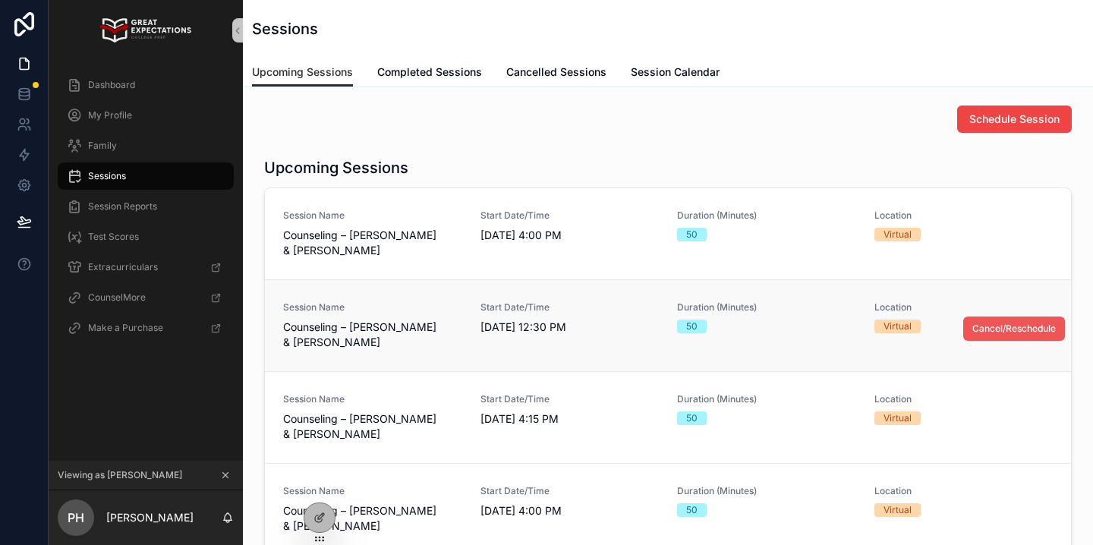
click at [988, 332] on span "Cancel/Reschedule" at bounding box center [1013, 328] width 83 height 12
click at [225, 479] on icon at bounding box center [225, 475] width 11 height 11
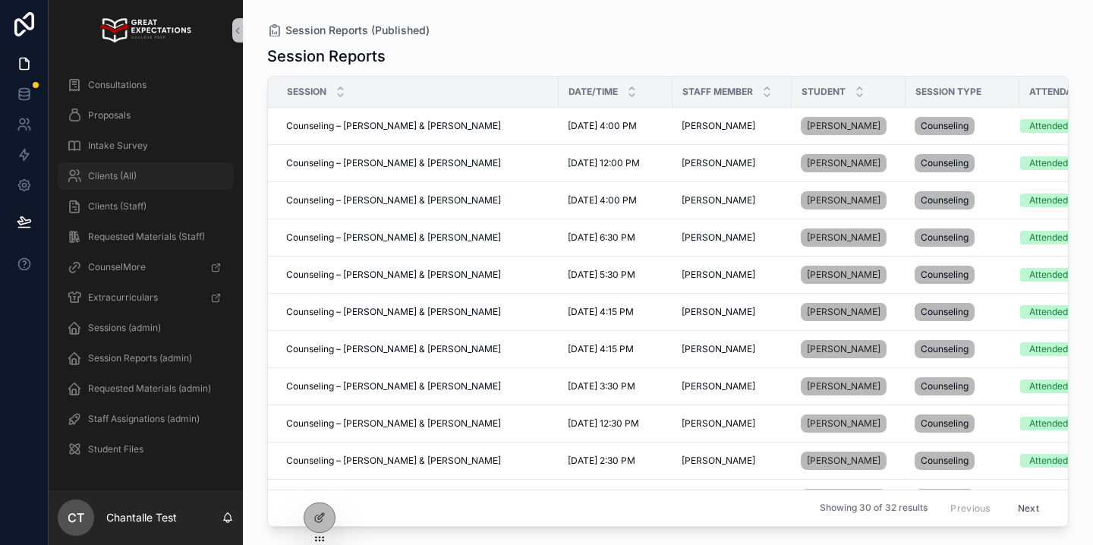
click at [159, 181] on div "Clients (All)" at bounding box center [146, 176] width 158 height 24
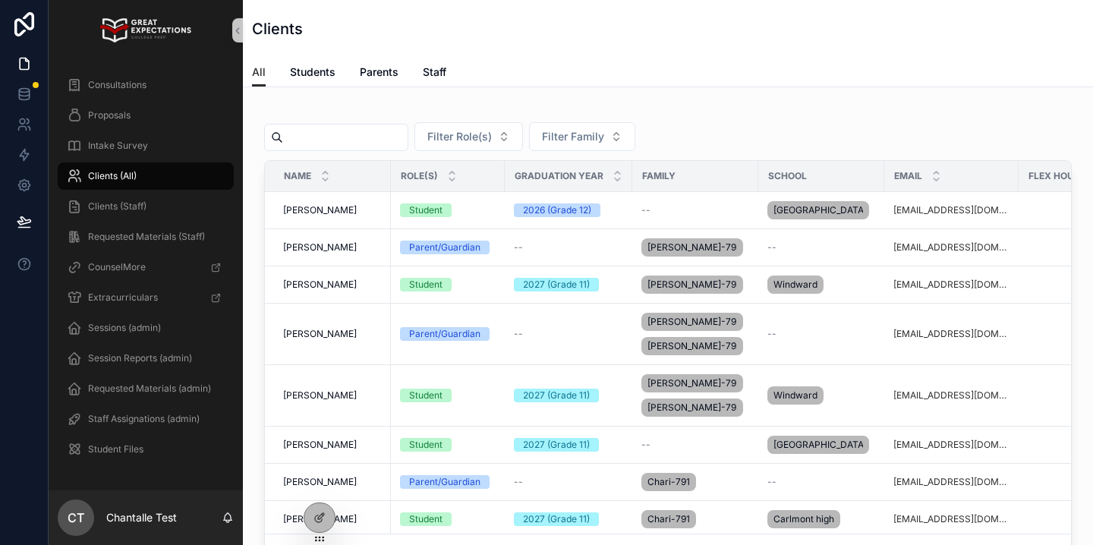
click at [368, 140] on input "text" at bounding box center [345, 137] width 124 height 21
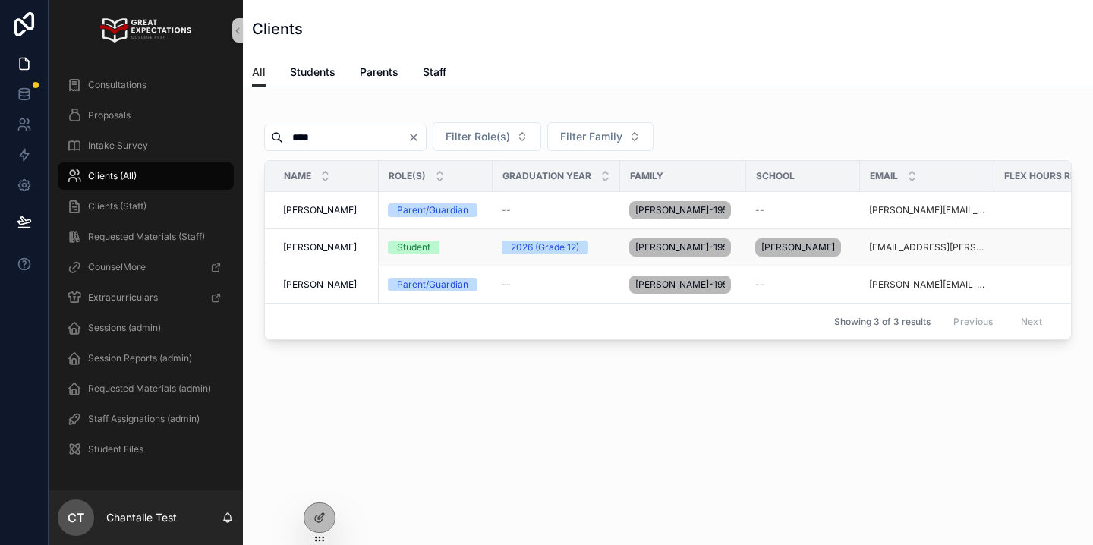
type input "****"
click at [319, 247] on span "[PERSON_NAME]" at bounding box center [320, 247] width 74 height 12
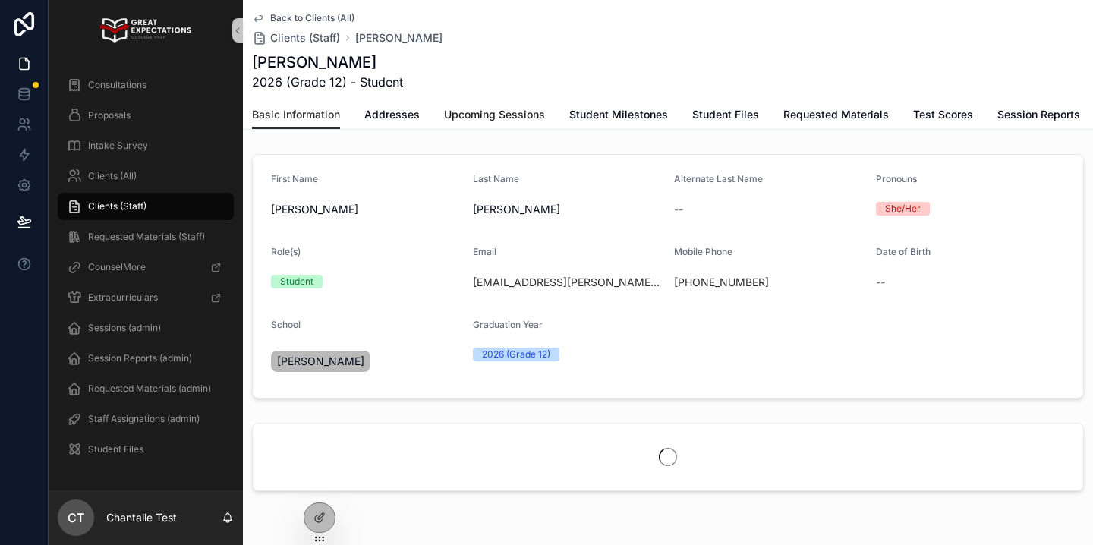
click at [515, 114] on span "Upcoming Sessions" at bounding box center [494, 114] width 101 height 15
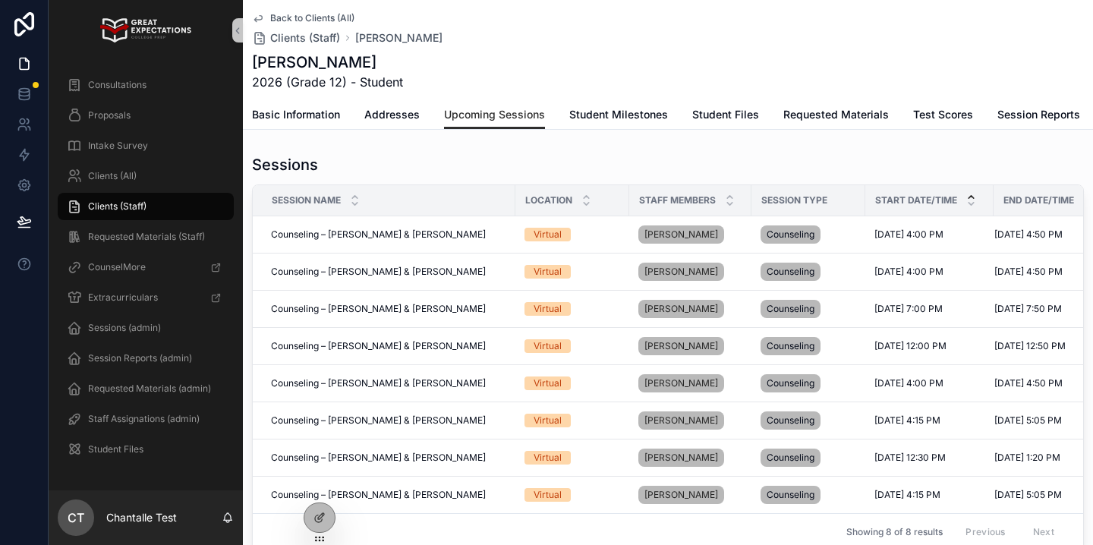
click at [970, 197] on icon at bounding box center [970, 197] width 5 height 2
click at [322, 485] on icon at bounding box center [319, 485] width 12 height 12
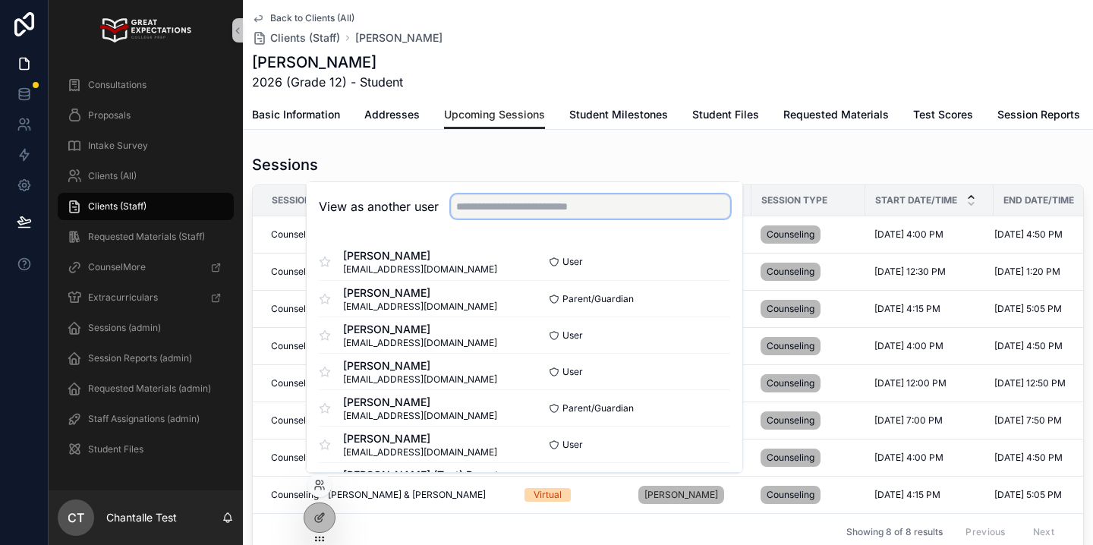
click at [531, 203] on input "text" at bounding box center [590, 206] width 279 height 24
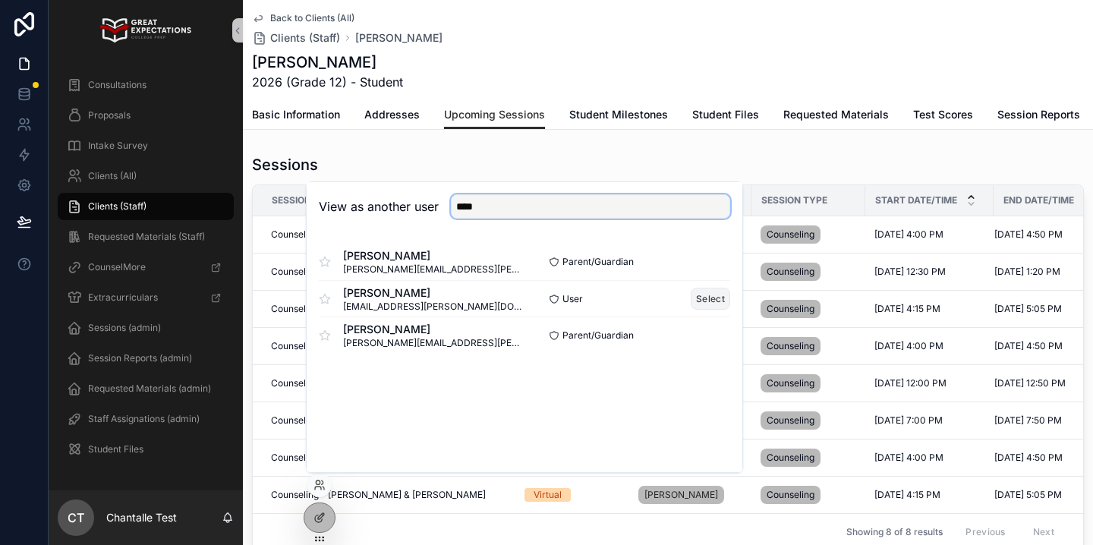
type input "****"
click at [716, 303] on button "Select" at bounding box center [709, 299] width 39 height 22
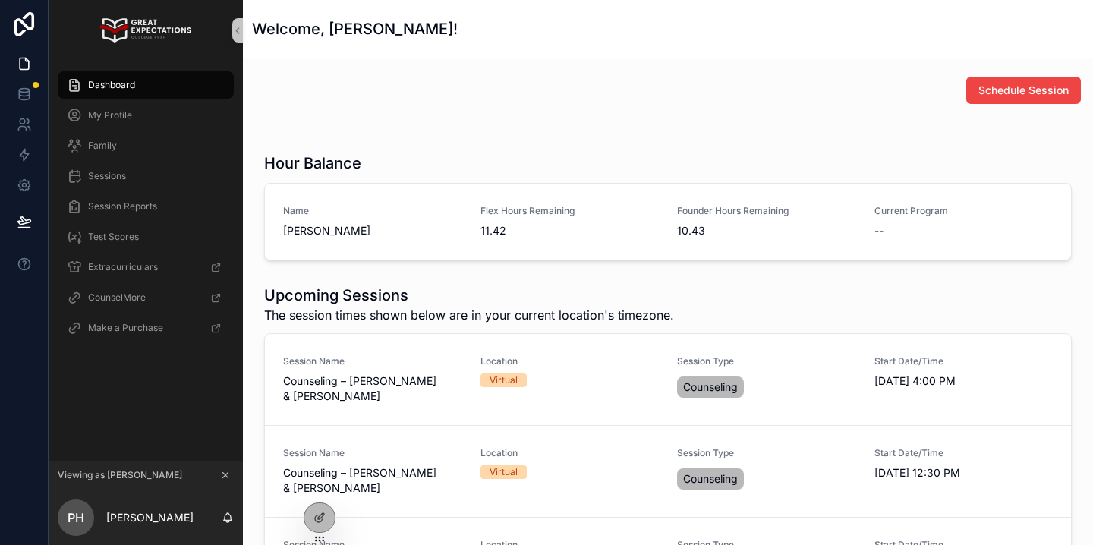
click at [144, 173] on div "Sessions" at bounding box center [146, 176] width 158 height 24
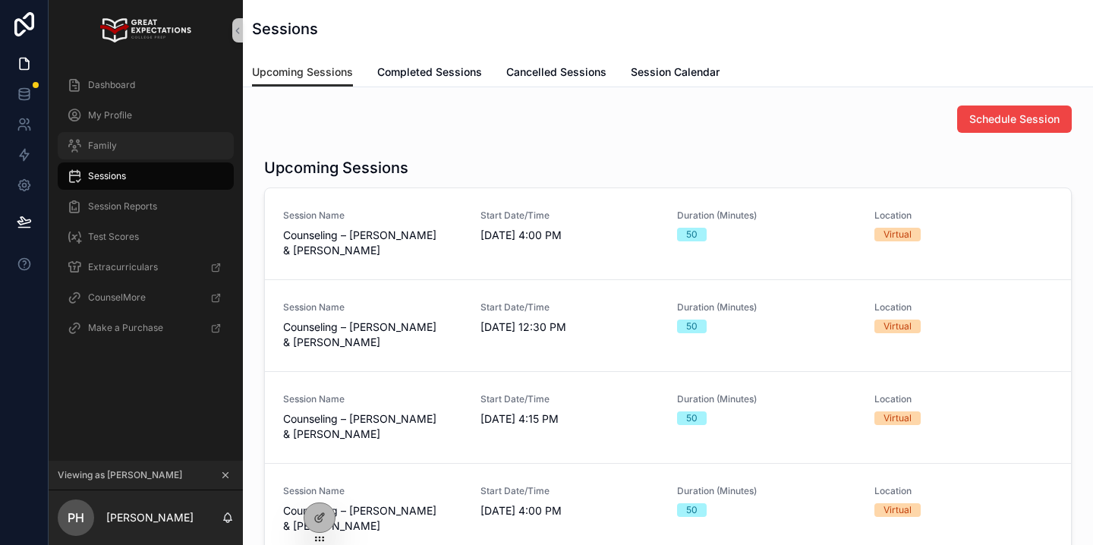
click at [162, 144] on div "Family" at bounding box center [146, 146] width 158 height 24
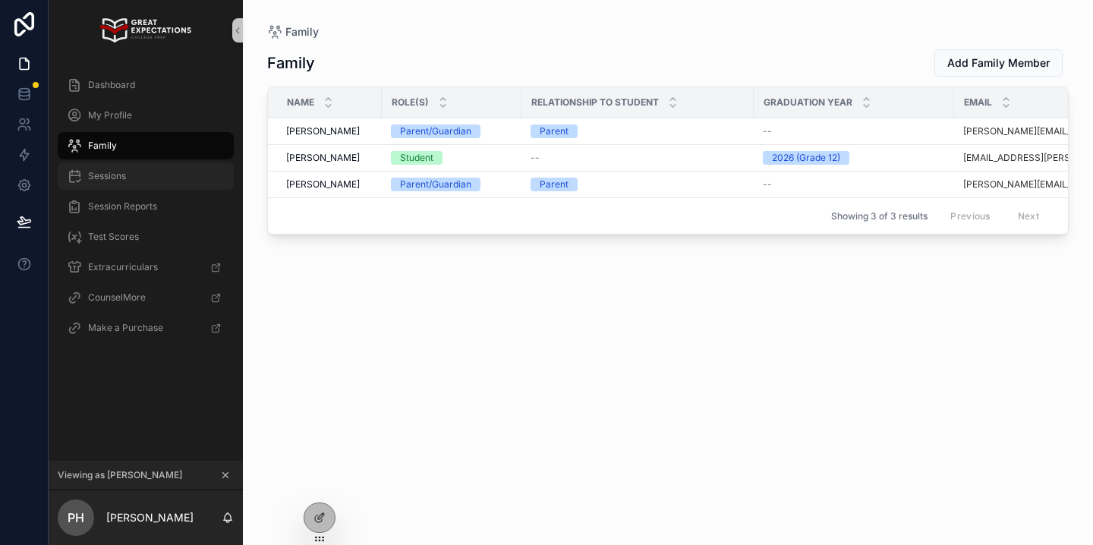
click at [155, 168] on div "Sessions" at bounding box center [146, 176] width 158 height 24
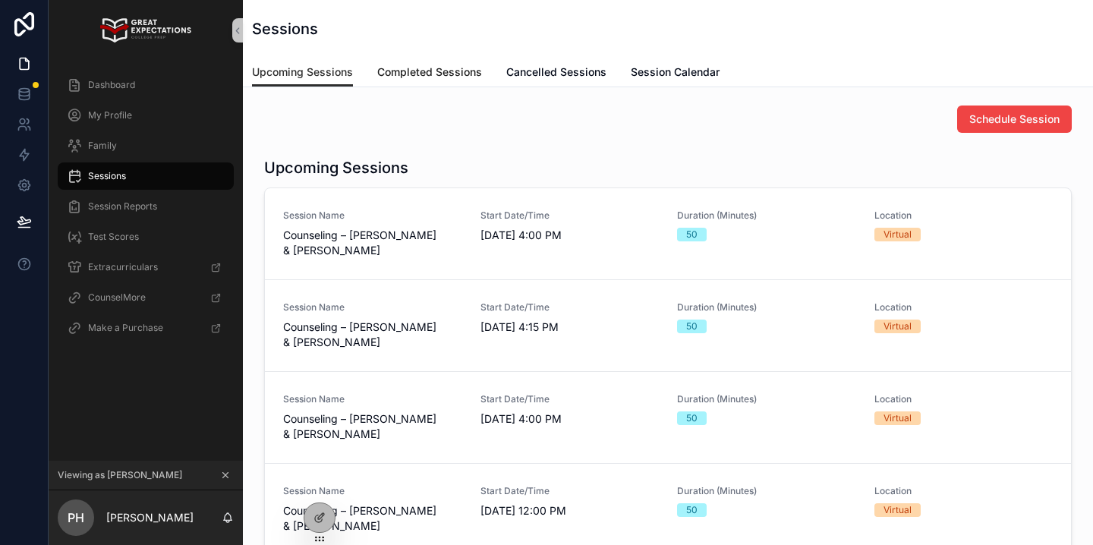
click at [406, 64] on span "Completed Sessions" at bounding box center [429, 71] width 105 height 15
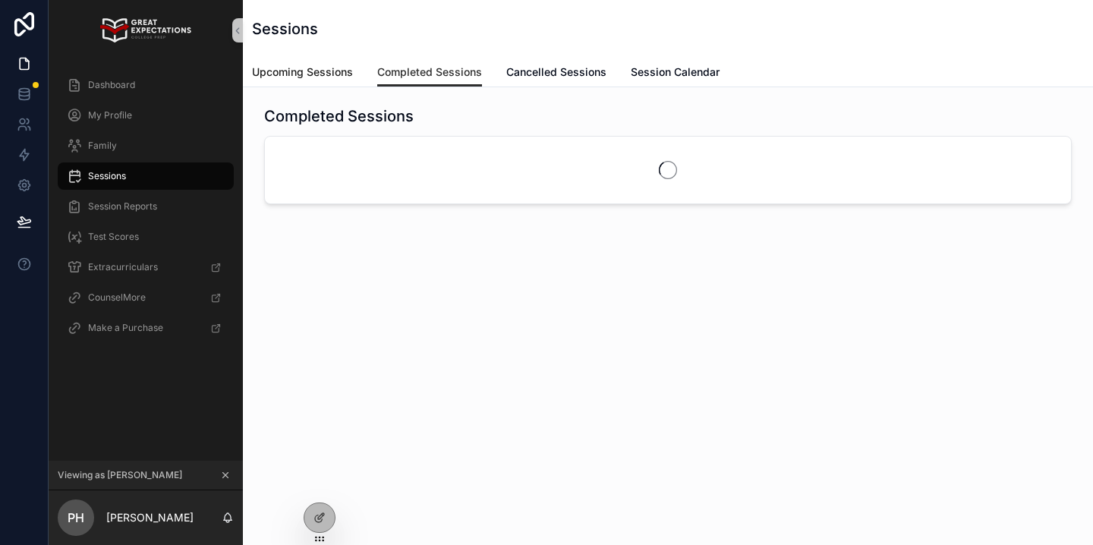
click at [318, 64] on span "Upcoming Sessions" at bounding box center [302, 71] width 101 height 15
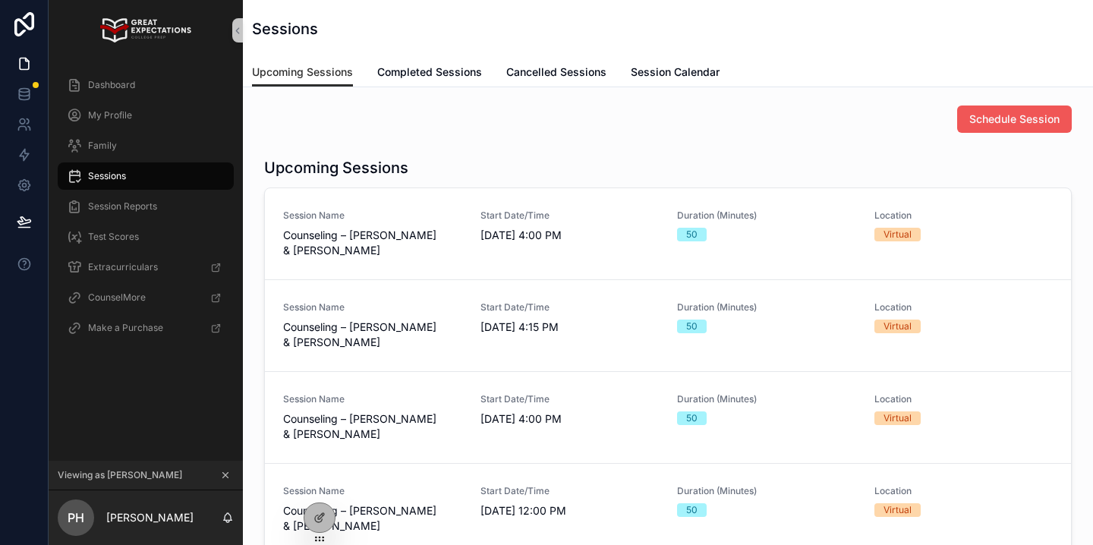
click at [998, 118] on span "Schedule Session" at bounding box center [1014, 119] width 90 height 15
click at [1029, 125] on span "Schedule Session" at bounding box center [1014, 119] width 90 height 15
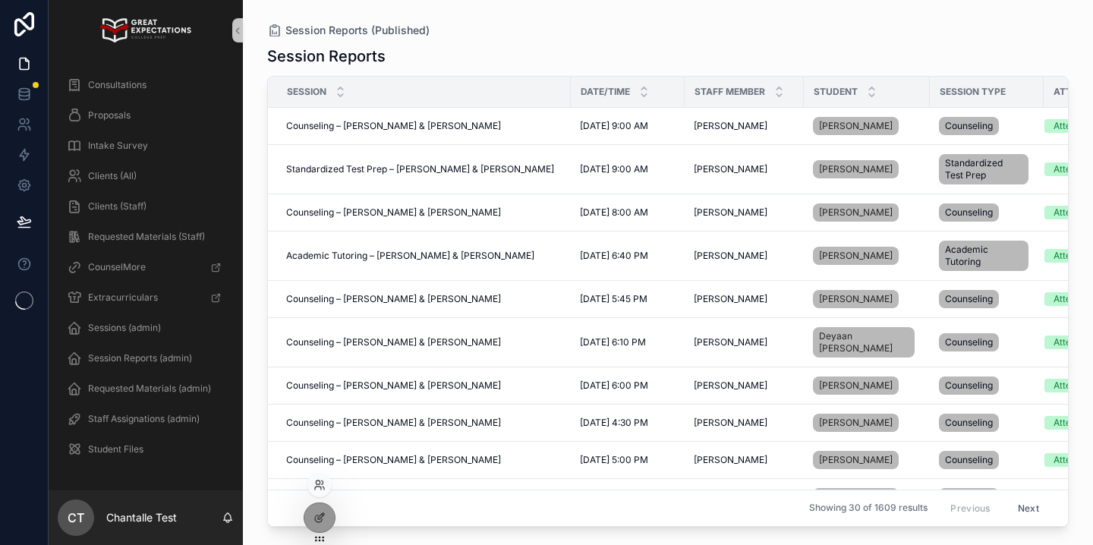
click at [323, 492] on div at bounding box center [319, 485] width 24 height 24
click at [325, 489] on div at bounding box center [319, 485] width 24 height 24
click at [322, 486] on icon at bounding box center [323, 487] width 2 height 3
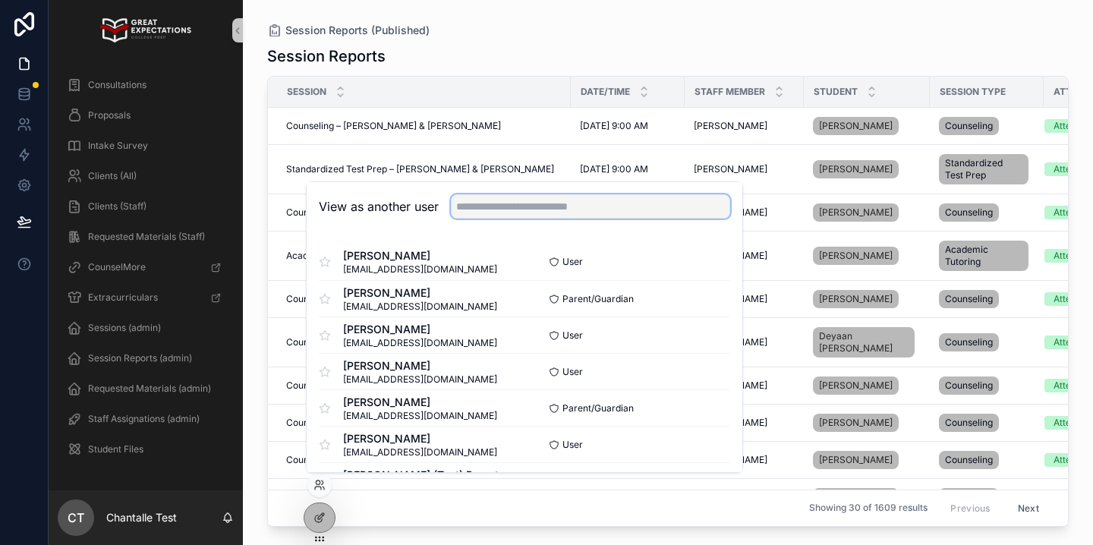
click at [511, 207] on input "text" at bounding box center [590, 206] width 279 height 24
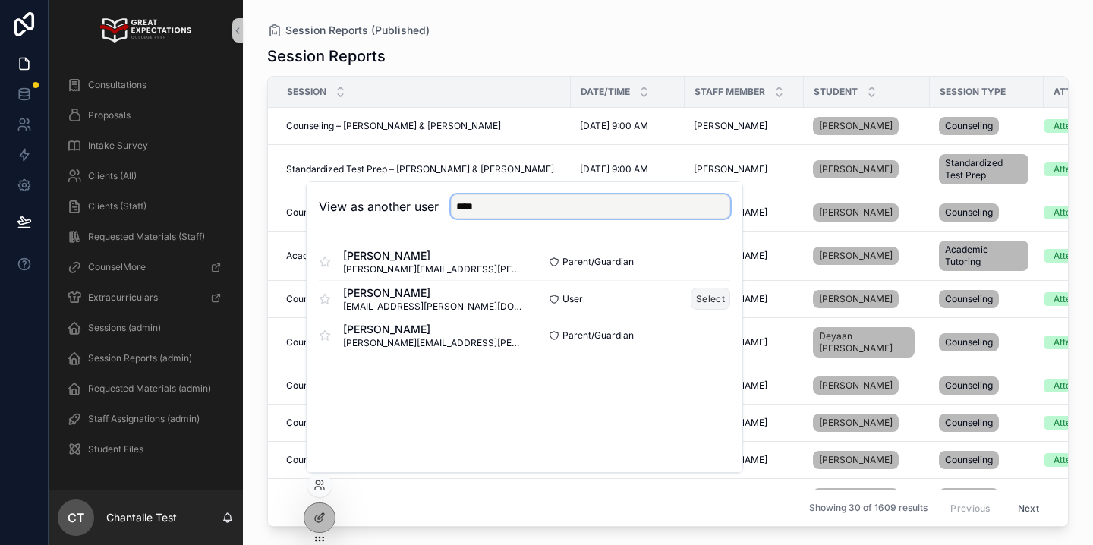
type input "****"
click at [710, 306] on button "Select" at bounding box center [709, 299] width 39 height 22
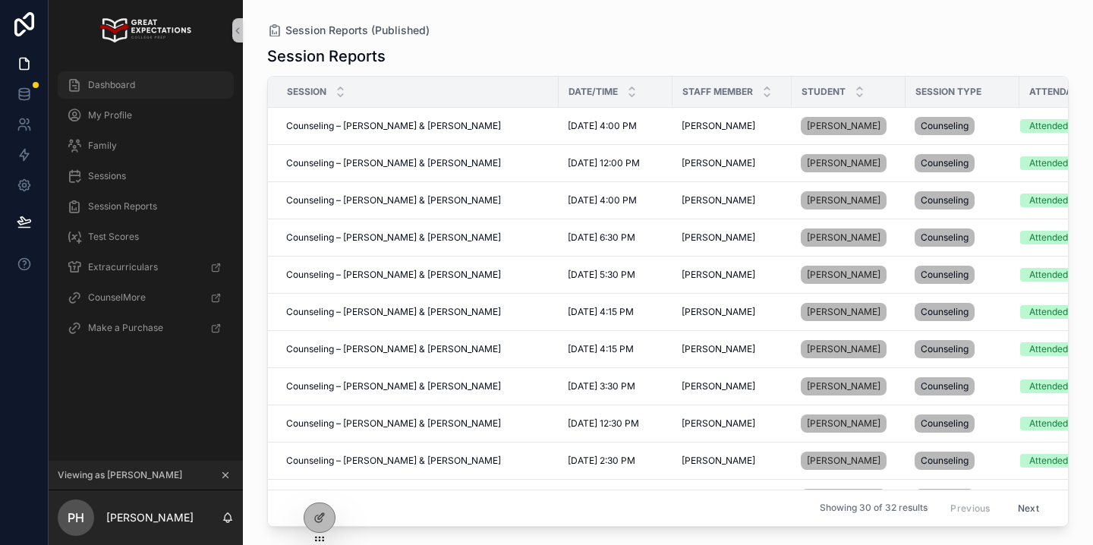
click at [98, 88] on span "Dashboard" at bounding box center [111, 85] width 47 height 12
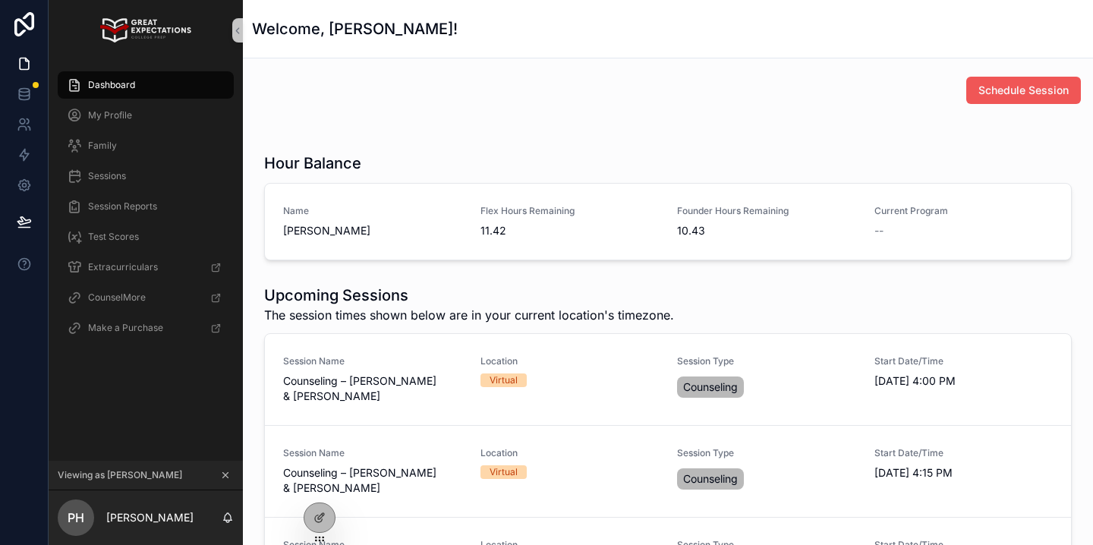
click at [997, 94] on span "Schedule Session" at bounding box center [1023, 90] width 90 height 15
click at [987, 96] on span "Schedule Session" at bounding box center [1023, 90] width 90 height 15
click at [1014, 102] on button "Schedule Session" at bounding box center [1023, 90] width 115 height 27
click at [118, 170] on span "Sessions" at bounding box center [107, 176] width 38 height 12
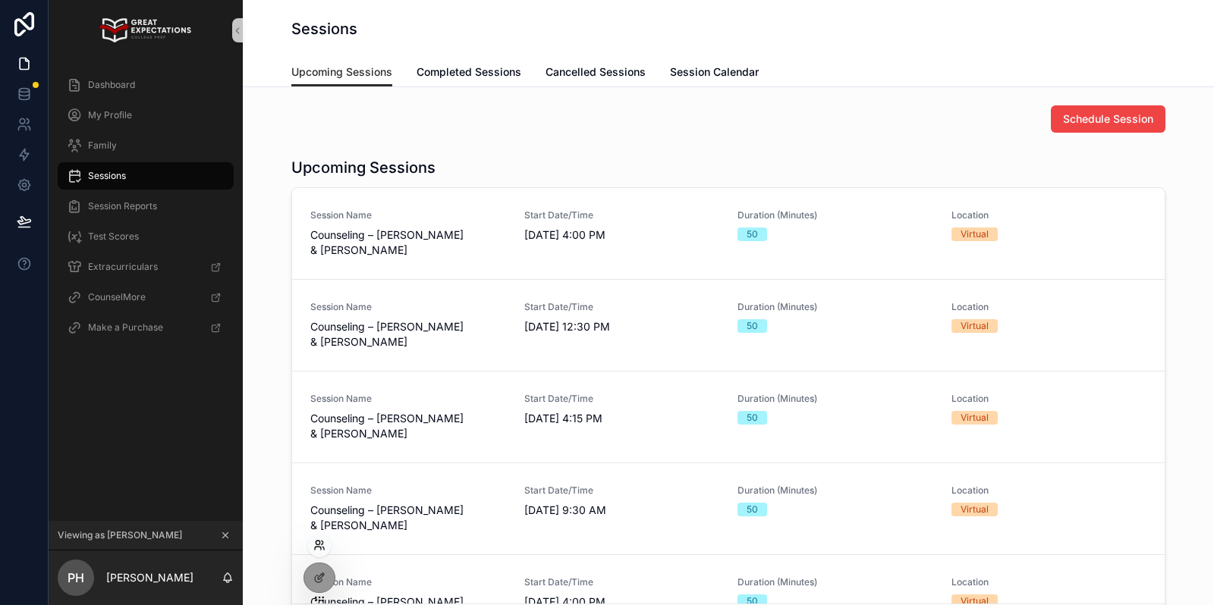
click at [320, 544] on icon at bounding box center [318, 548] width 6 height 3
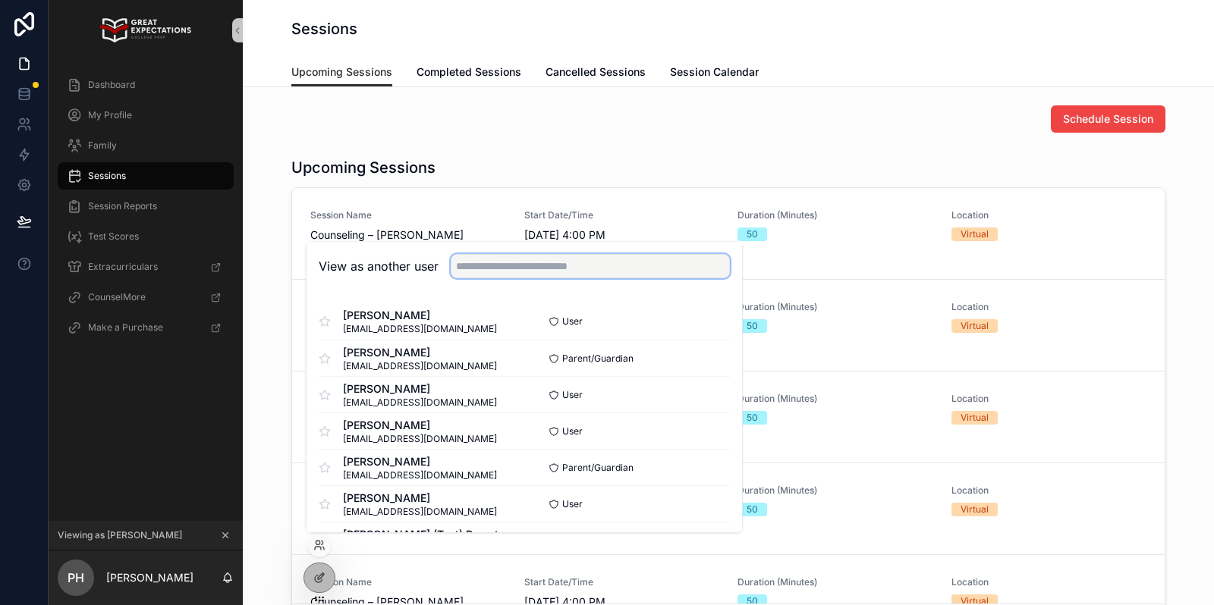
click at [498, 269] on input "text" at bounding box center [590, 266] width 279 height 24
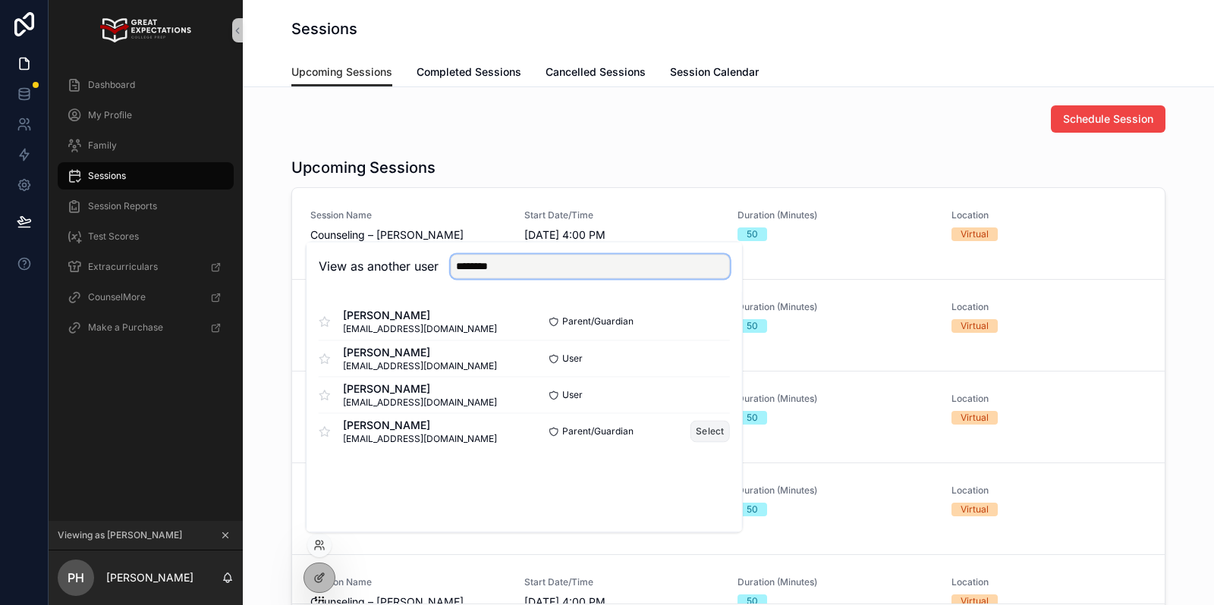
type input "********"
click at [709, 429] on button "Select" at bounding box center [709, 431] width 39 height 22
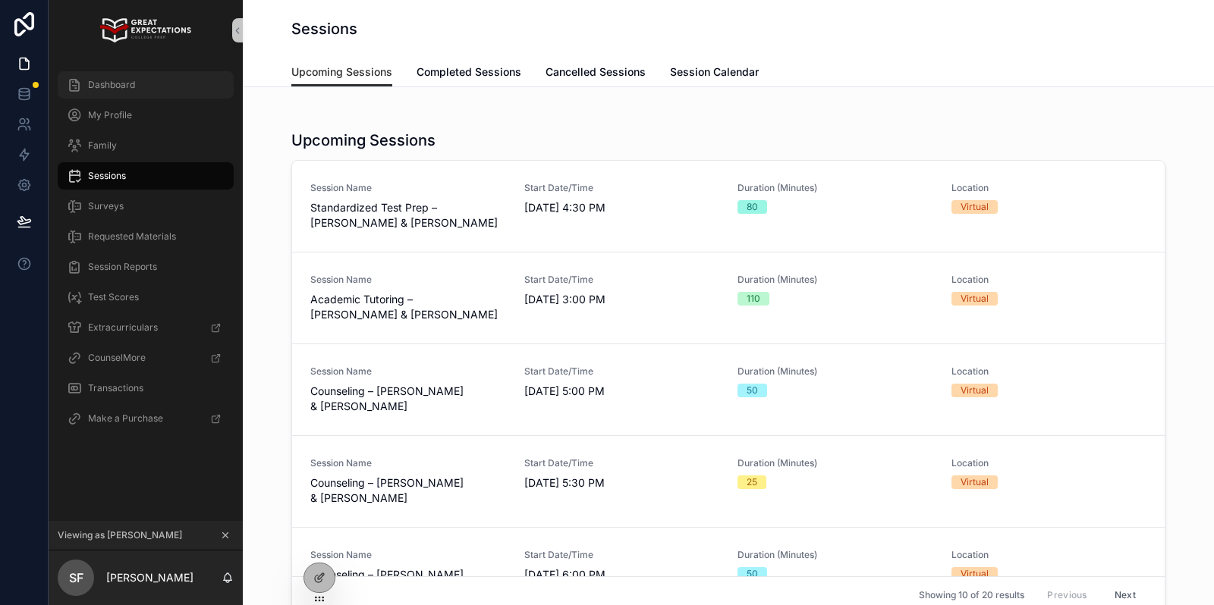
click at [188, 88] on div "Dashboard" at bounding box center [146, 85] width 158 height 24
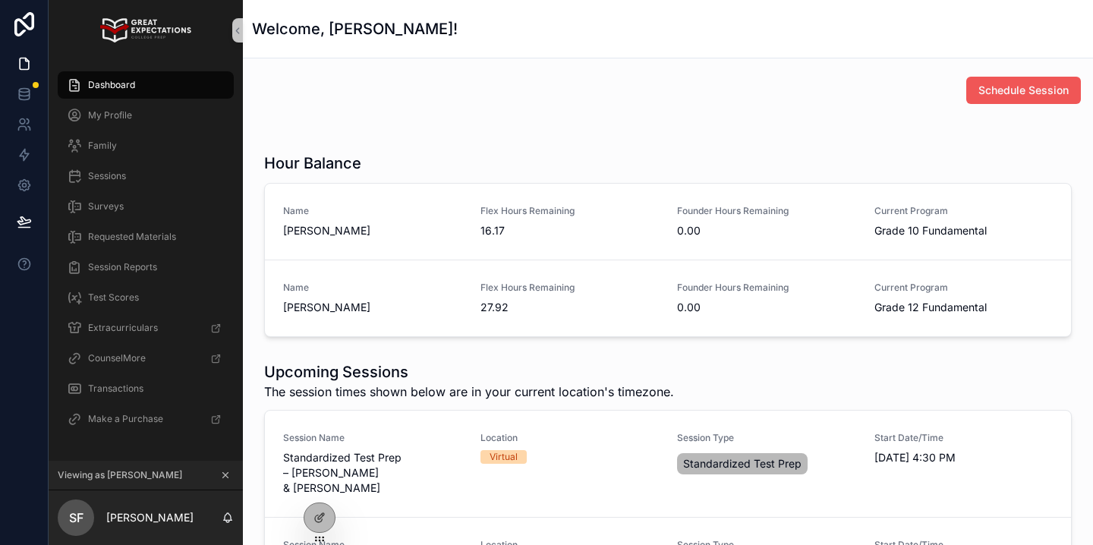
click at [996, 80] on button "Schedule Session" at bounding box center [1023, 90] width 115 height 27
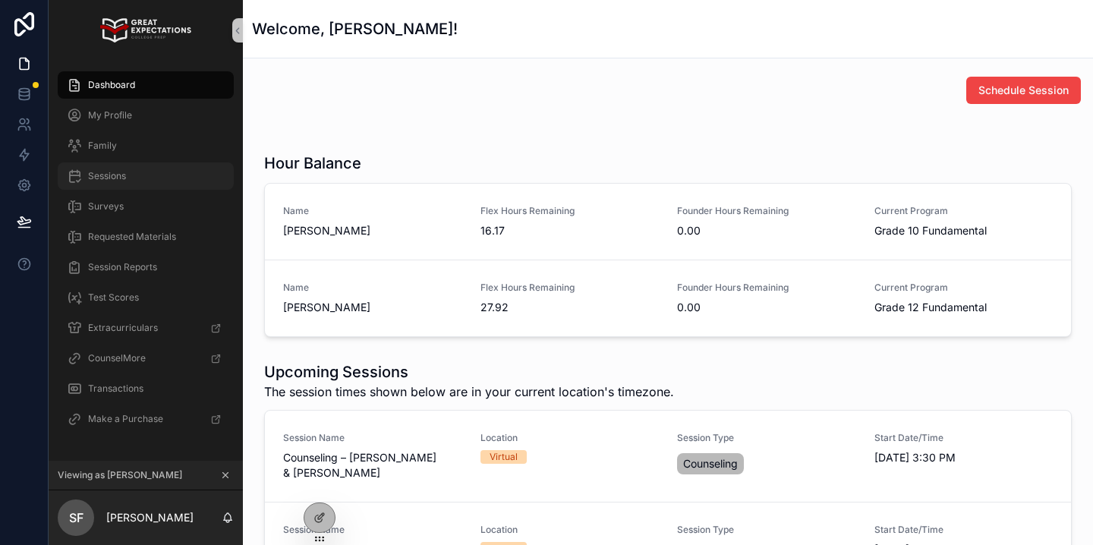
click at [176, 181] on div "Sessions" at bounding box center [146, 176] width 158 height 24
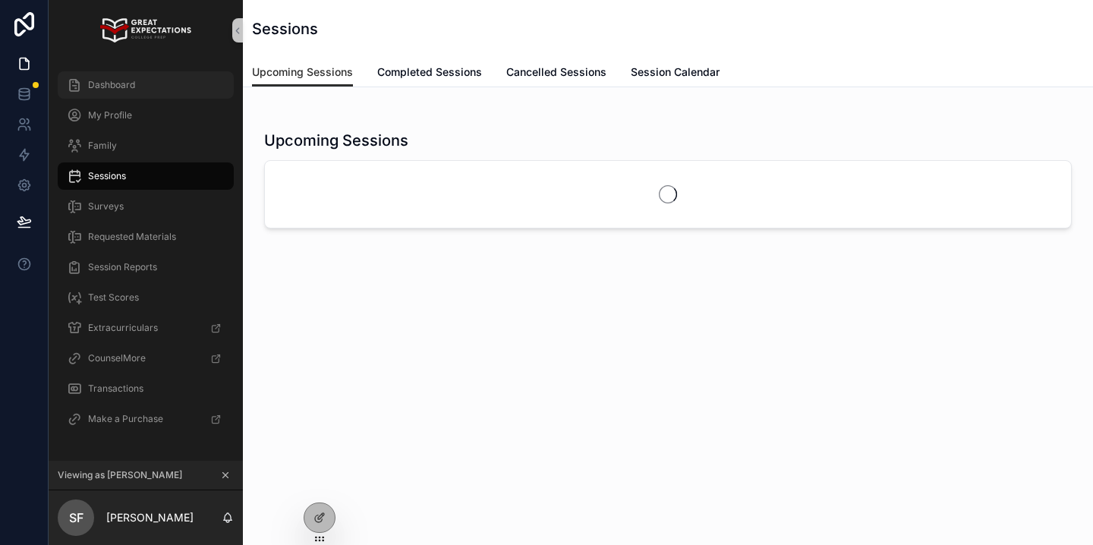
click at [126, 82] on span "Dashboard" at bounding box center [111, 85] width 47 height 12
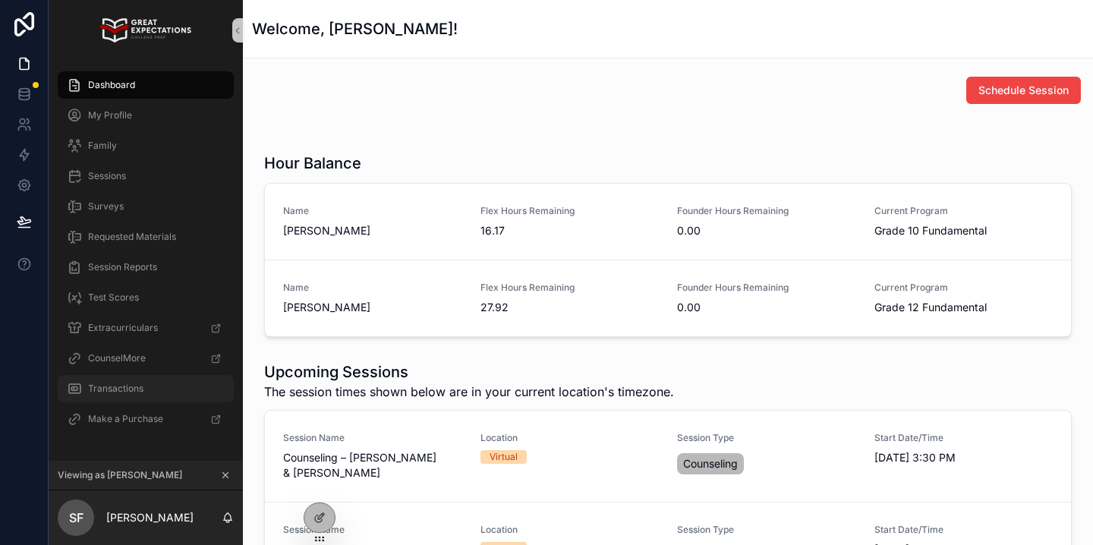
click at [131, 391] on span "Transactions" at bounding box center [115, 388] width 55 height 12
